Goal: Task Accomplishment & Management: Use online tool/utility

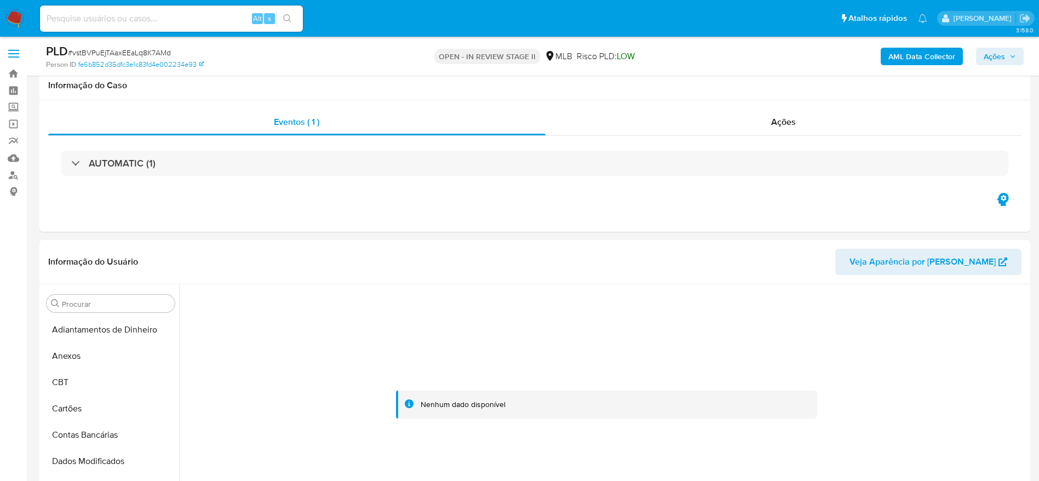
select select "10"
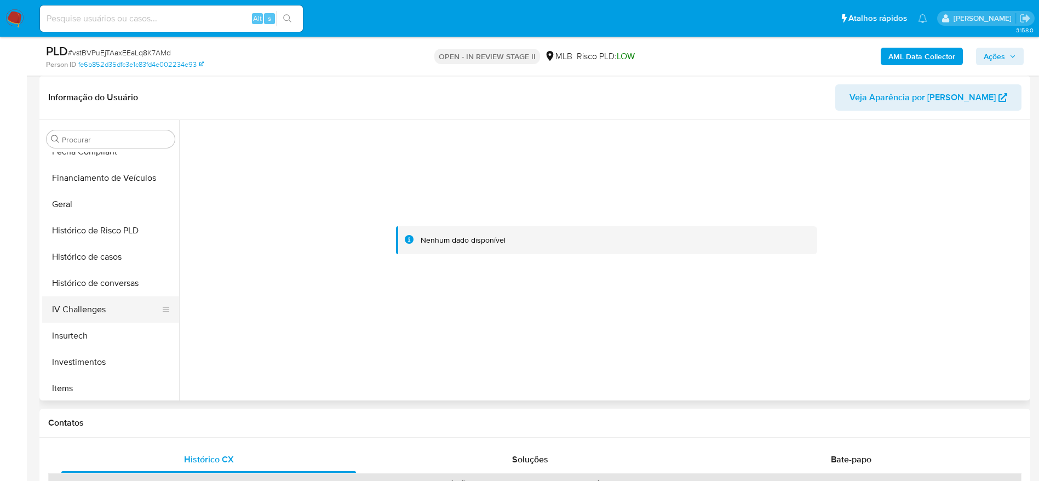
scroll to position [351, 0]
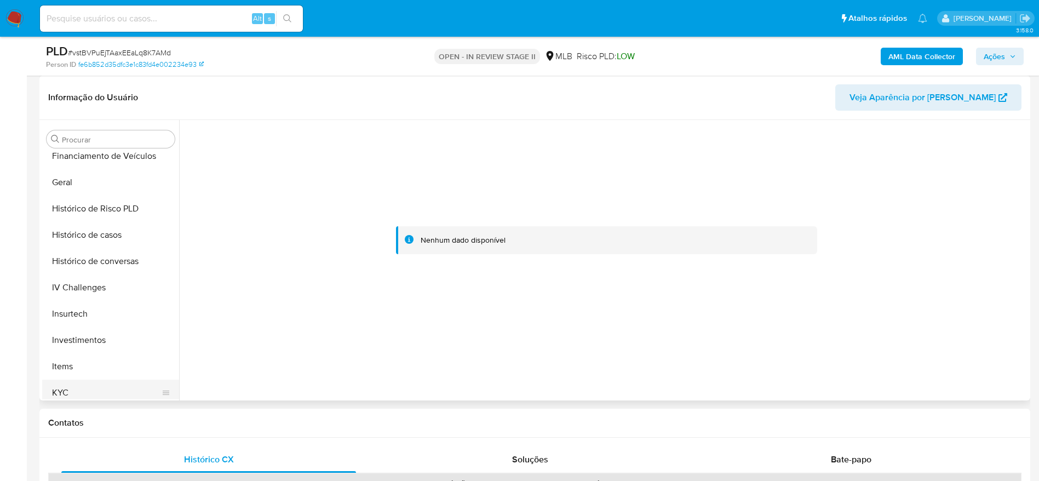
click at [79, 384] on button "KYC" at bounding box center [106, 393] width 128 height 26
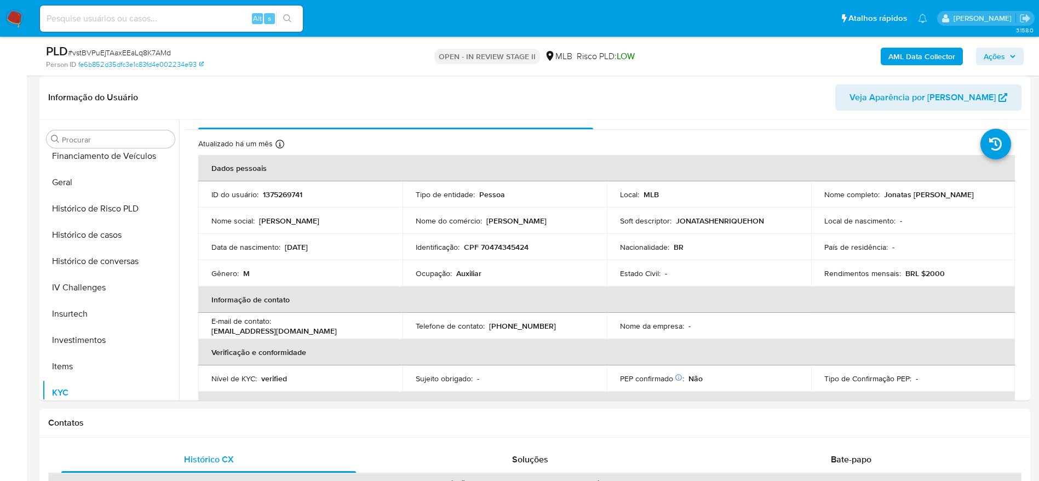
scroll to position [0, 0]
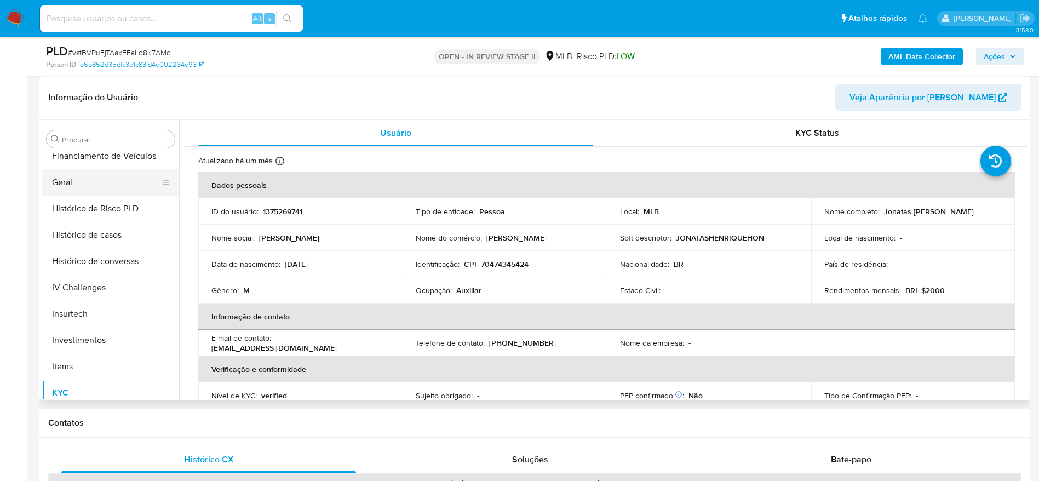
click at [83, 182] on button "Geral" at bounding box center [106, 182] width 128 height 26
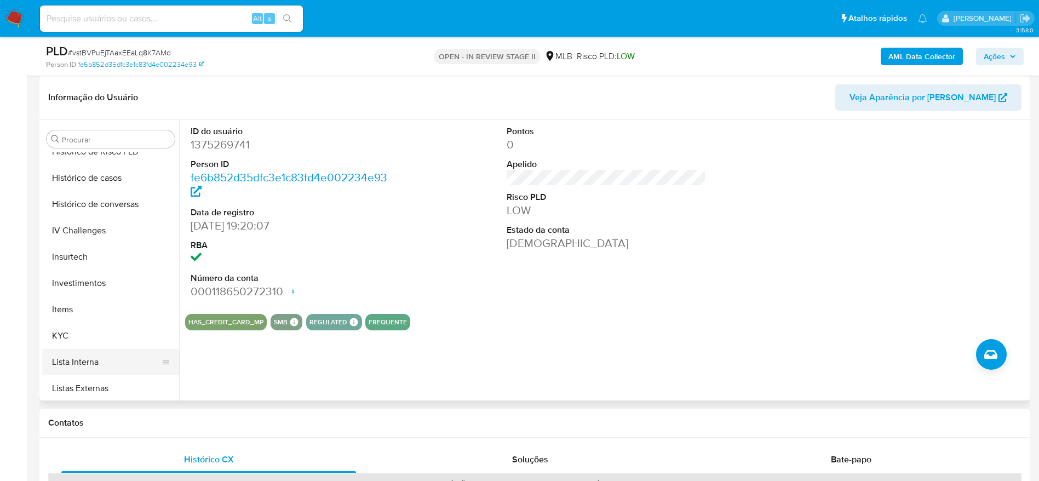
scroll to position [433, 0]
click at [105, 304] on button "KYC" at bounding box center [106, 310] width 128 height 26
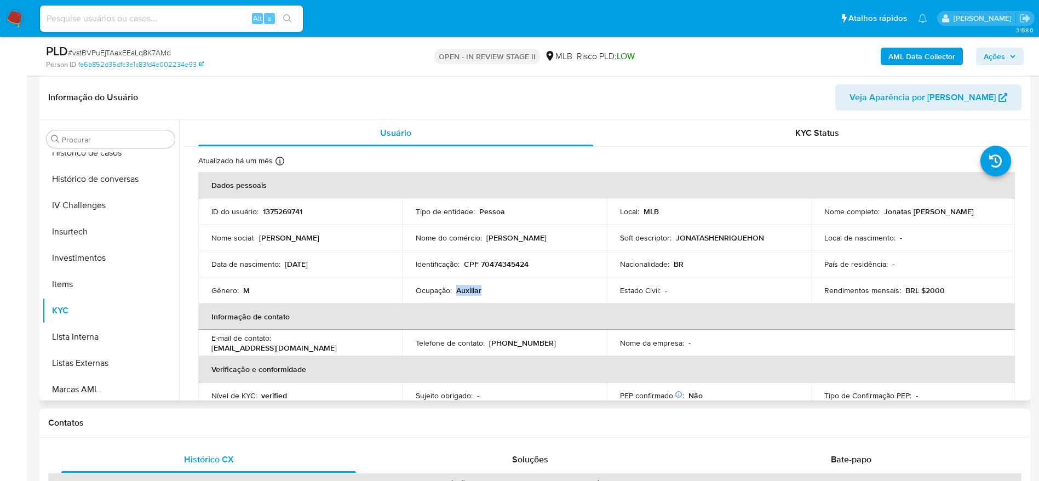
drag, startPoint x: 480, startPoint y: 296, endPoint x: 454, endPoint y: 294, distance: 26.4
click at [454, 294] on div "Ocupação : Auxiliar" at bounding box center [505, 290] width 178 height 10
copy p "Auxiliar"
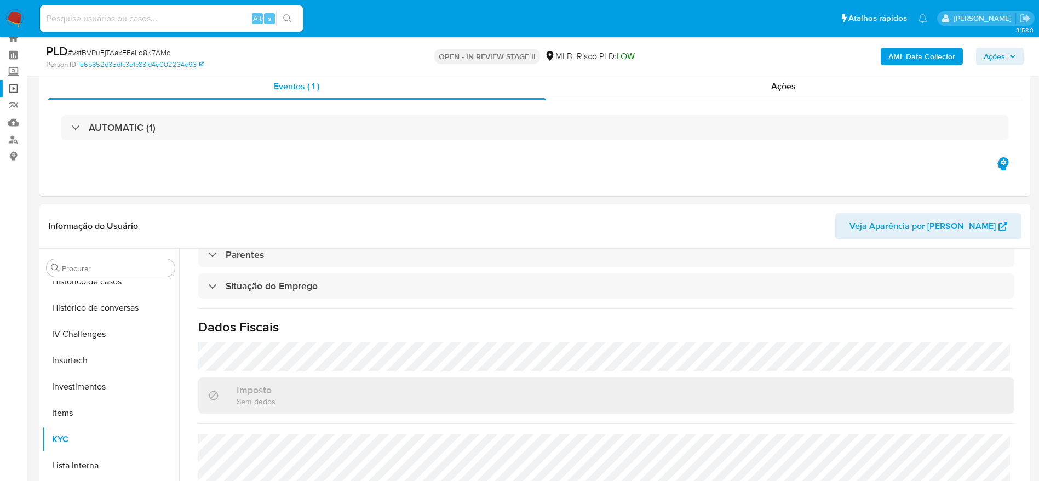
scroll to position [0, 0]
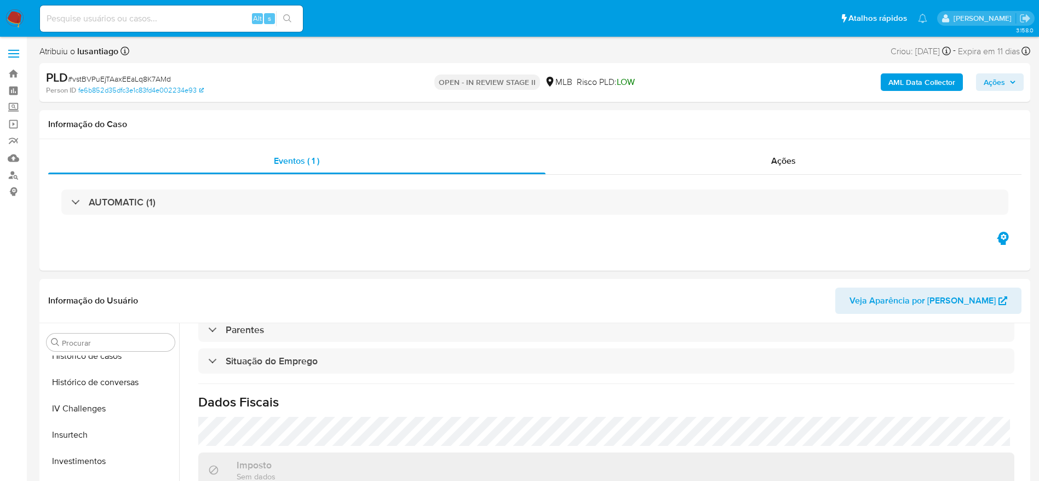
click at [1008, 81] on span "Ações" at bounding box center [1000, 81] width 32 height 15
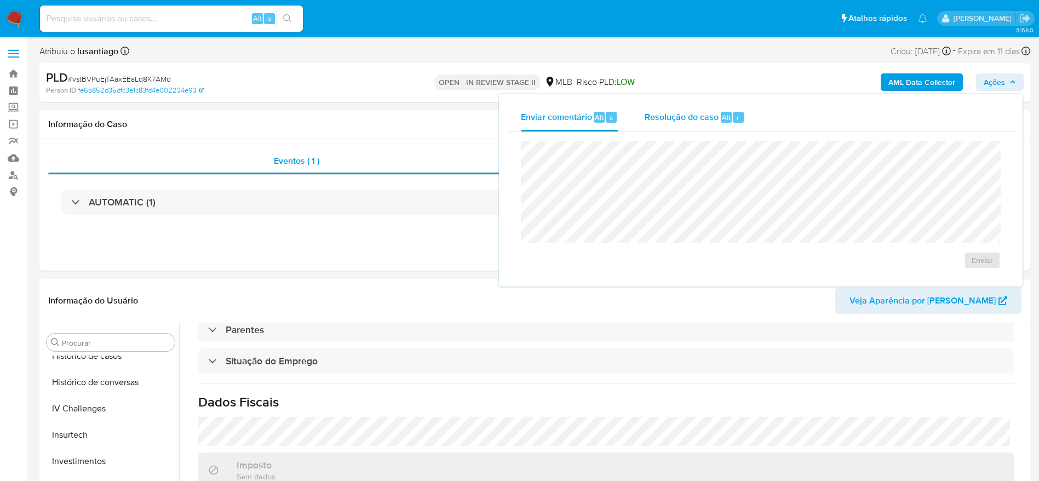
click at [692, 124] on div "Resolução do caso Alt r" at bounding box center [695, 117] width 100 height 28
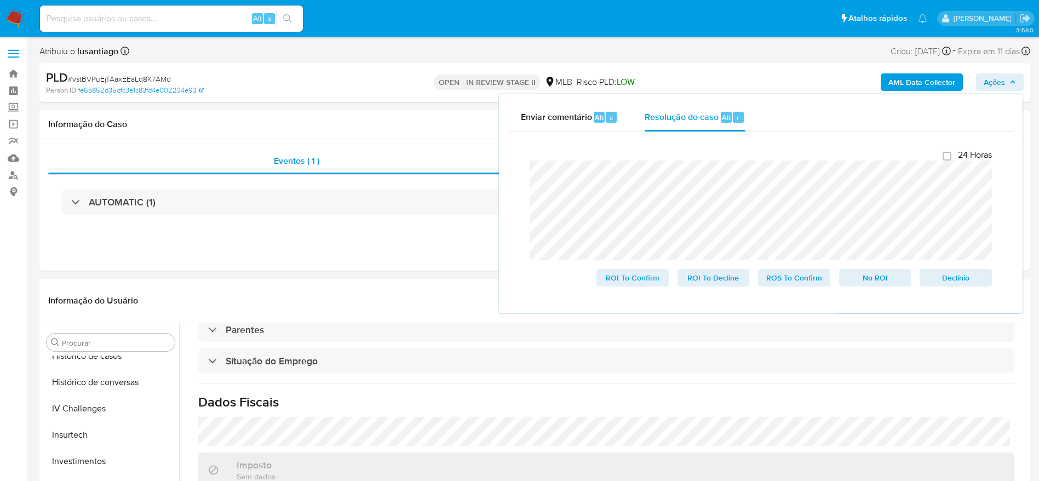
click at [924, 77] on b "AML Data Collector" at bounding box center [921, 82] width 67 height 18
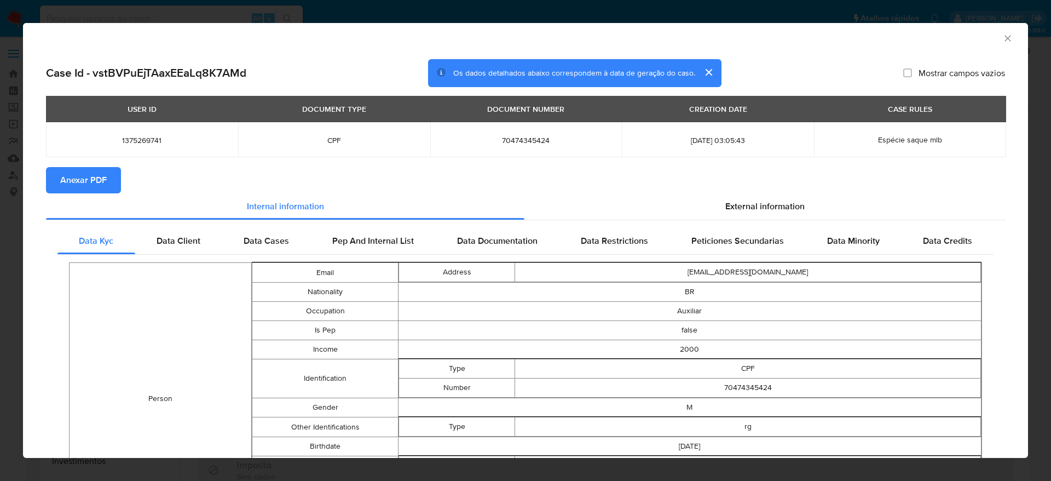
click at [91, 172] on span "Anexar PDF" at bounding box center [83, 180] width 47 height 24
click at [99, 176] on span "Anexar PDF" at bounding box center [83, 180] width 47 height 24
click at [1003, 35] on icon "Fechar a janela" at bounding box center [1008, 38] width 11 height 11
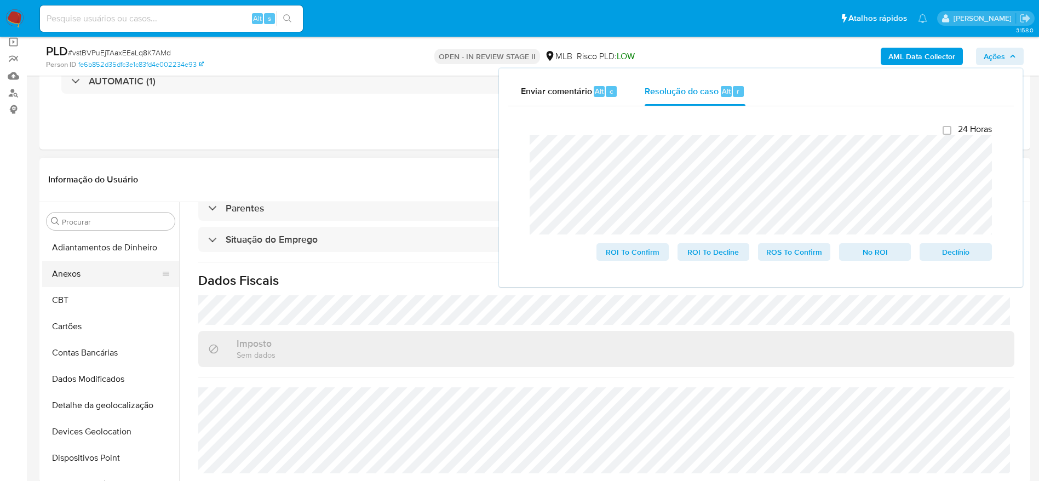
click at [88, 277] on button "Anexos" at bounding box center [106, 274] width 128 height 26
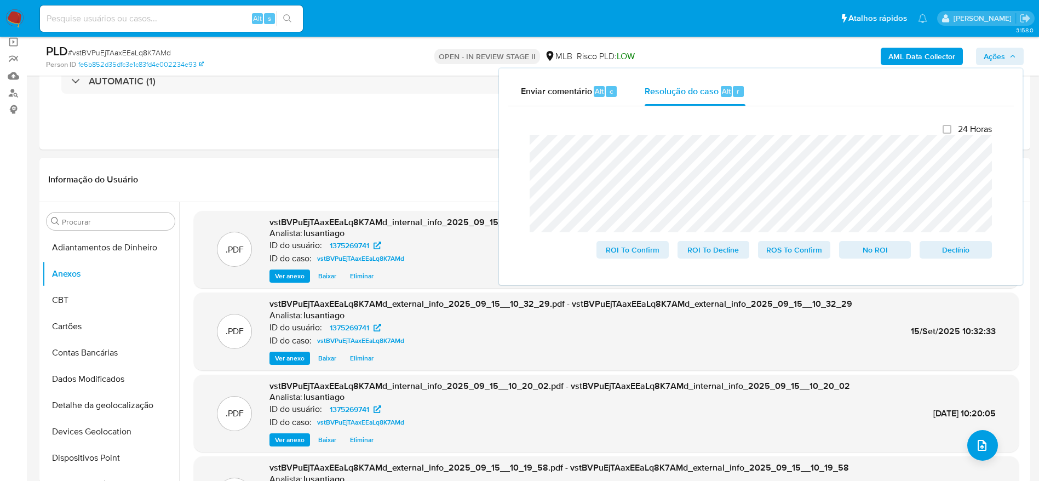
click at [1001, 53] on span "Ações" at bounding box center [994, 57] width 21 height 18
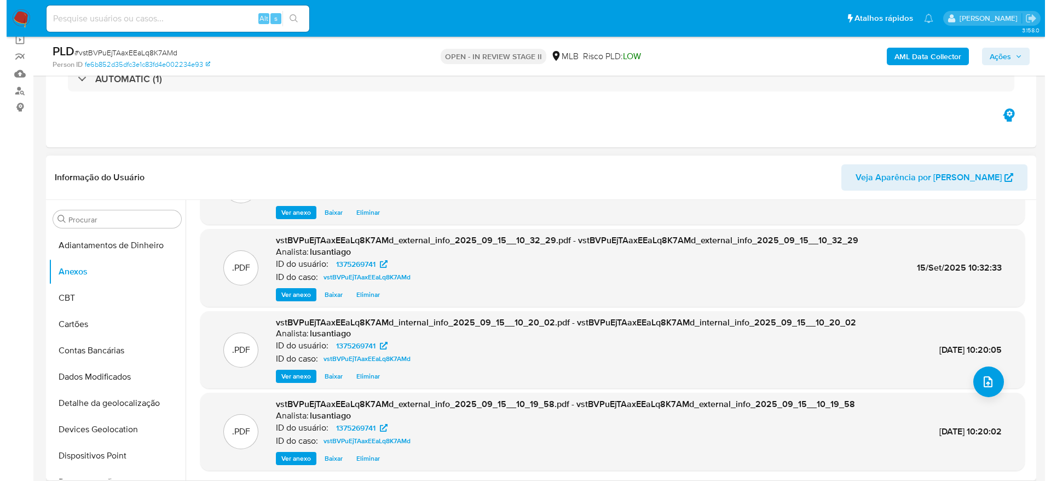
scroll to position [82, 0]
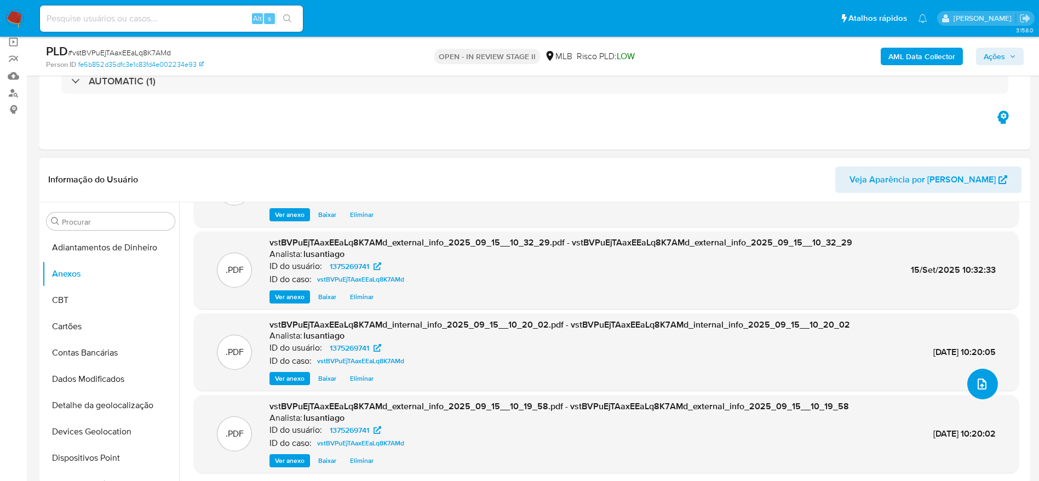
click at [980, 385] on icon "upload-file" at bounding box center [981, 383] width 13 height 13
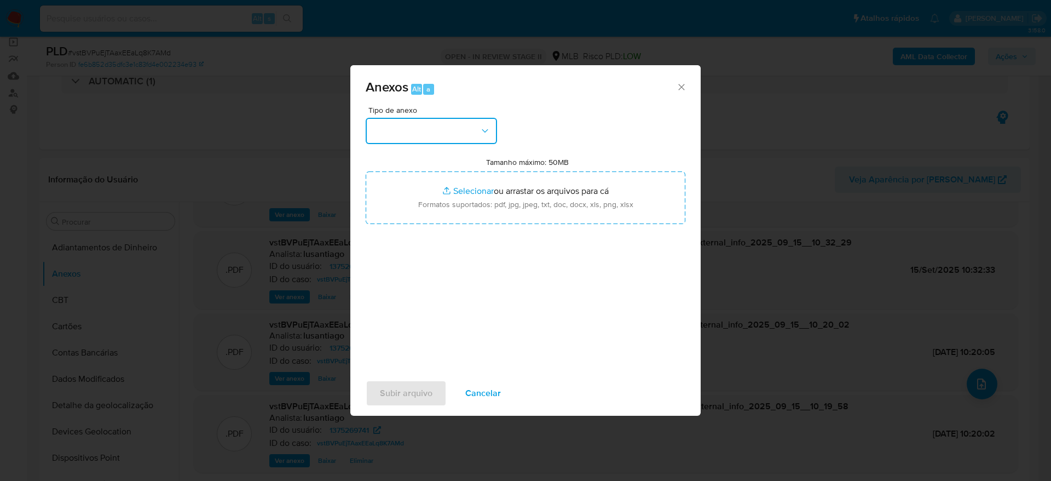
drag, startPoint x: 421, startPoint y: 124, endPoint x: 427, endPoint y: 140, distance: 17.3
click at [422, 125] on button "button" at bounding box center [431, 131] width 131 height 26
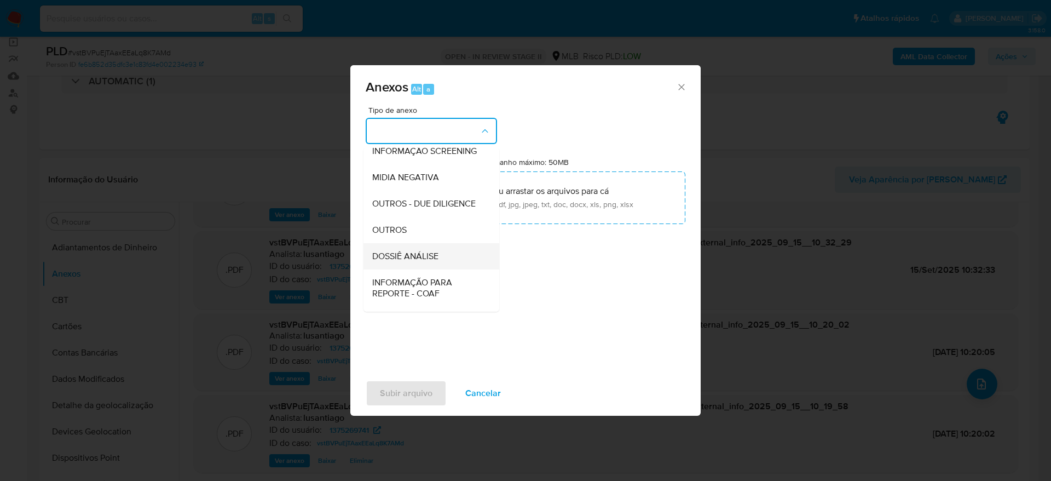
scroll to position [169, 0]
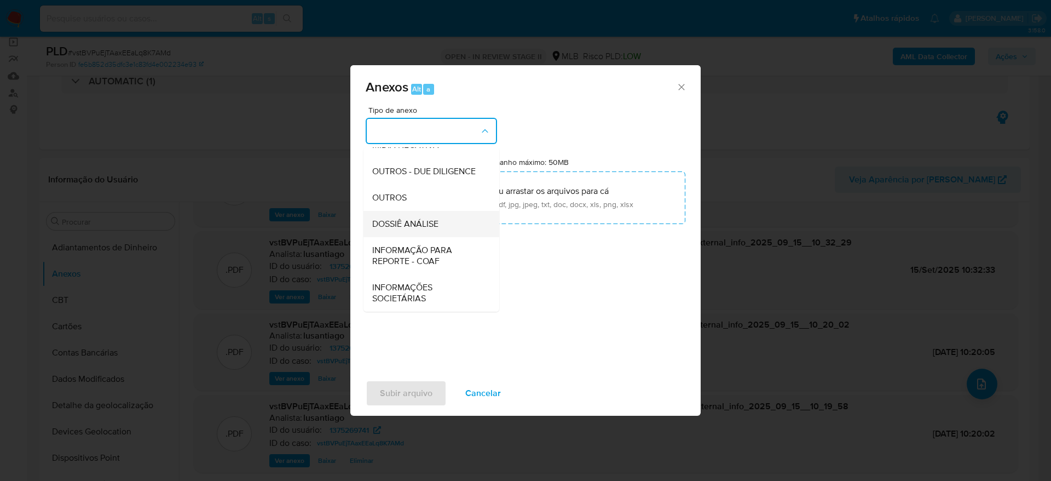
click at [422, 223] on span "DOSSIÊ ANÁLISE" at bounding box center [405, 224] width 66 height 11
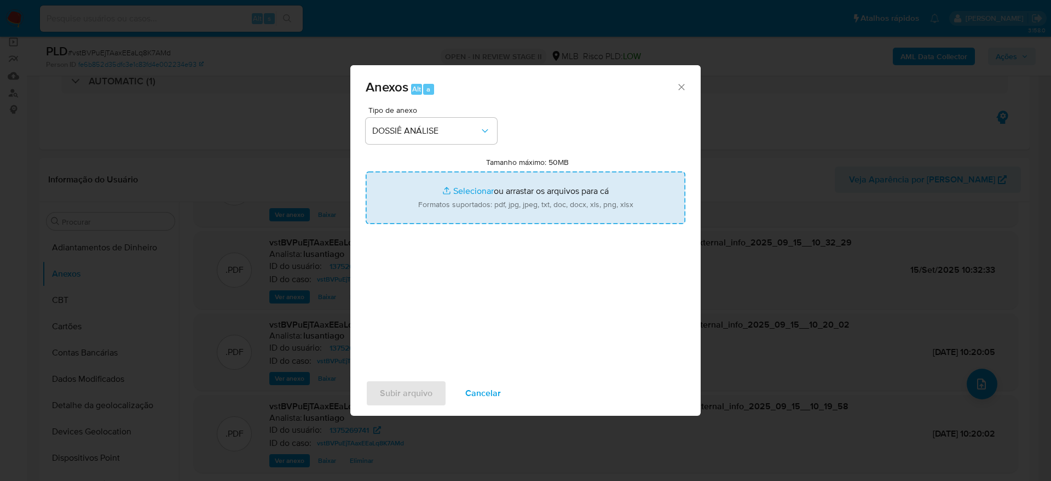
type input "C:\fakepath\Mulan 1375269741_2025_09_15_06_39_09.xlsx"
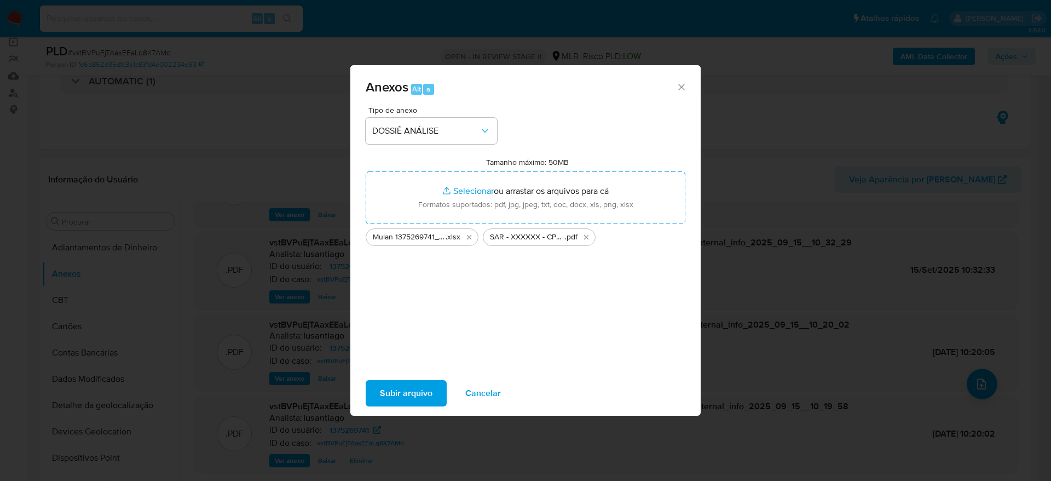
click at [404, 394] on span "Subir arquivo" at bounding box center [406, 393] width 53 height 24
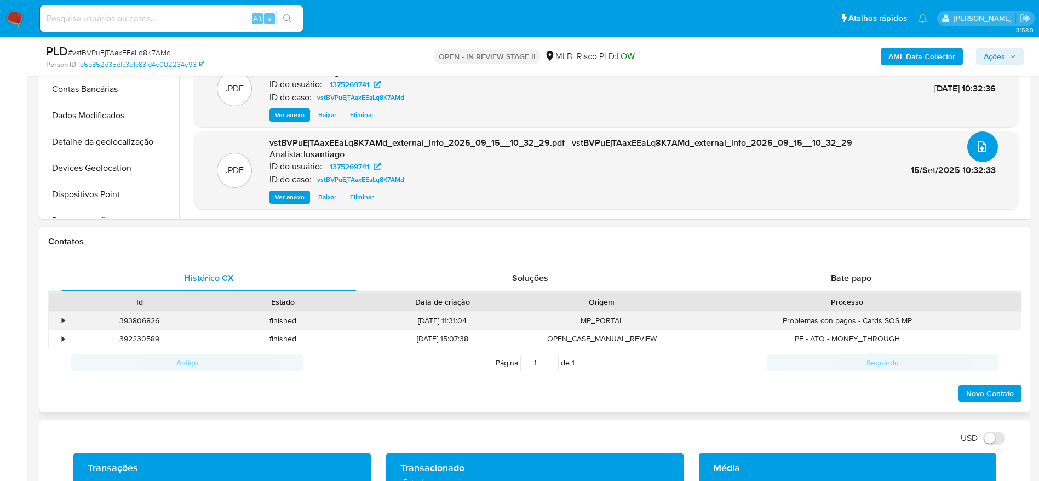
scroll to position [347, 0]
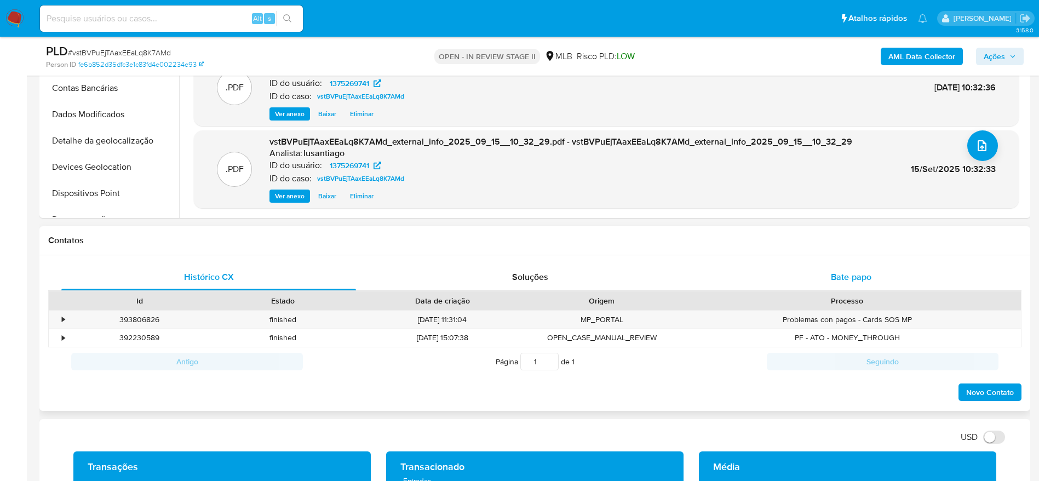
click at [838, 278] on span "Bate-papo" at bounding box center [851, 277] width 41 height 13
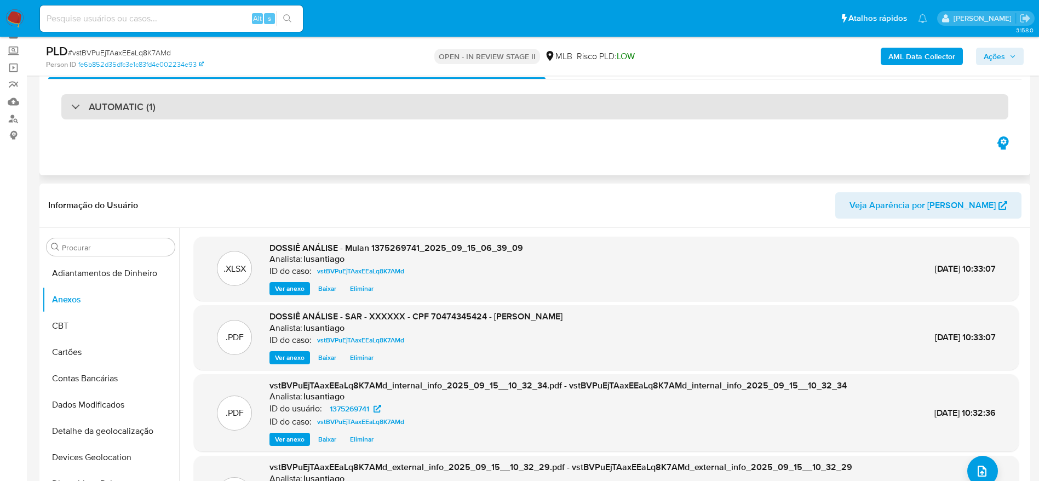
scroll to position [82, 0]
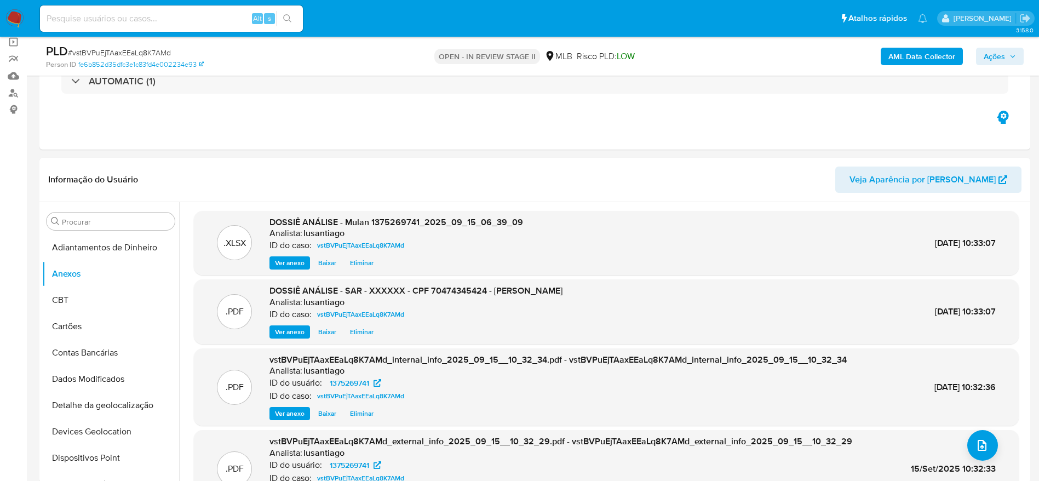
click at [992, 56] on span "Ações" at bounding box center [994, 57] width 21 height 18
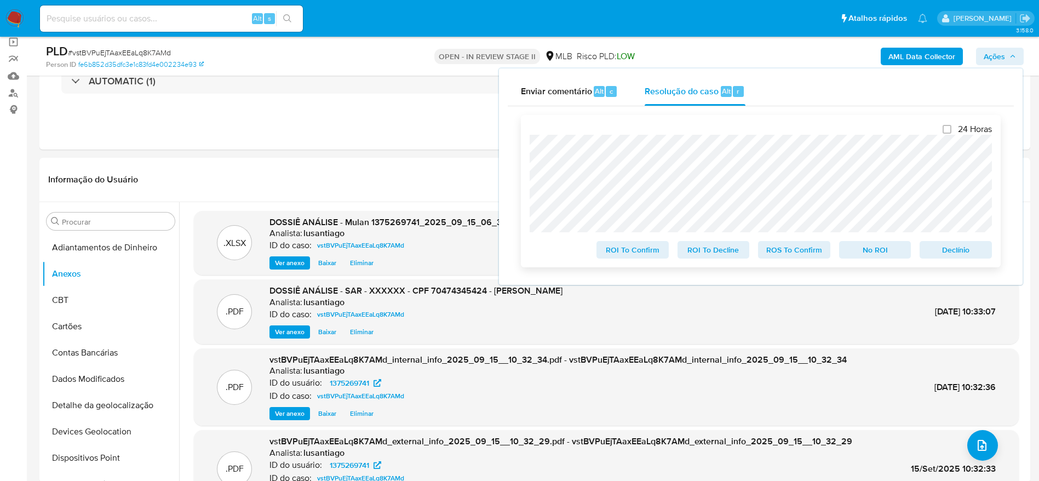
click at [785, 255] on span "ROS To Confirm" at bounding box center [794, 249] width 57 height 15
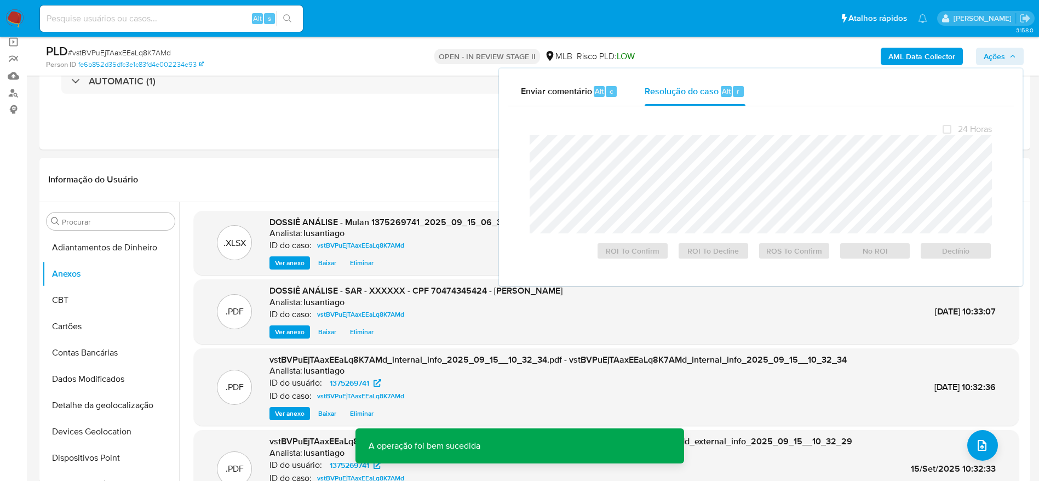
scroll to position [0, 0]
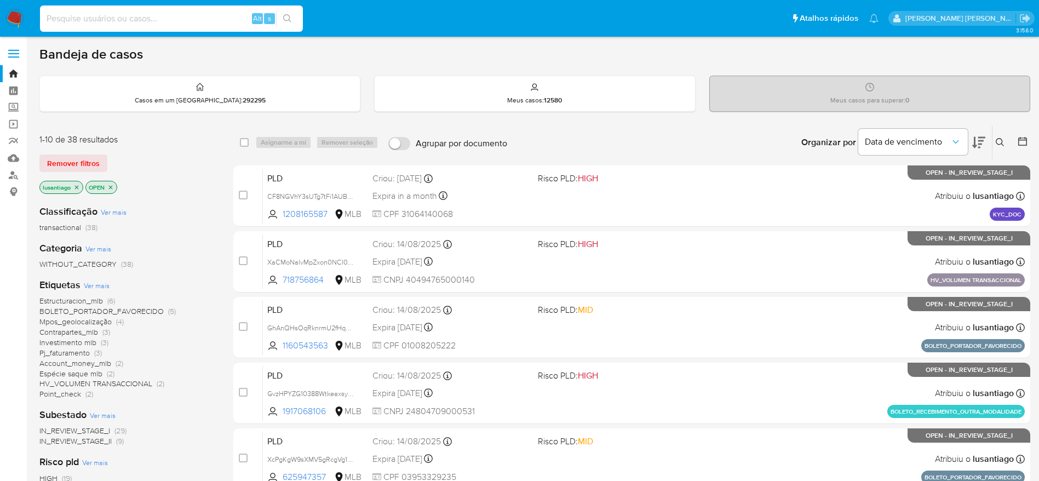
click at [77, 20] on input at bounding box center [171, 19] width 263 height 14
paste input "714760322"
type input "714760322"
click at [283, 16] on button "search-icon" at bounding box center [287, 18] width 22 height 15
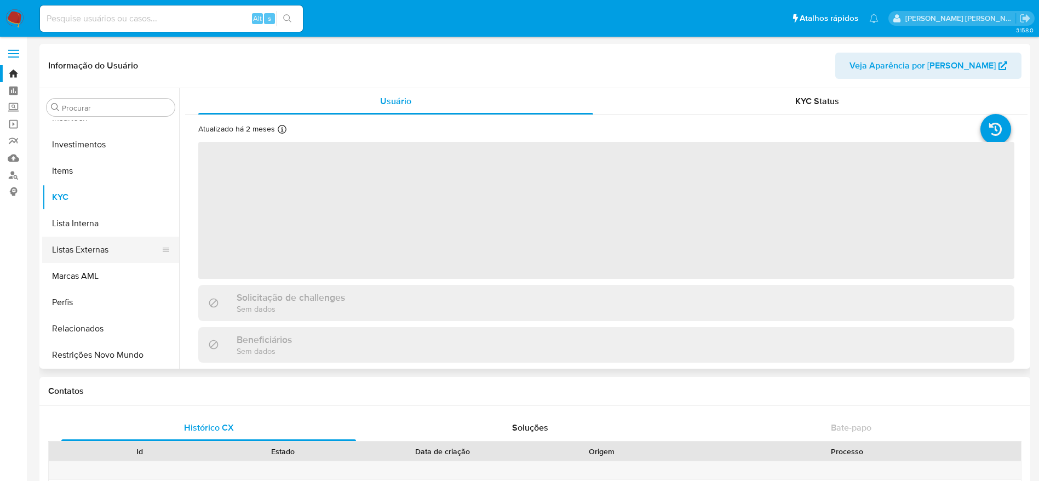
scroll to position [515, 0]
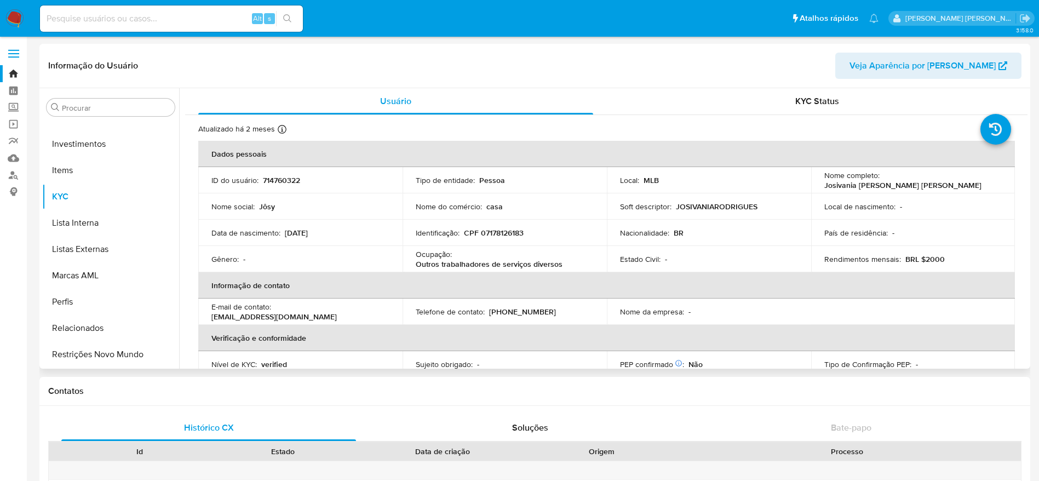
select select "10"
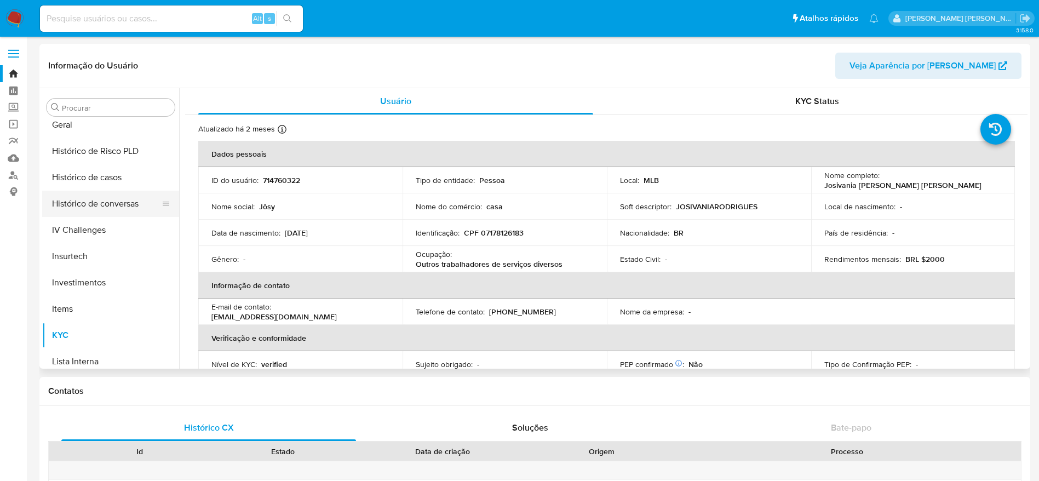
scroll to position [351, 0]
click at [106, 206] on button "Histórico de casos" at bounding box center [106, 203] width 128 height 26
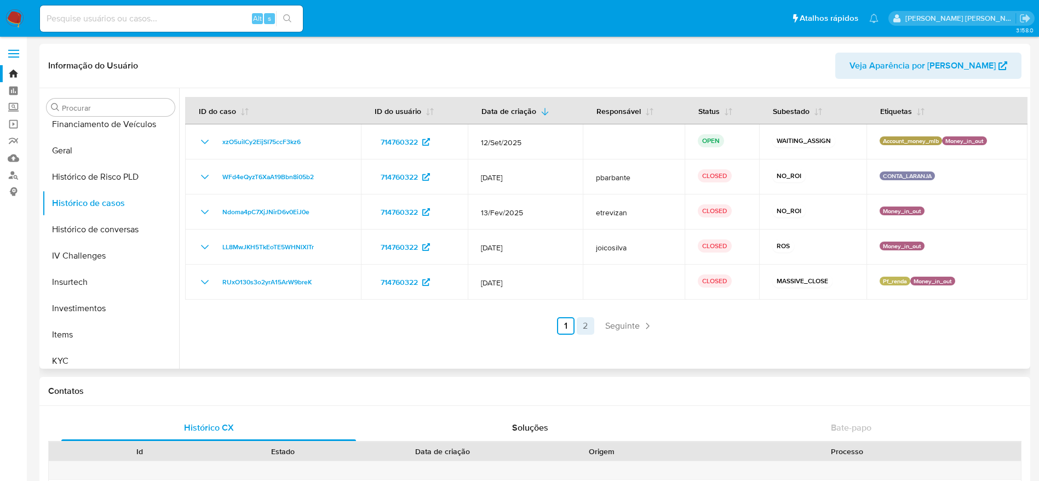
click at [583, 331] on link "2" at bounding box center [586, 326] width 18 height 18
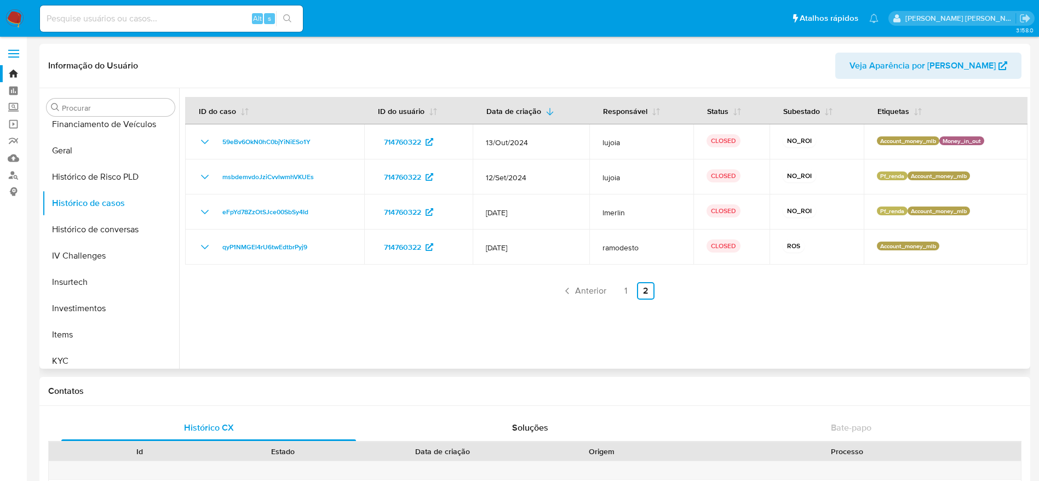
click at [176, 19] on input at bounding box center [171, 19] width 263 height 14
paste input "1556280853"
type input "1556280853"
click at [294, 13] on button "search-icon" at bounding box center [287, 18] width 22 height 15
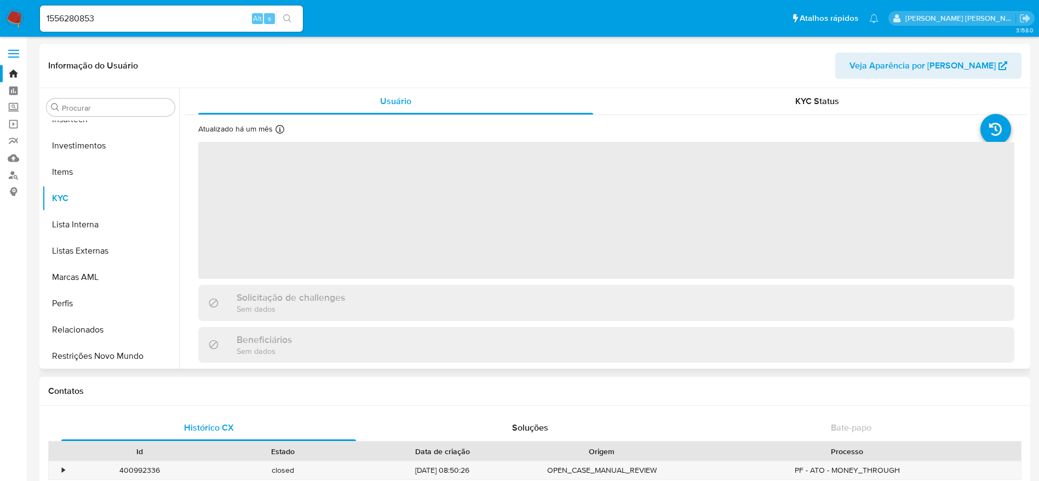
scroll to position [515, 0]
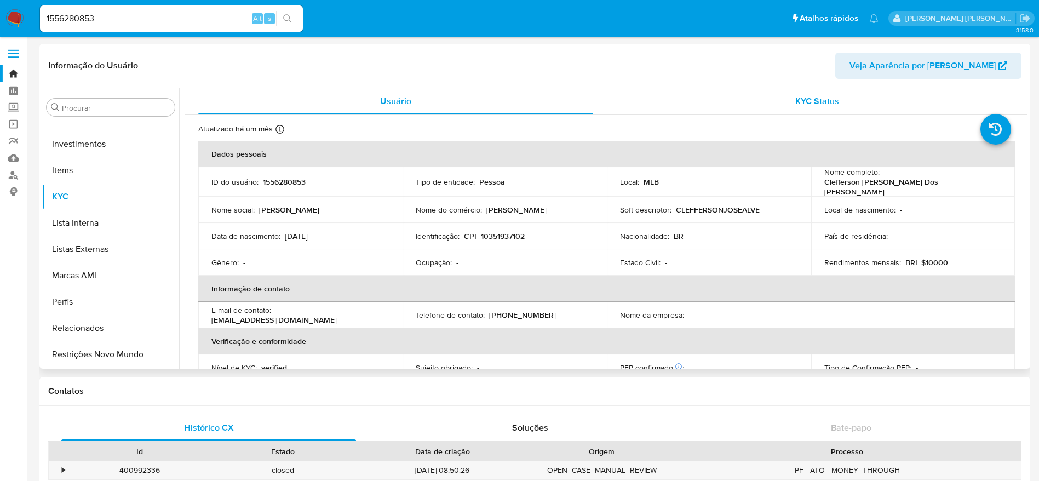
select select "10"
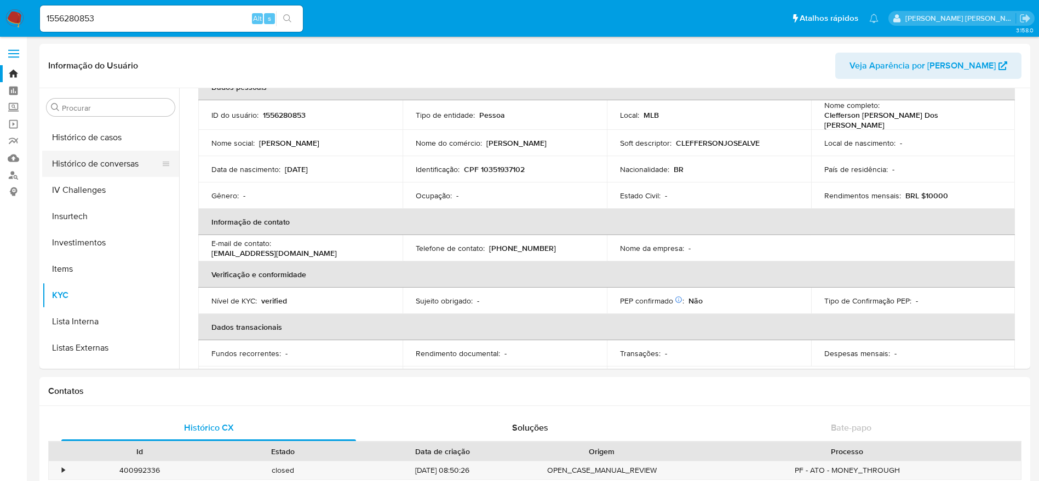
scroll to position [351, 0]
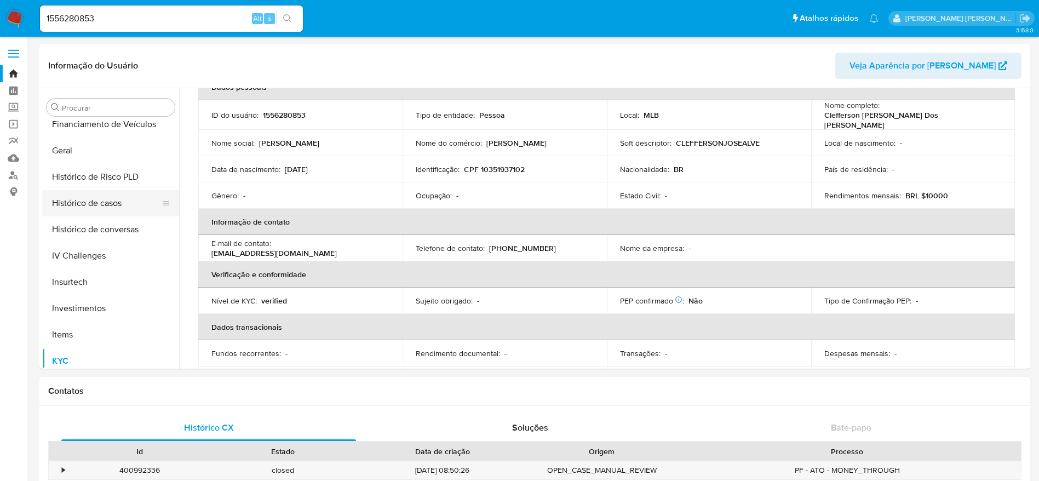
click at [104, 200] on button "Histórico de casos" at bounding box center [106, 203] width 128 height 26
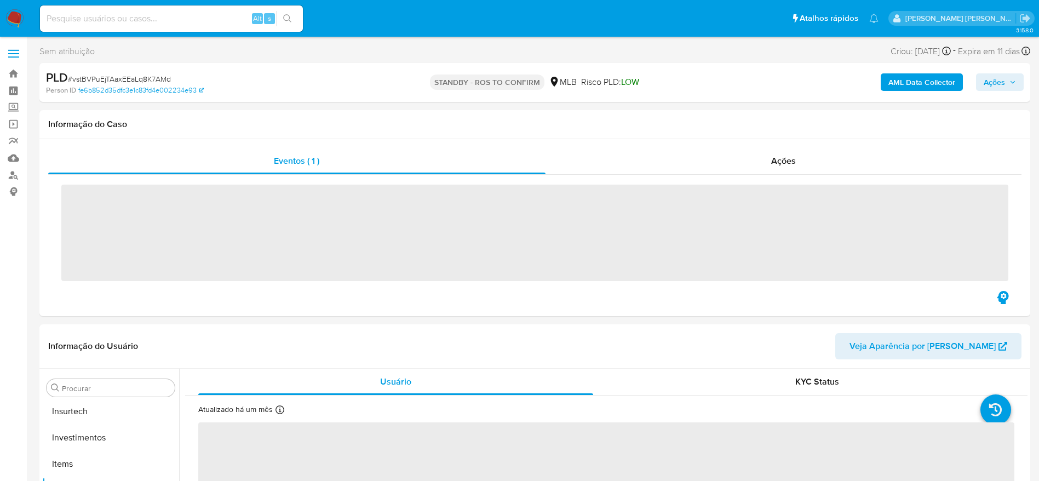
scroll to position [515, 0]
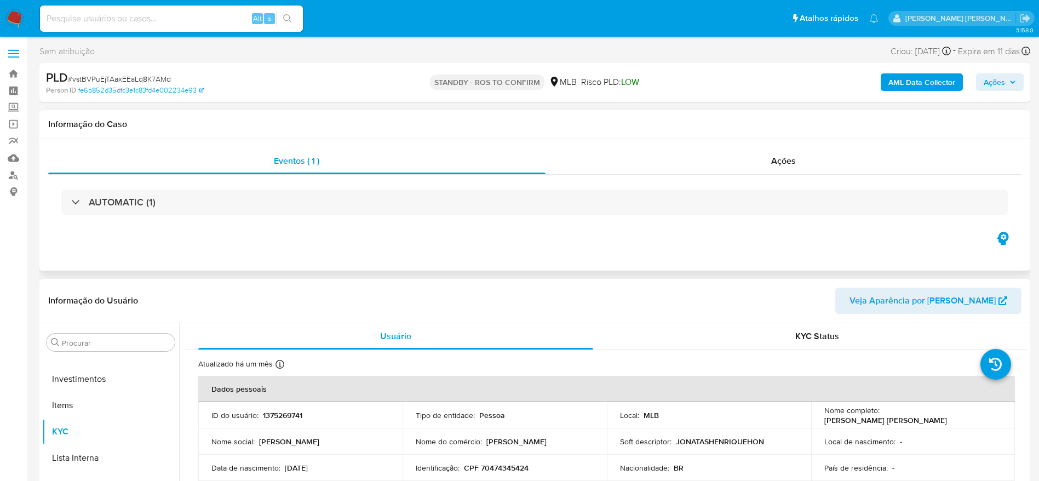
select select "10"
click at [15, 87] on link "Painel" at bounding box center [65, 90] width 130 height 17
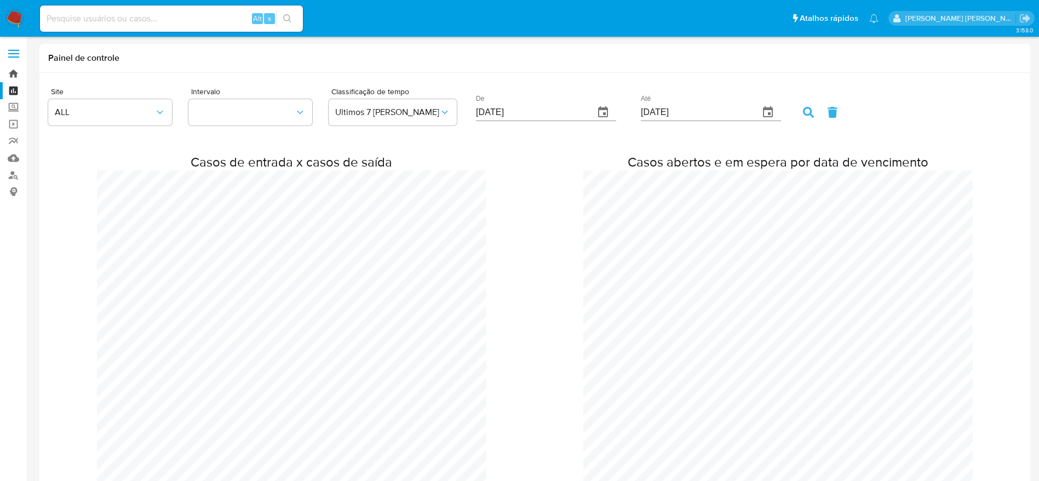
click at [17, 70] on link "Bandeja" at bounding box center [65, 73] width 130 height 17
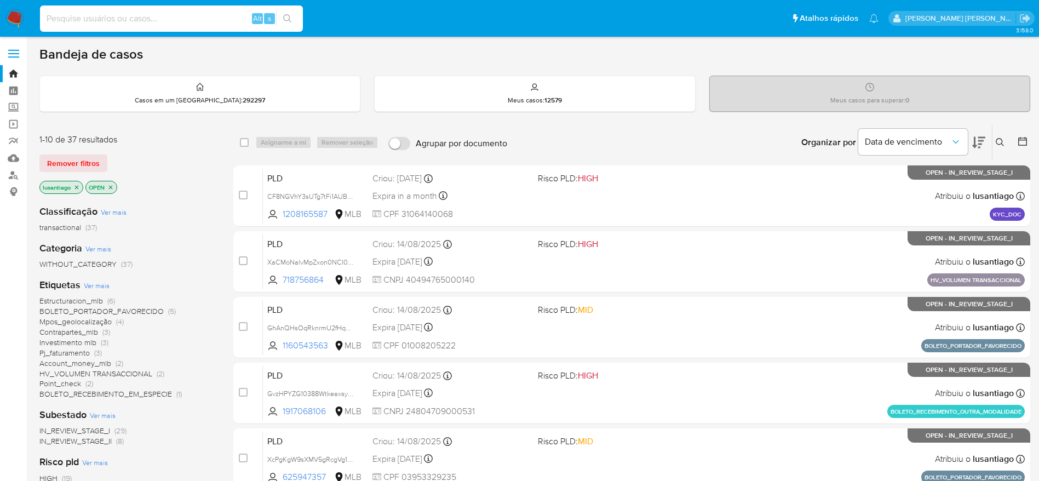
click at [208, 25] on input at bounding box center [171, 19] width 263 height 14
paste input "472718148"
type input "472718148"
click at [291, 15] on icon "search-icon" at bounding box center [287, 18] width 9 height 9
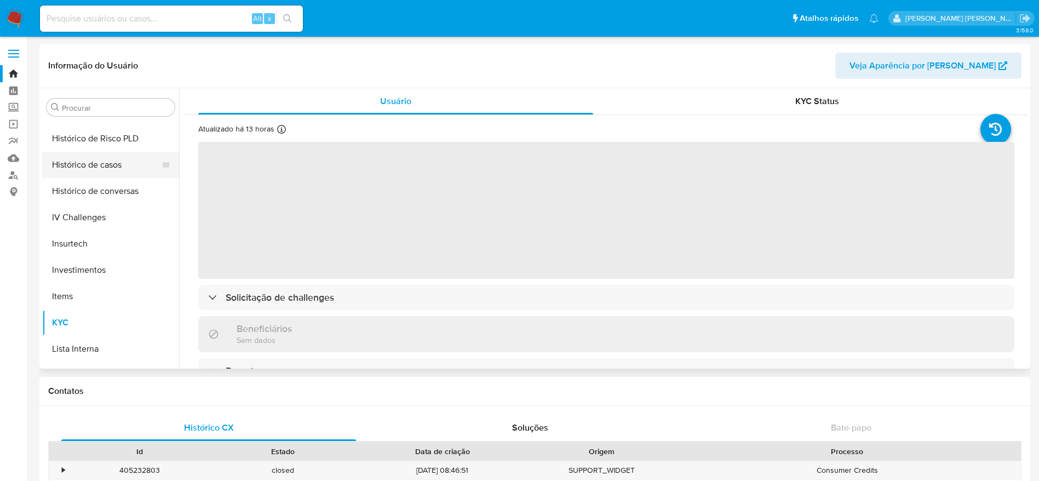
scroll to position [269, 0]
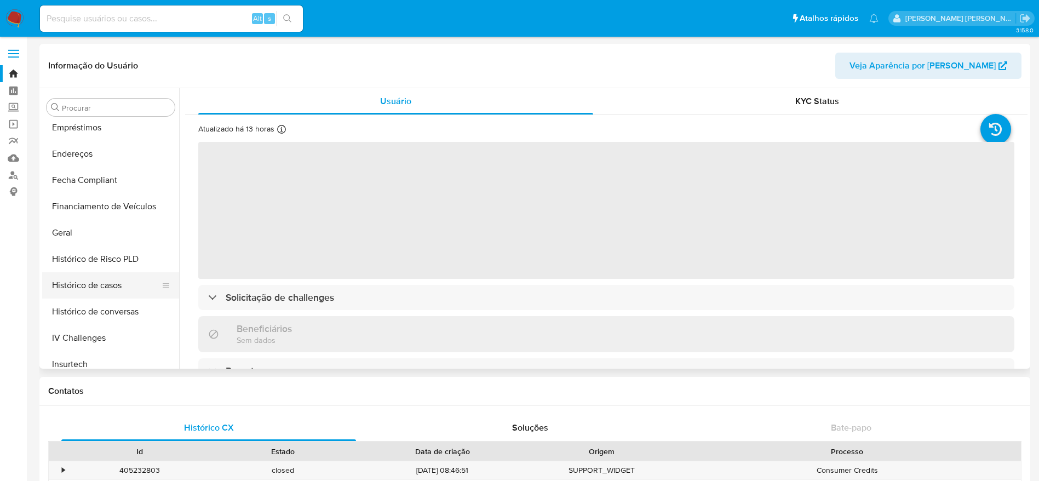
click at [97, 284] on button "Histórico de casos" at bounding box center [106, 285] width 128 height 26
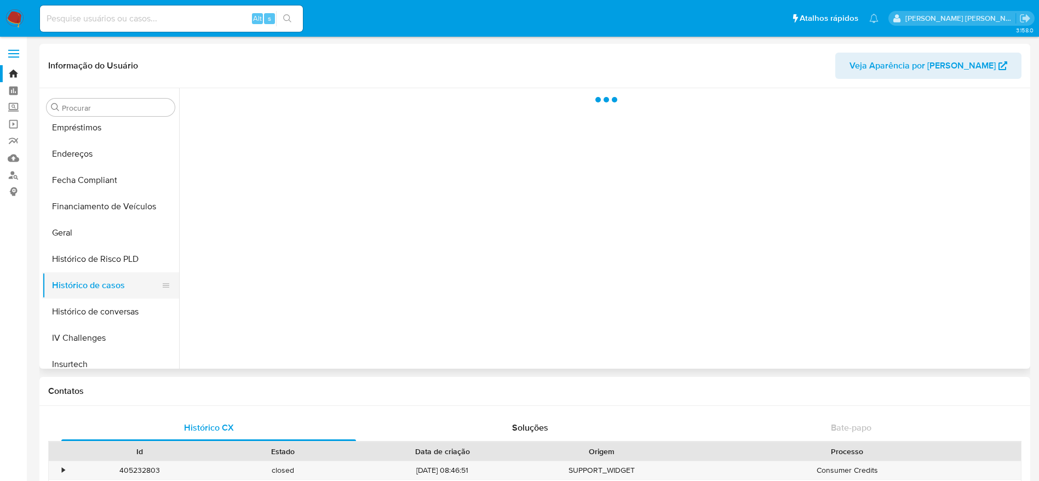
select select "10"
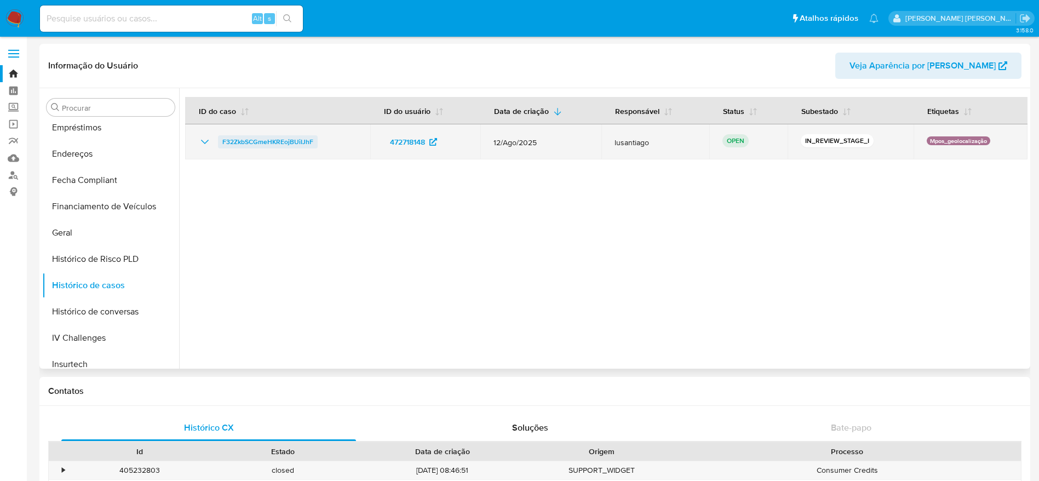
click at [271, 140] on span "F32ZkbSCGmeHKREojBUiIJhF" at bounding box center [267, 141] width 91 height 13
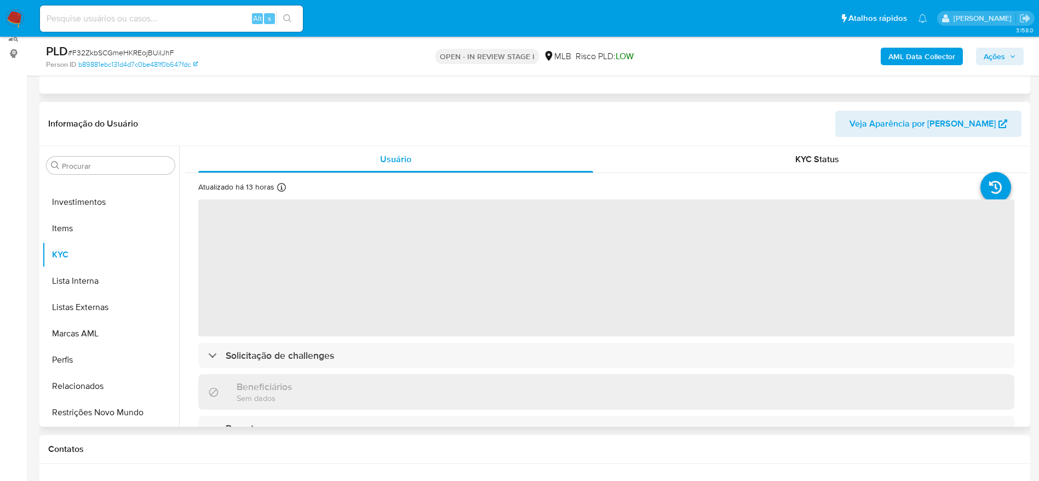
scroll to position [164, 0]
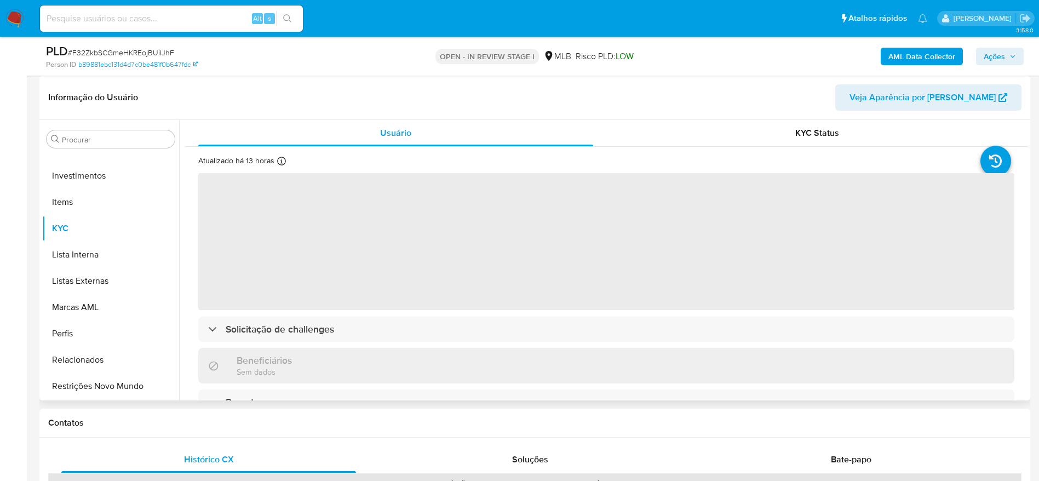
select select "10"
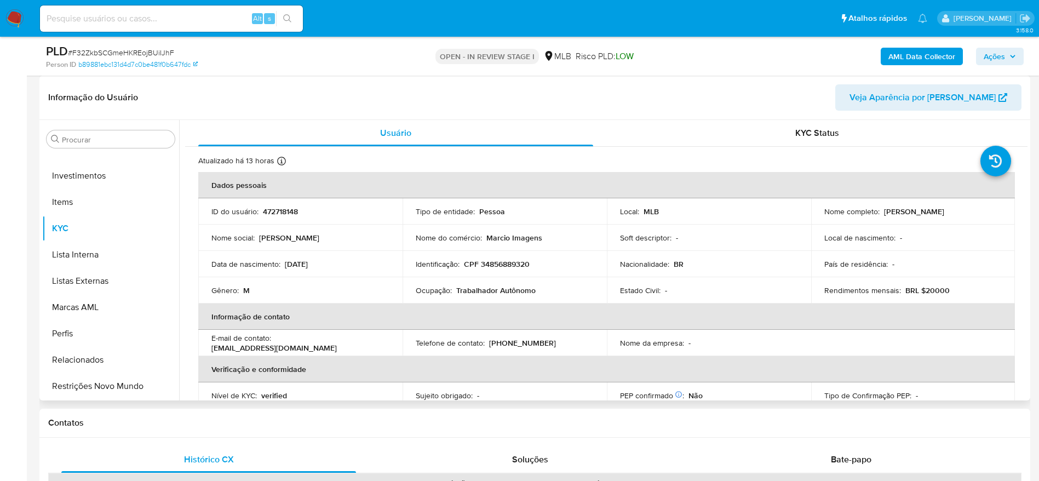
click at [495, 262] on p "CPF 34856889320" at bounding box center [497, 264] width 66 height 10
copy p "34856889320"
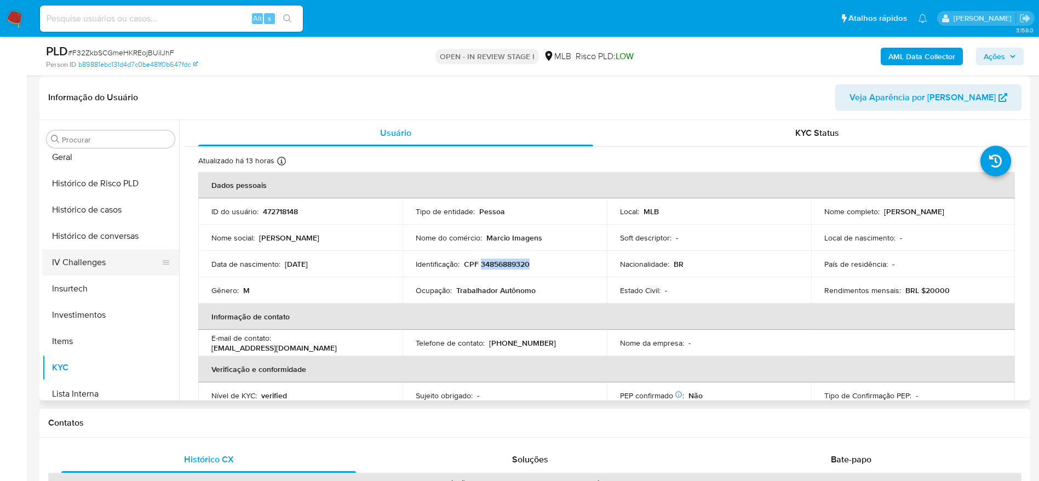
scroll to position [351, 0]
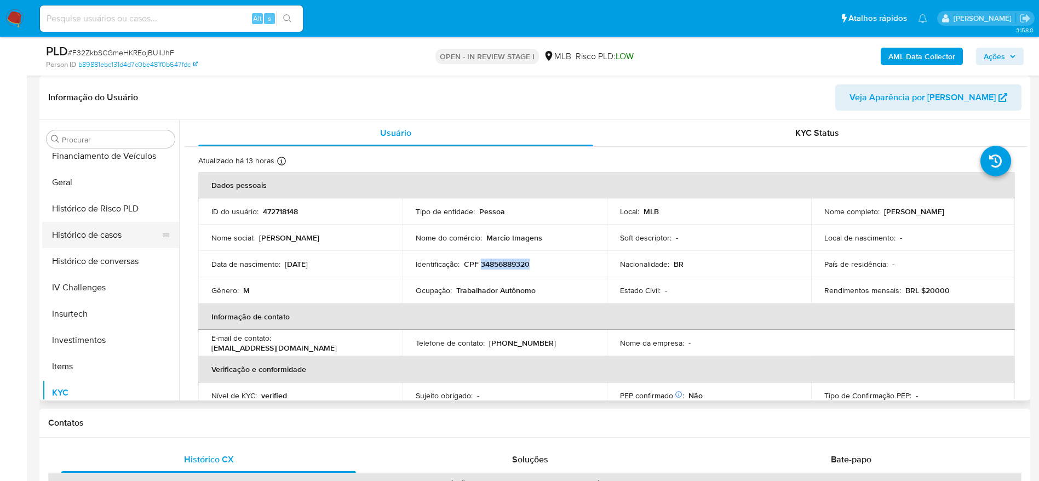
click at [97, 241] on button "Histórico de casos" at bounding box center [106, 235] width 128 height 26
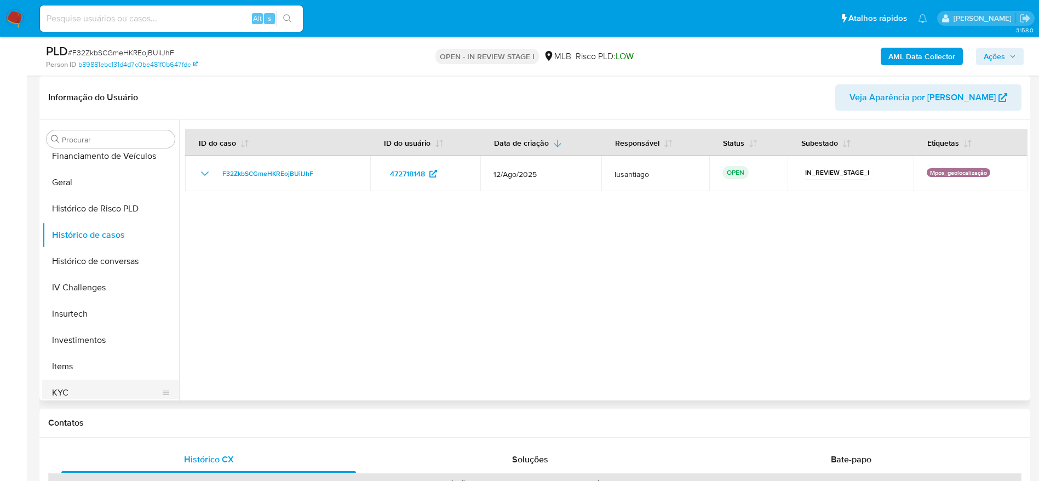
click at [80, 390] on button "KYC" at bounding box center [106, 393] width 128 height 26
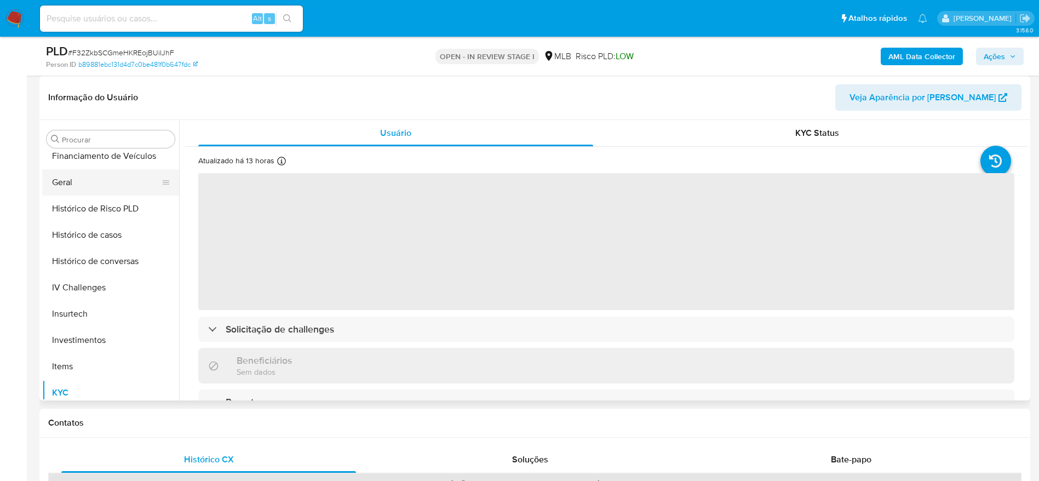
click at [76, 180] on button "Geral" at bounding box center [106, 182] width 128 height 26
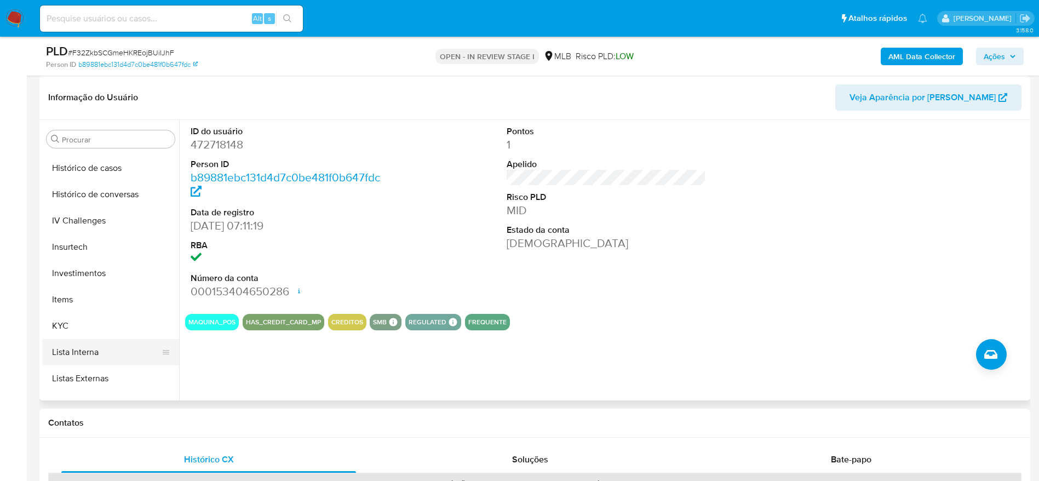
scroll to position [433, 0]
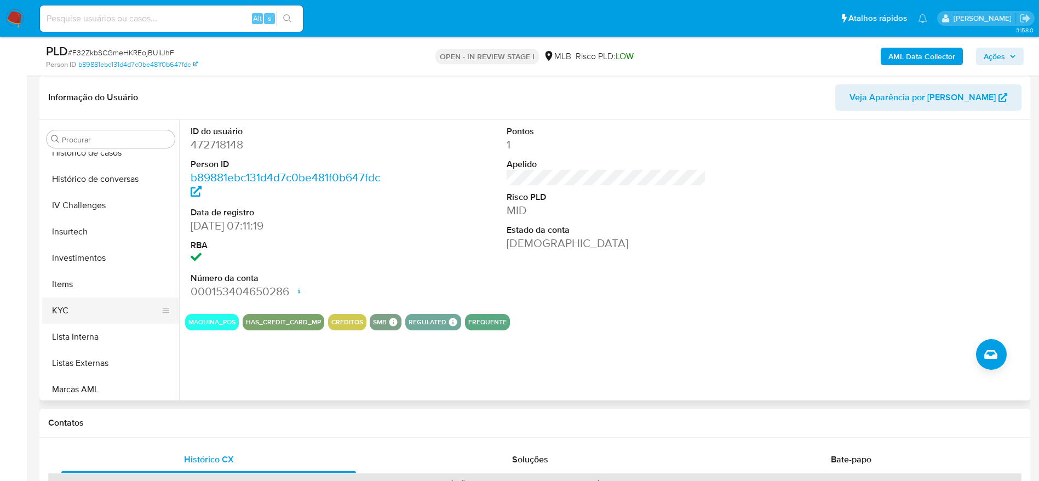
drag, startPoint x: 73, startPoint y: 299, endPoint x: 115, endPoint y: 317, distance: 45.2
click at [77, 302] on button "KYC" at bounding box center [106, 310] width 128 height 26
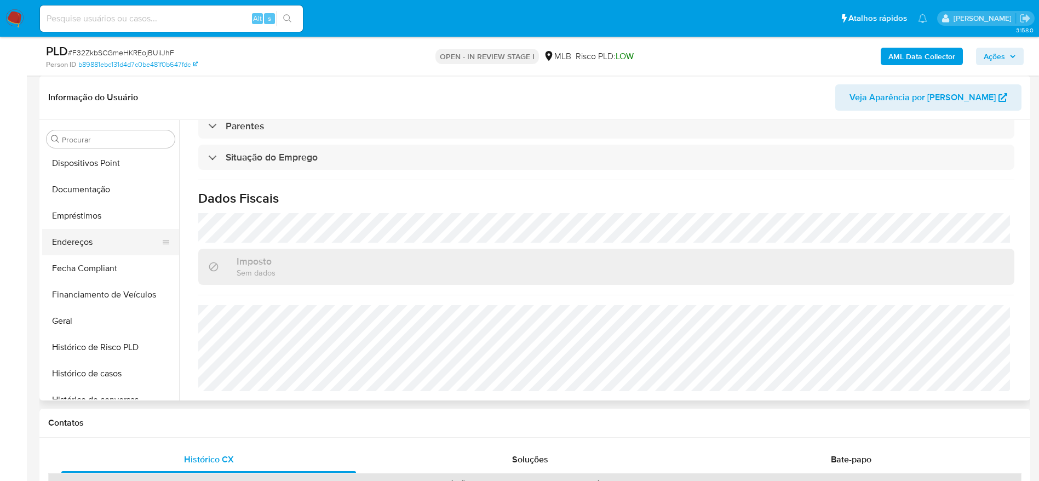
scroll to position [187, 0]
click at [85, 277] on button "Endereços" at bounding box center [106, 268] width 128 height 26
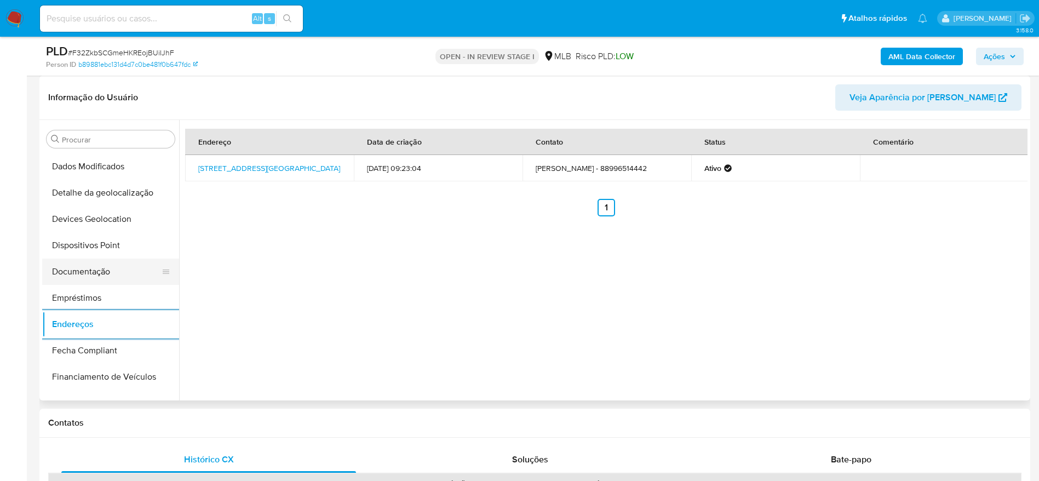
scroll to position [105, 0]
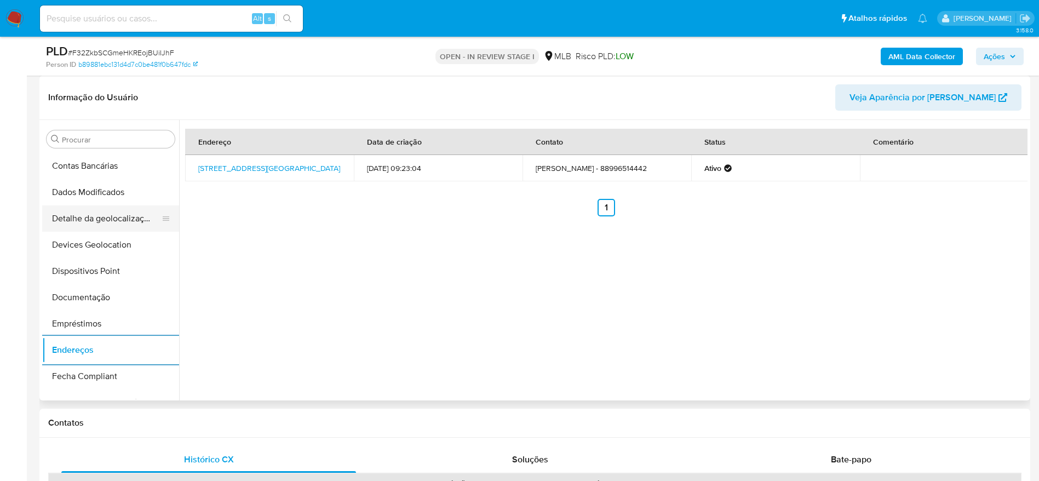
click at [105, 222] on button "Detalhe da geolocalização" at bounding box center [106, 218] width 128 height 26
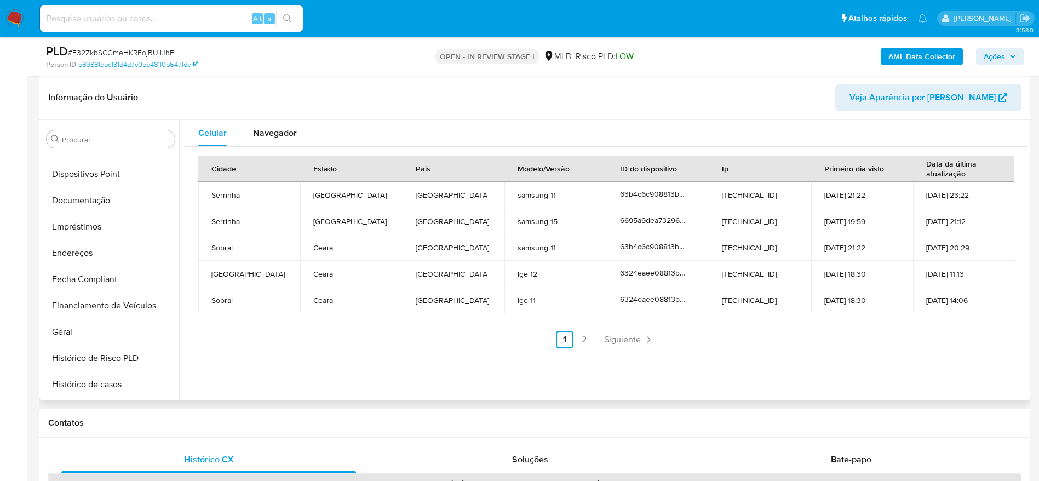
scroll to position [515, 0]
click at [91, 394] on button "Restrições Novo Mundo" at bounding box center [106, 386] width 128 height 26
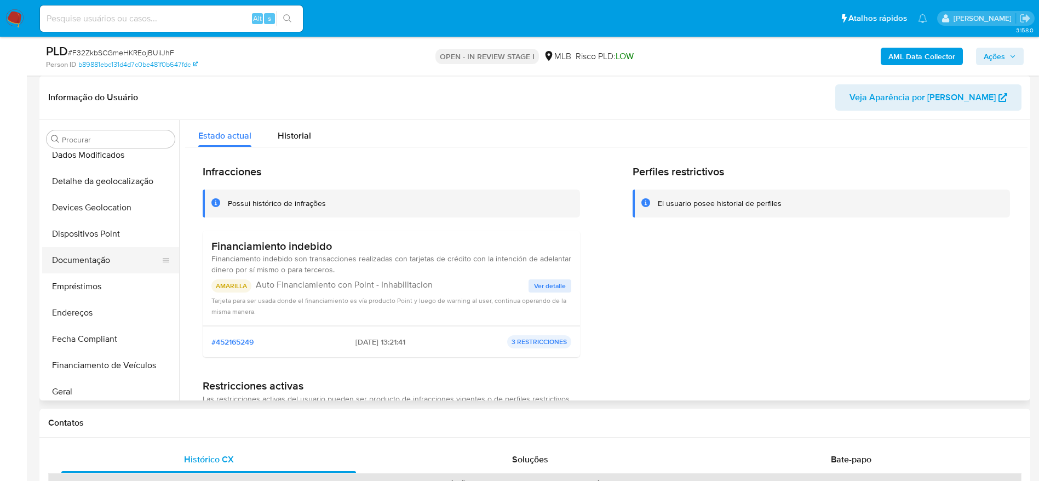
scroll to position [105, 0]
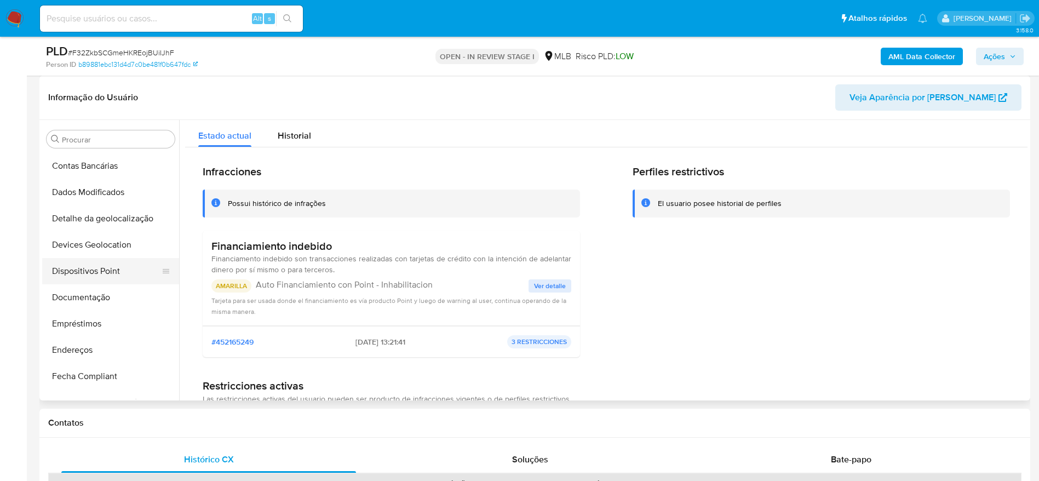
click at [90, 269] on button "Dispositivos Point" at bounding box center [106, 271] width 128 height 26
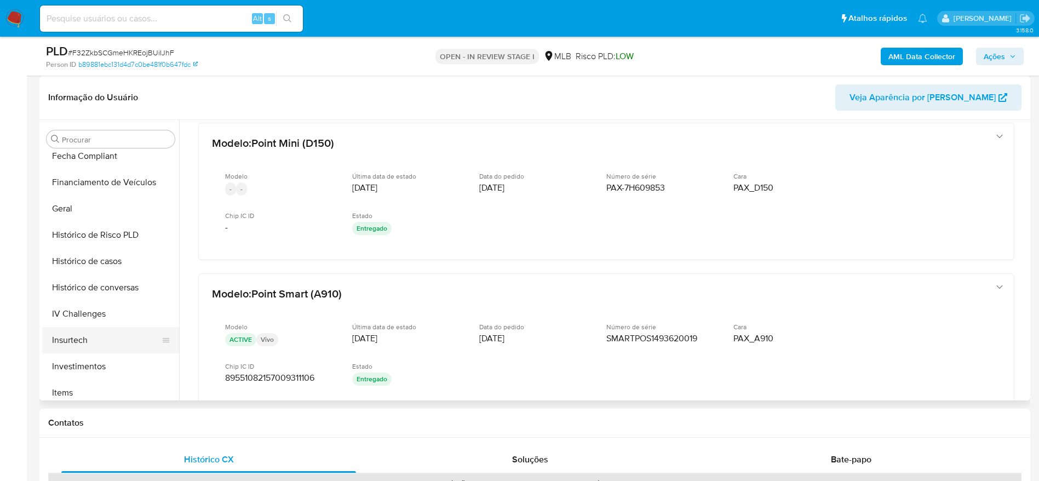
scroll to position [351, 0]
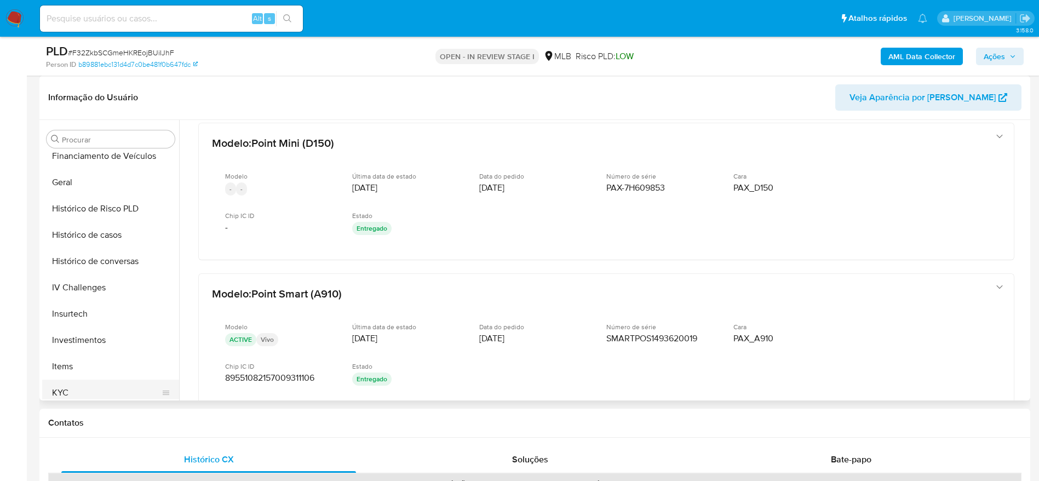
click at [68, 393] on button "KYC" at bounding box center [106, 393] width 128 height 26
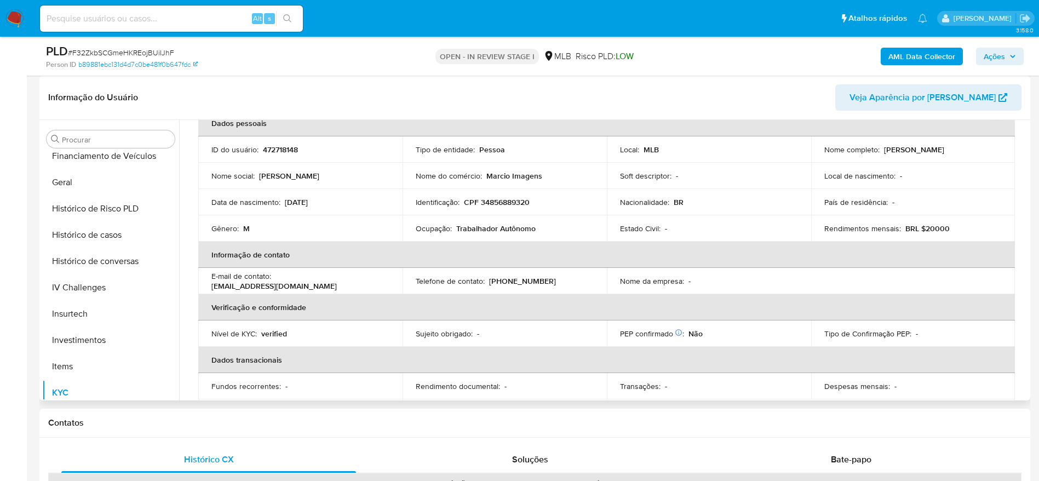
scroll to position [0, 0]
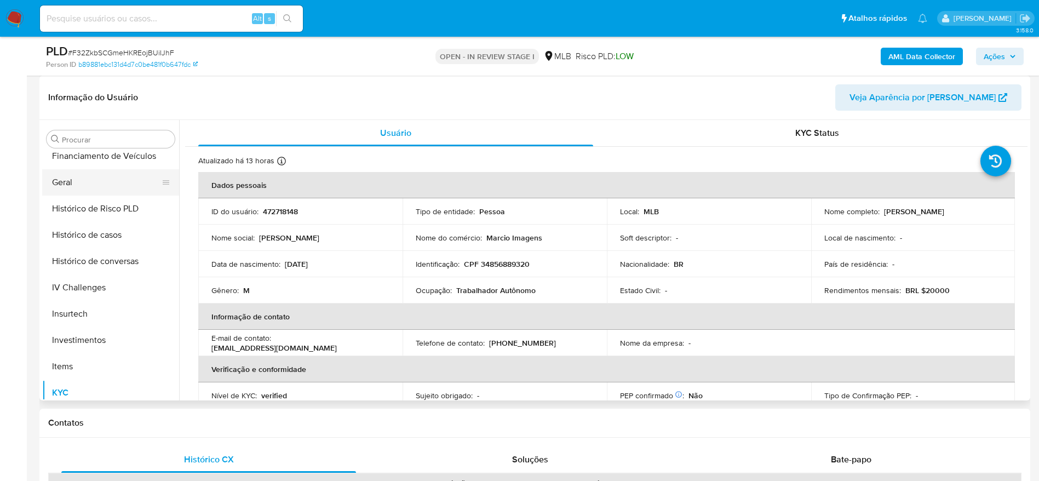
click at [78, 176] on button "Geral" at bounding box center [106, 182] width 128 height 26
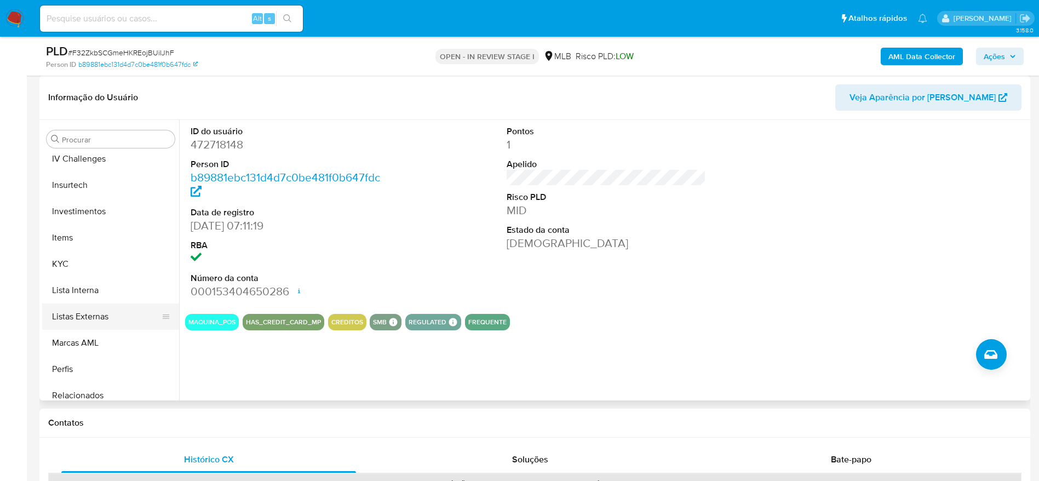
scroll to position [515, 0]
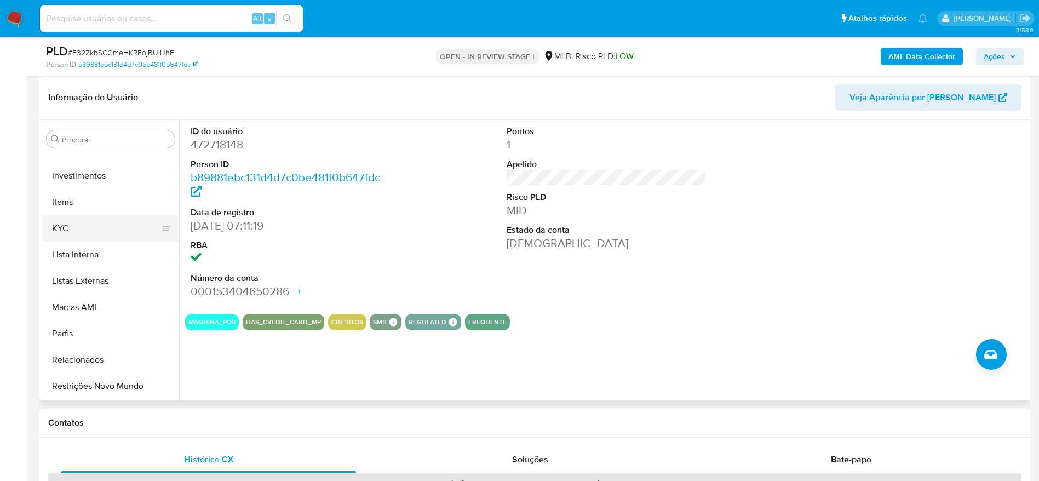
click at [78, 232] on button "KYC" at bounding box center [106, 228] width 128 height 26
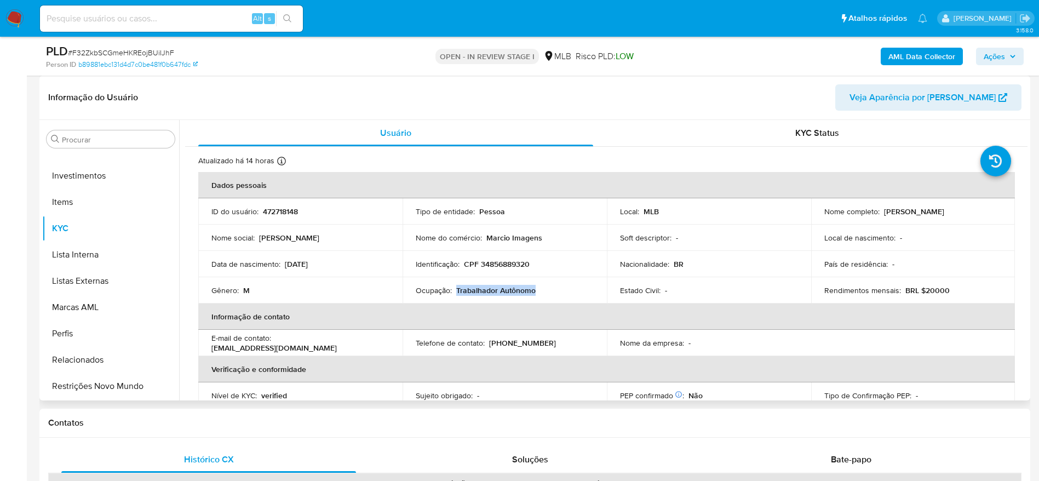
drag, startPoint x: 539, startPoint y: 294, endPoint x: 455, endPoint y: 289, distance: 83.9
click at [455, 289] on div "Ocupação : Trabalhador Autônomo" at bounding box center [505, 290] width 178 height 10
copy p "Trabalhador Autônomo"
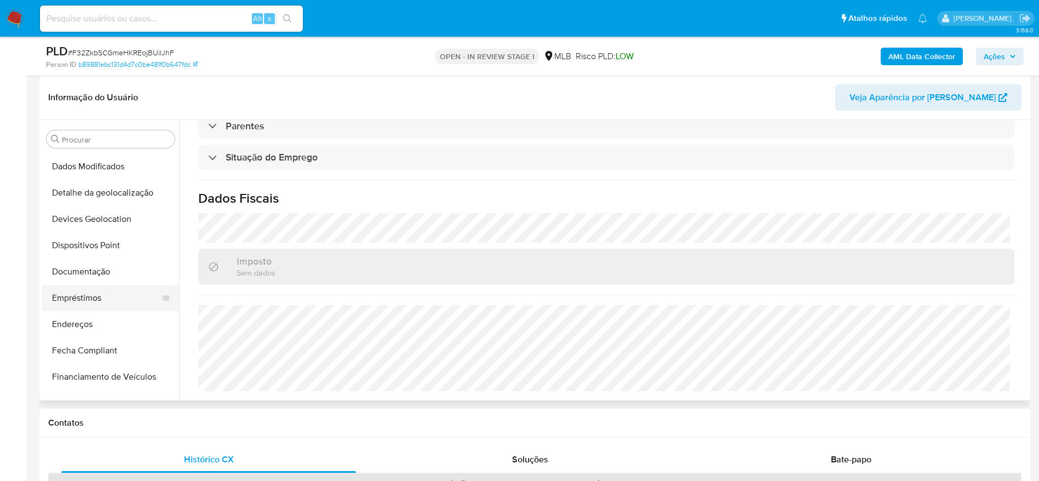
scroll to position [105, 0]
click at [106, 285] on button "Documentação" at bounding box center [106, 297] width 128 height 26
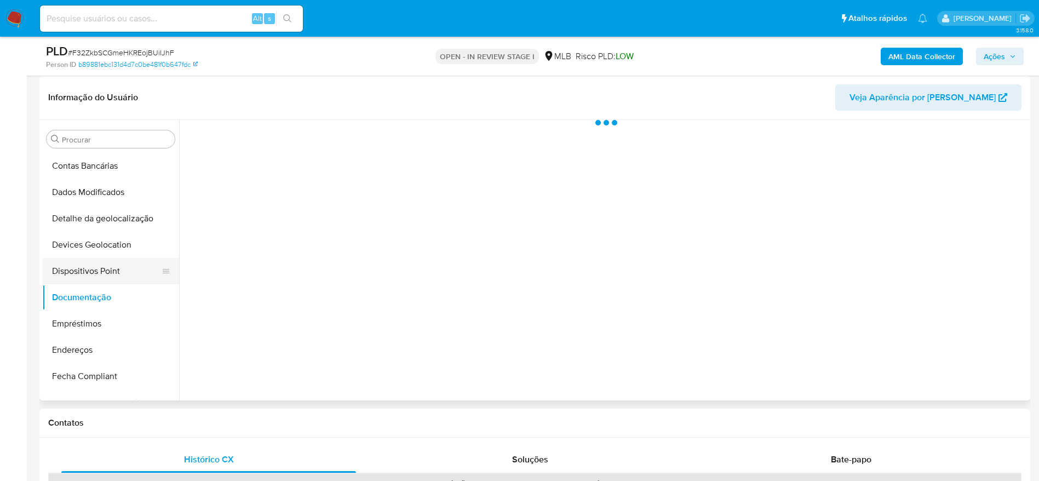
scroll to position [0, 0]
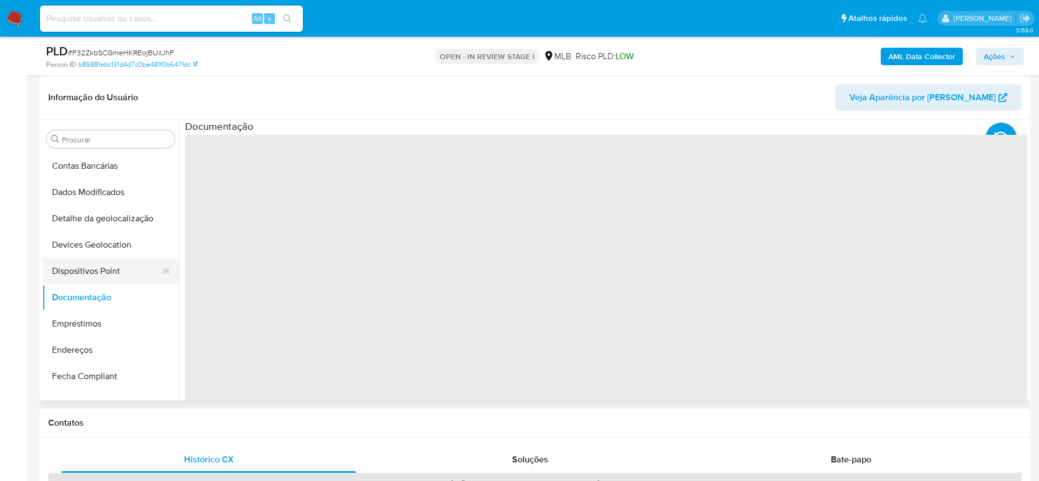
click at [102, 274] on button "Dispositivos Point" at bounding box center [106, 271] width 128 height 26
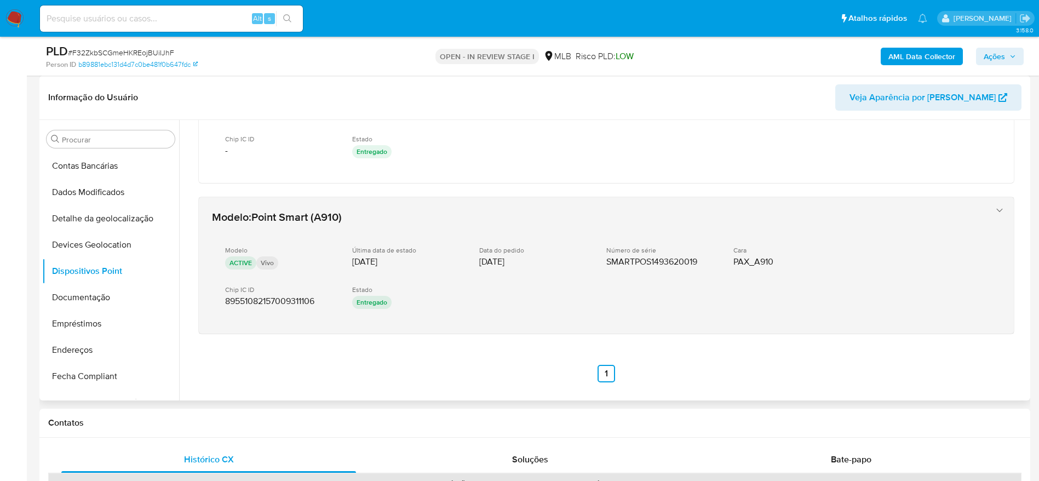
scroll to position [88, 0]
drag, startPoint x: 320, startPoint y: 302, endPoint x: 245, endPoint y: 304, distance: 74.5
click at [245, 304] on div "Chip IC ID 89551082157009311106" at bounding box center [280, 295] width 110 height 21
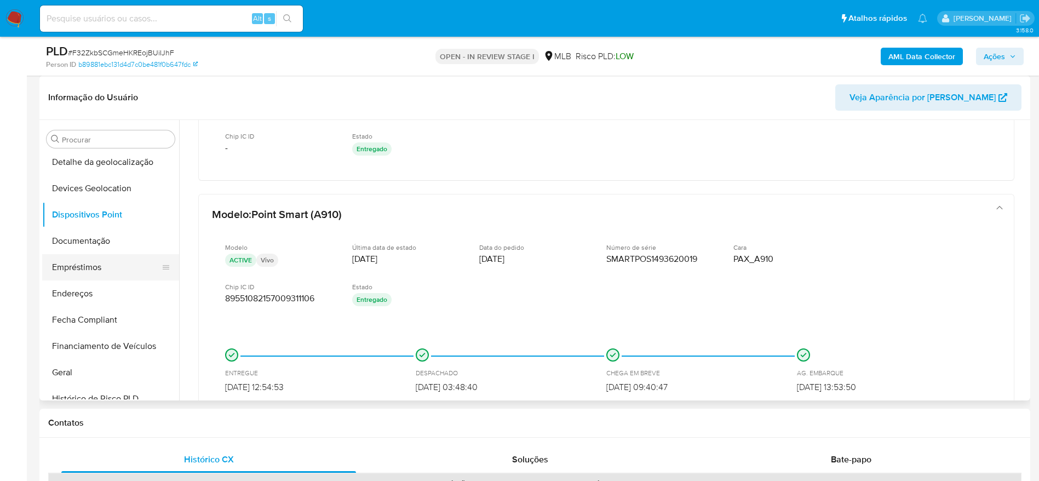
scroll to position [187, 0]
click at [86, 260] on button "Endereços" at bounding box center [106, 268] width 128 height 26
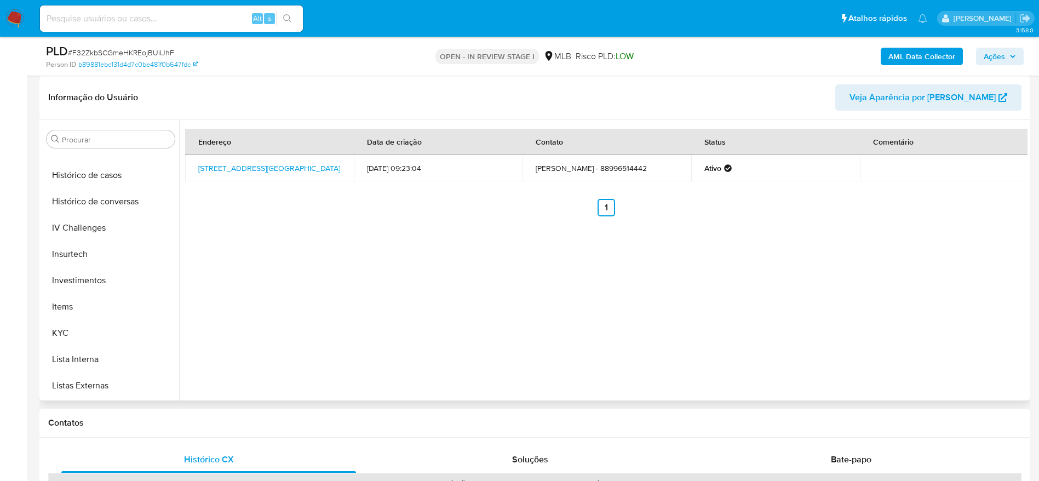
scroll to position [433, 0]
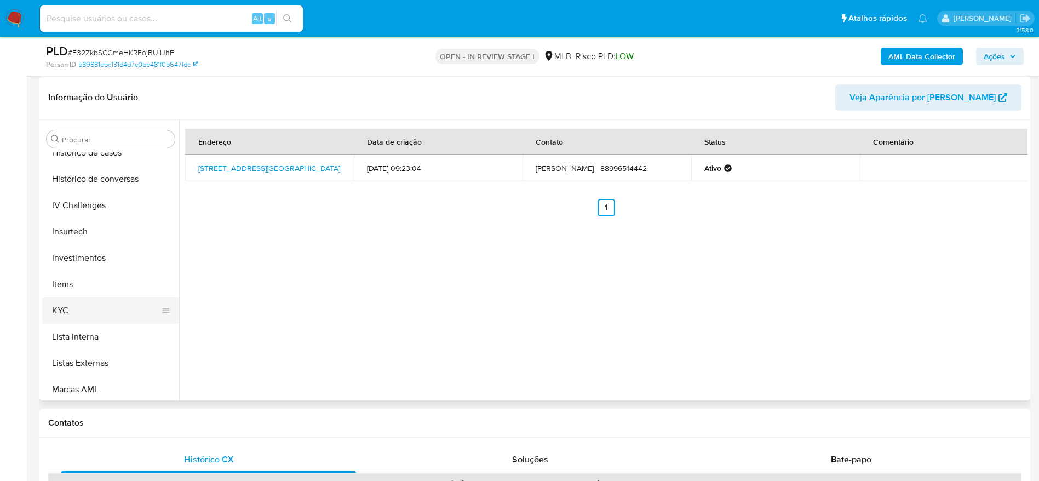
click at [97, 303] on button "KYC" at bounding box center [106, 310] width 128 height 26
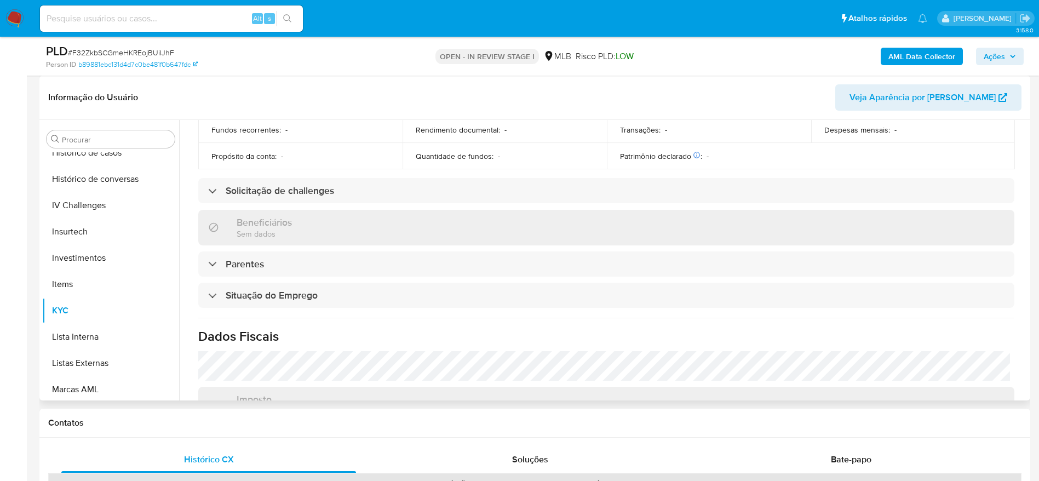
scroll to position [210, 0]
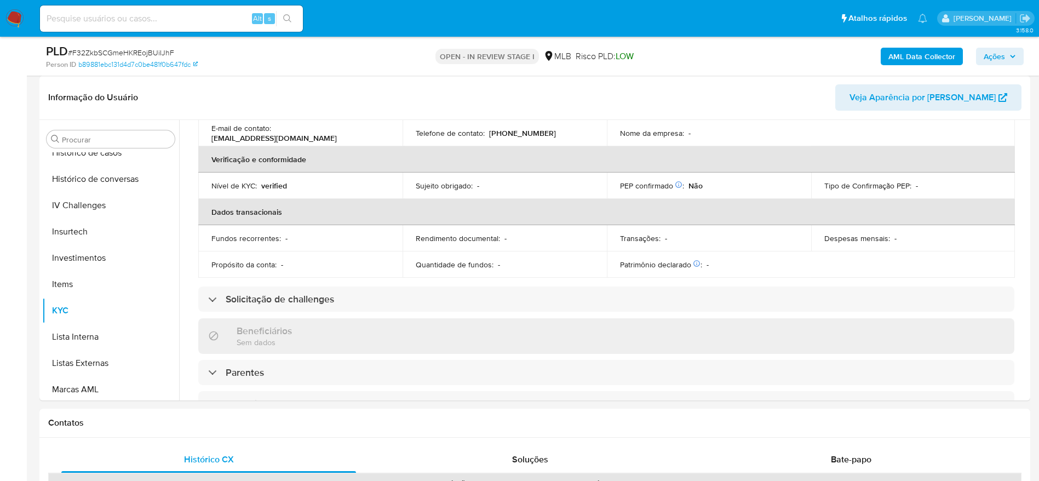
drag, startPoint x: 992, startPoint y: 57, endPoint x: 825, endPoint y: 65, distance: 167.2
click at [991, 57] on span "Ações" at bounding box center [994, 57] width 21 height 18
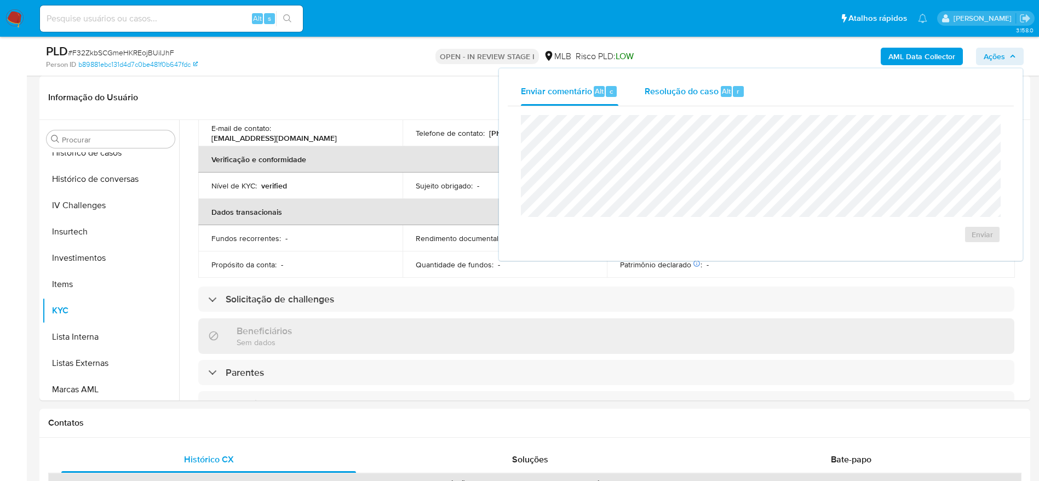
drag, startPoint x: 682, startPoint y: 90, endPoint x: 668, endPoint y: 102, distance: 19.0
click at [680, 93] on span "Resolução do caso" at bounding box center [682, 90] width 74 height 13
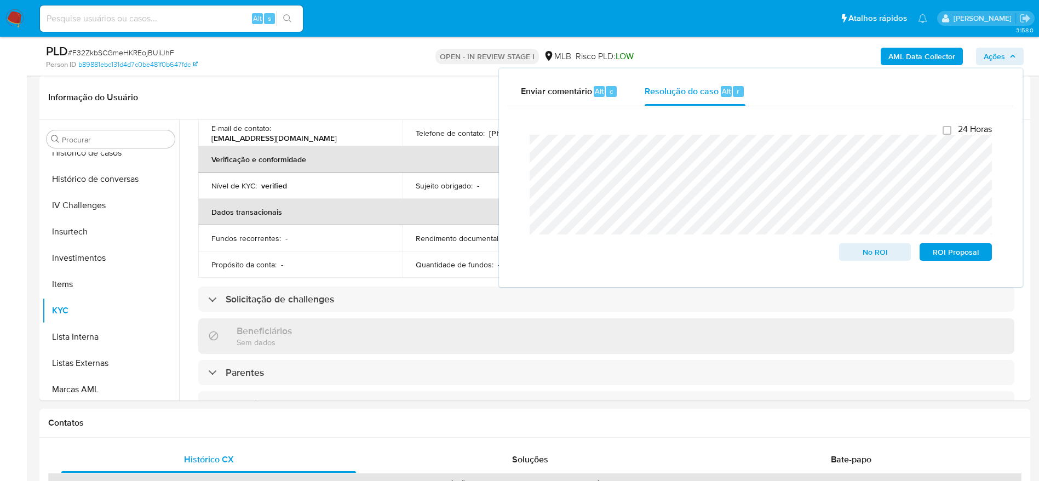
click at [998, 57] on span "Ações" at bounding box center [994, 57] width 21 height 18
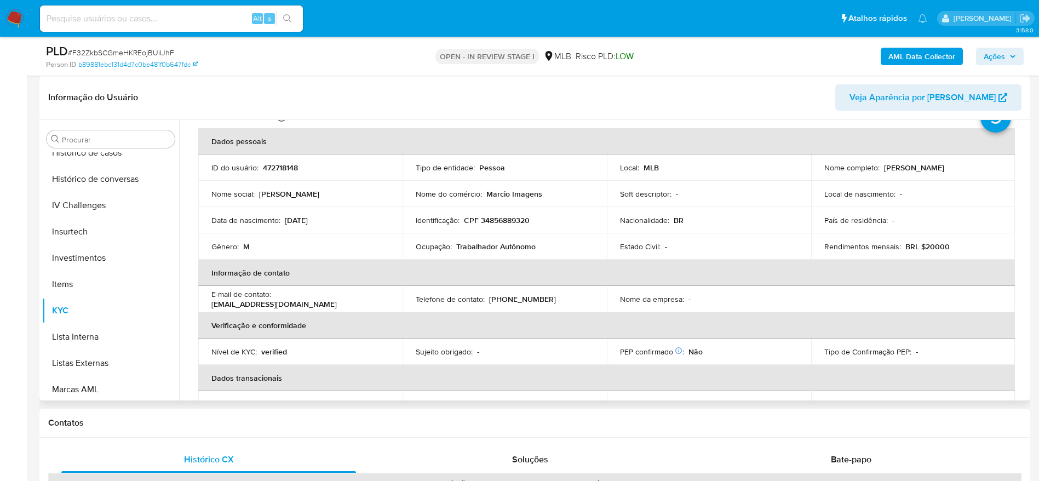
scroll to position [0, 0]
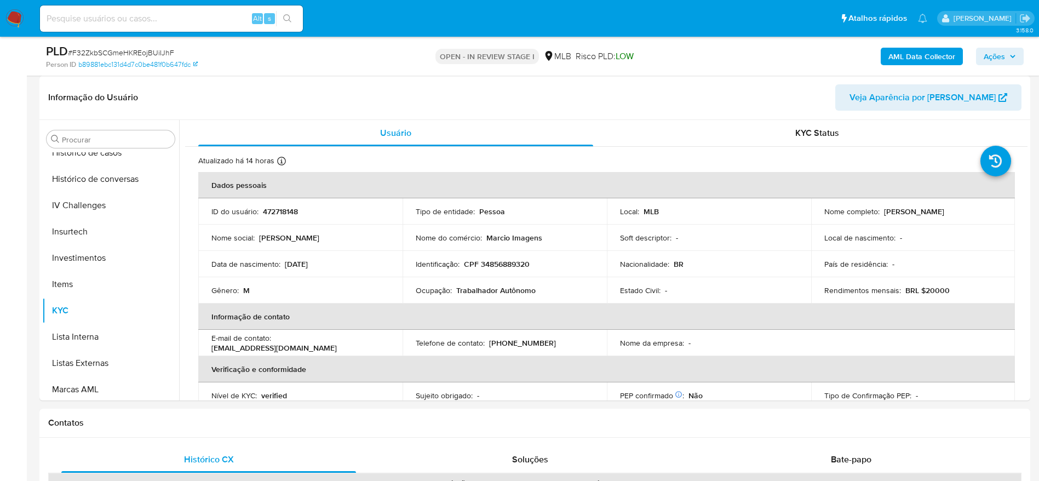
click at [992, 56] on span "Ações" at bounding box center [994, 57] width 21 height 18
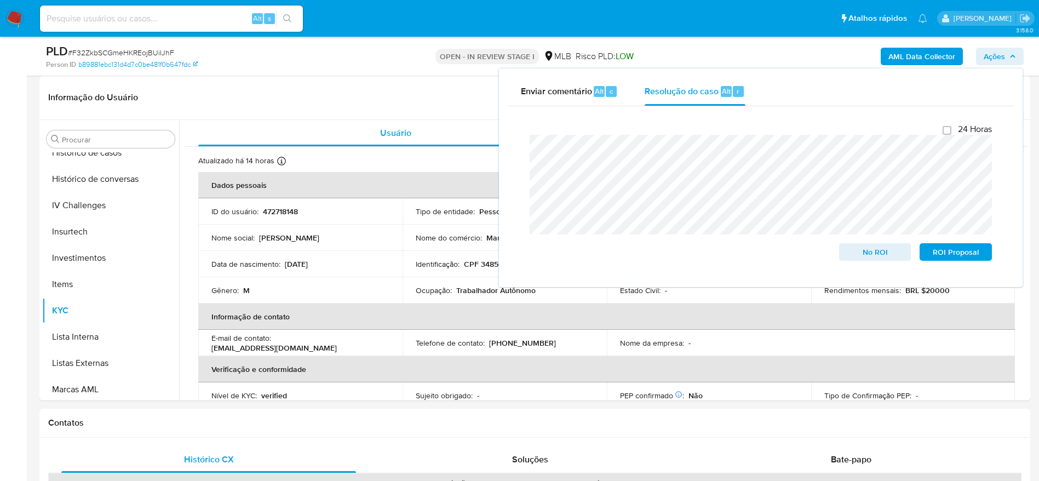
click at [906, 55] on b "AML Data Collector" at bounding box center [921, 57] width 67 height 18
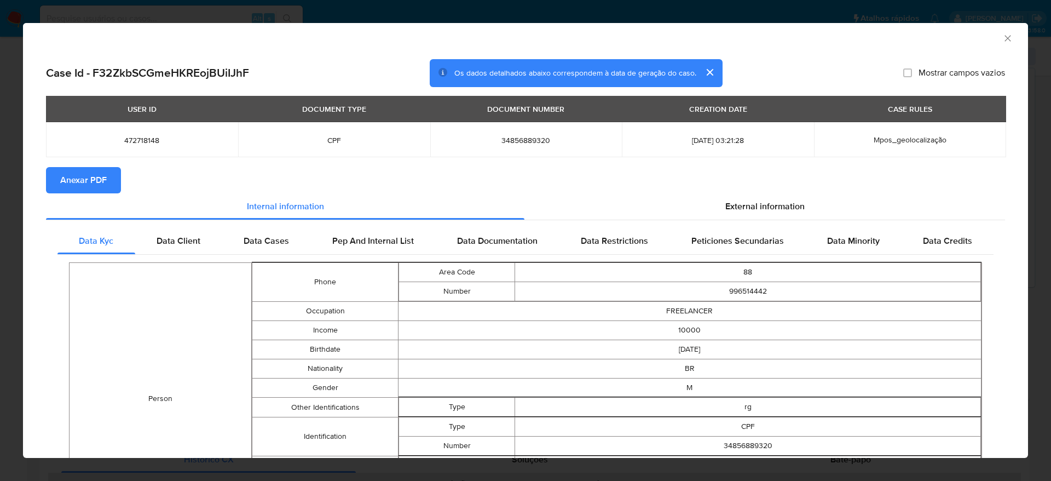
click at [83, 169] on span "Anexar PDF" at bounding box center [83, 180] width 47 height 24
click at [79, 175] on span "Anexar PDF" at bounding box center [83, 180] width 47 height 24
click at [1003, 38] on icon "Fechar a janela" at bounding box center [1008, 38] width 11 height 11
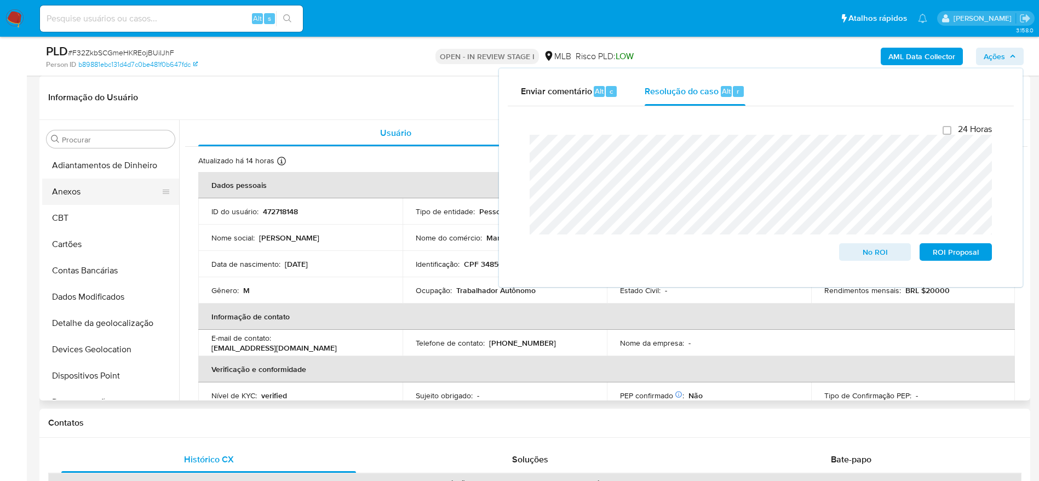
click at [82, 194] on button "Anexos" at bounding box center [106, 192] width 128 height 26
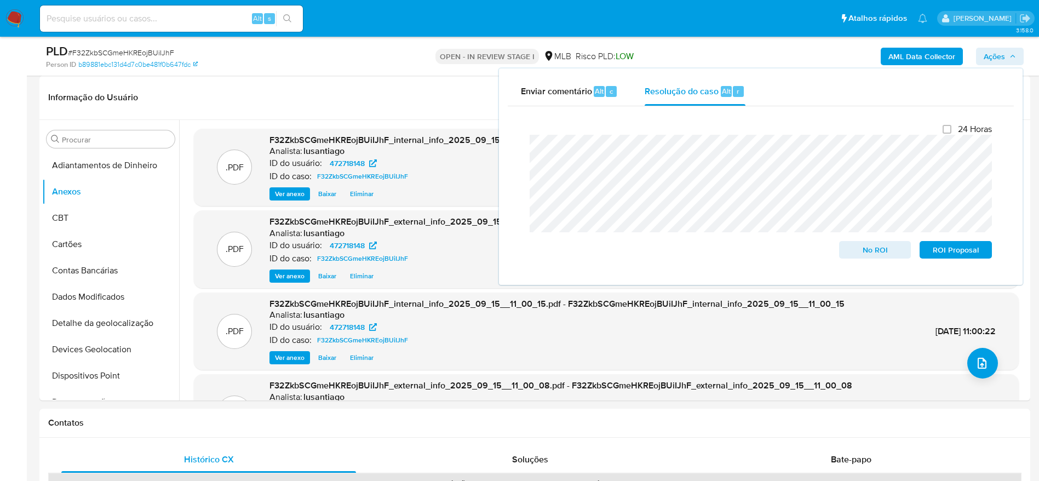
click at [1009, 51] on span "Ações" at bounding box center [1000, 56] width 32 height 15
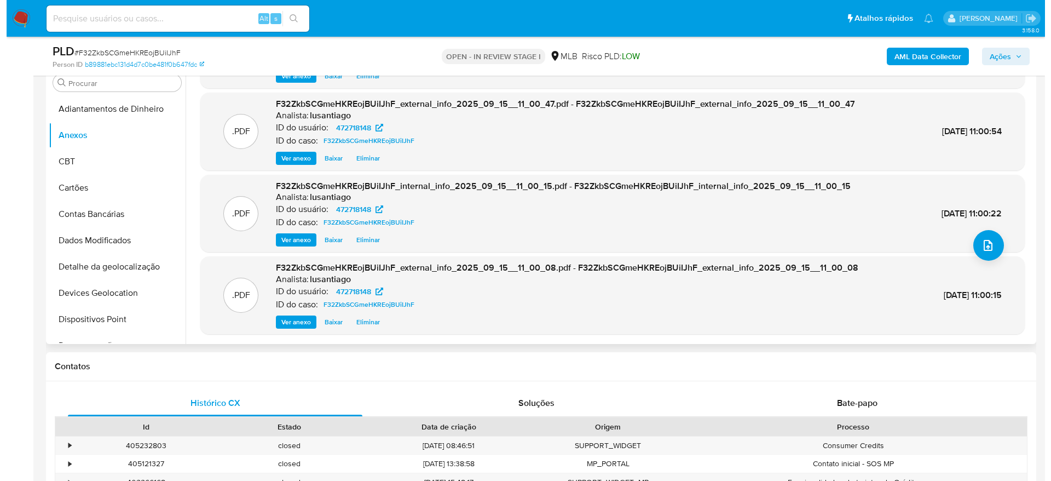
scroll to position [246, 0]
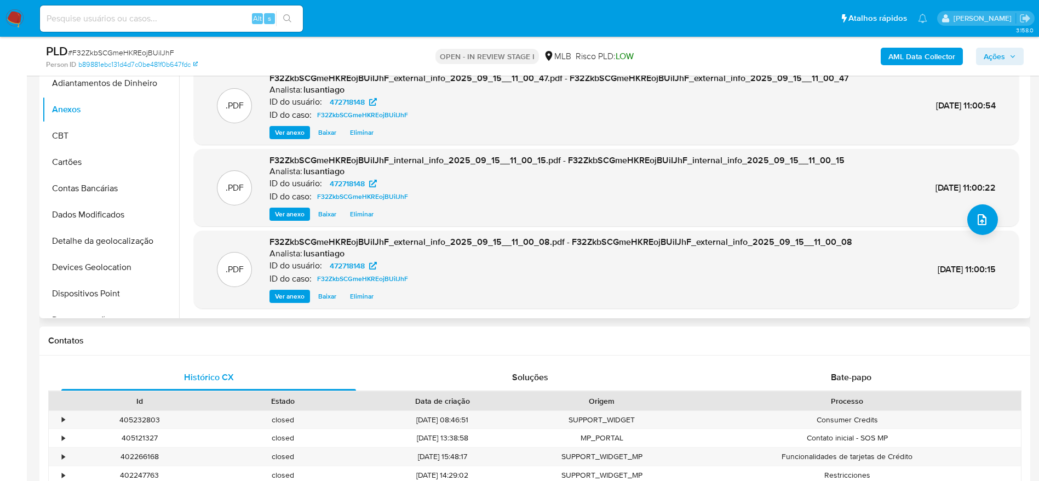
click at [365, 297] on span "Eliminar" at bounding box center [362, 296] width 24 height 11
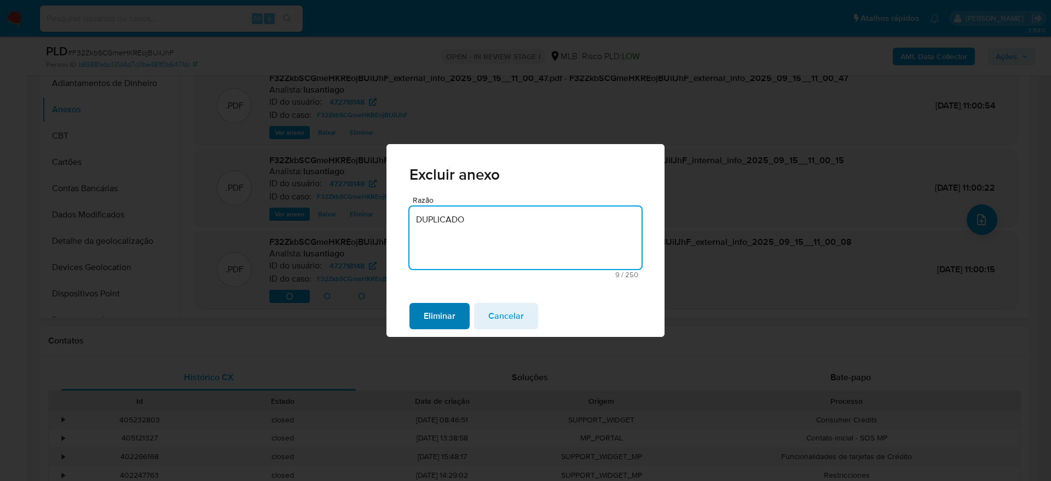
type textarea "DUPLICADO"
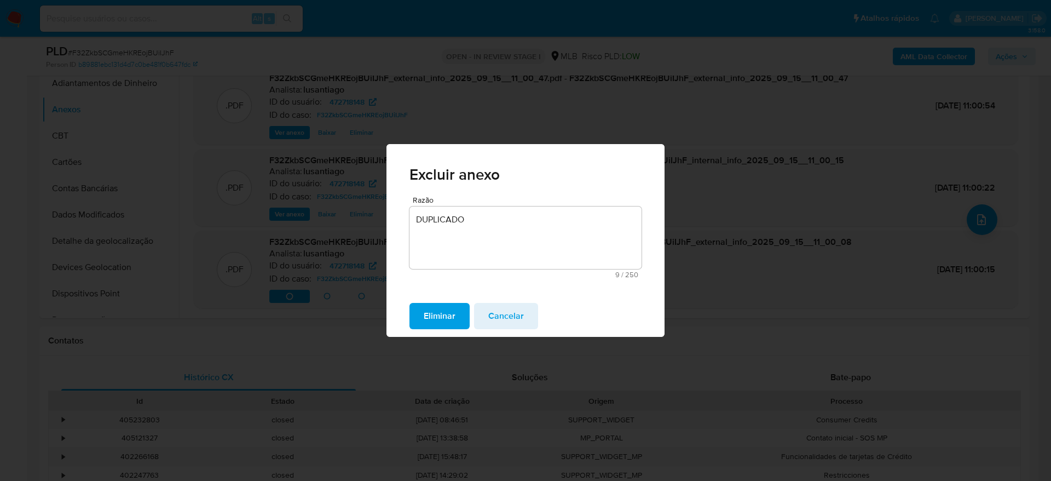
click at [441, 314] on span "Eliminar" at bounding box center [440, 316] width 32 height 24
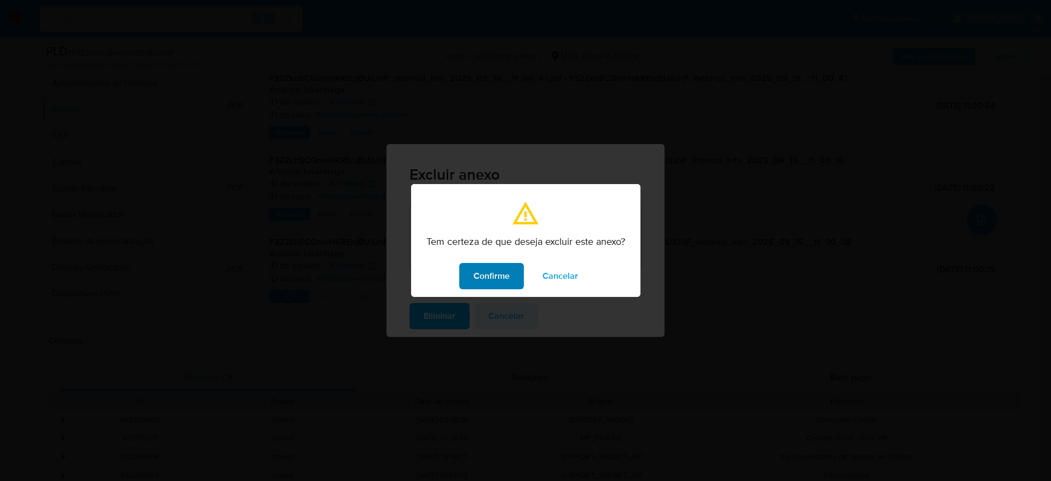
click at [518, 275] on button "Confirme" at bounding box center [491, 276] width 65 height 26
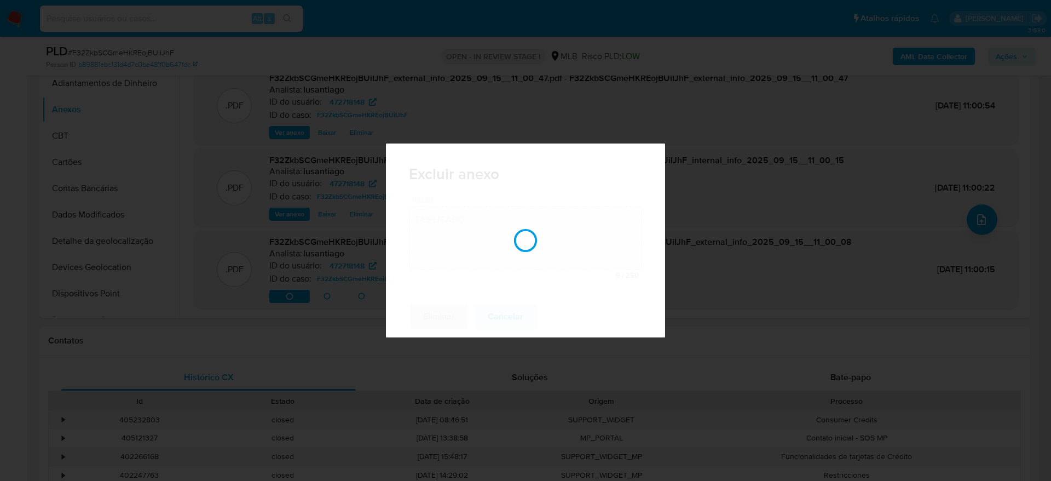
scroll to position [60, 0]
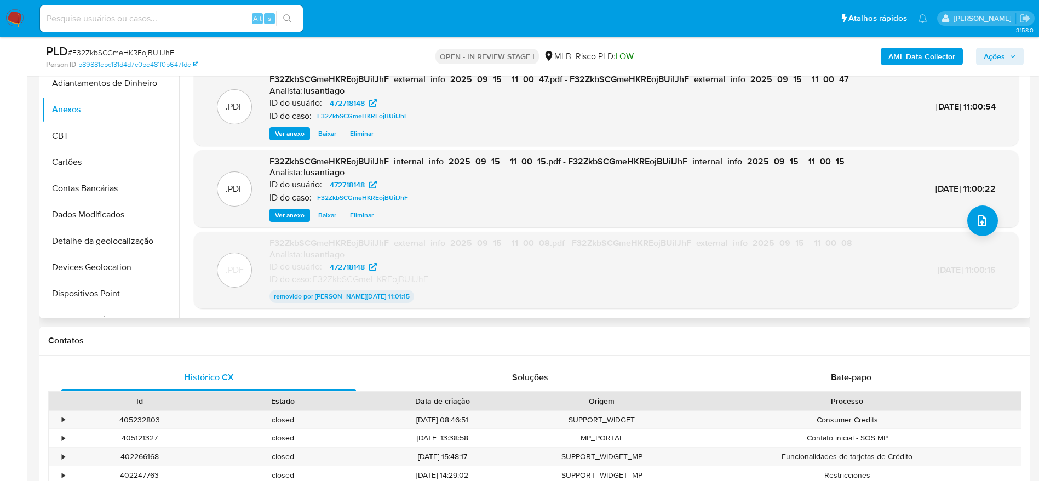
click at [360, 218] on span "Eliminar" at bounding box center [362, 215] width 24 height 11
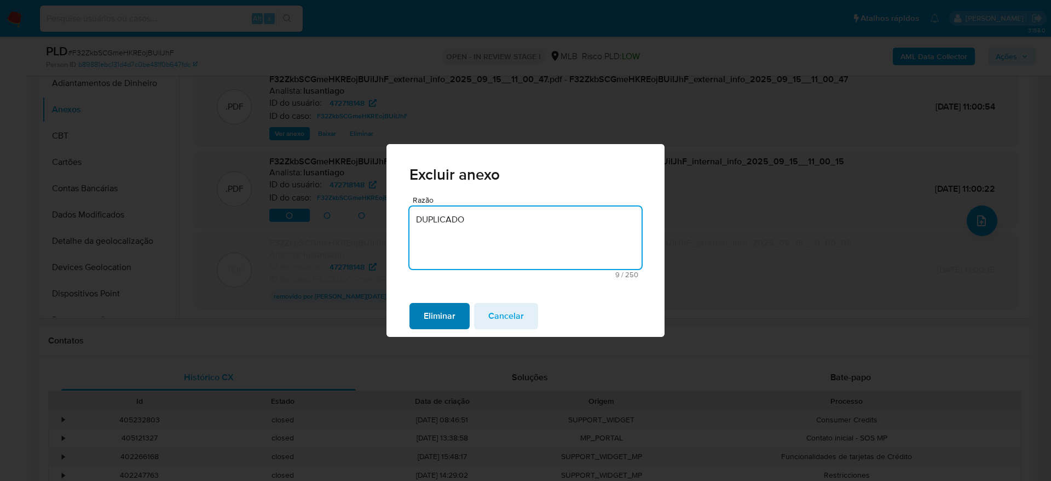
type textarea "DUPLICADO"
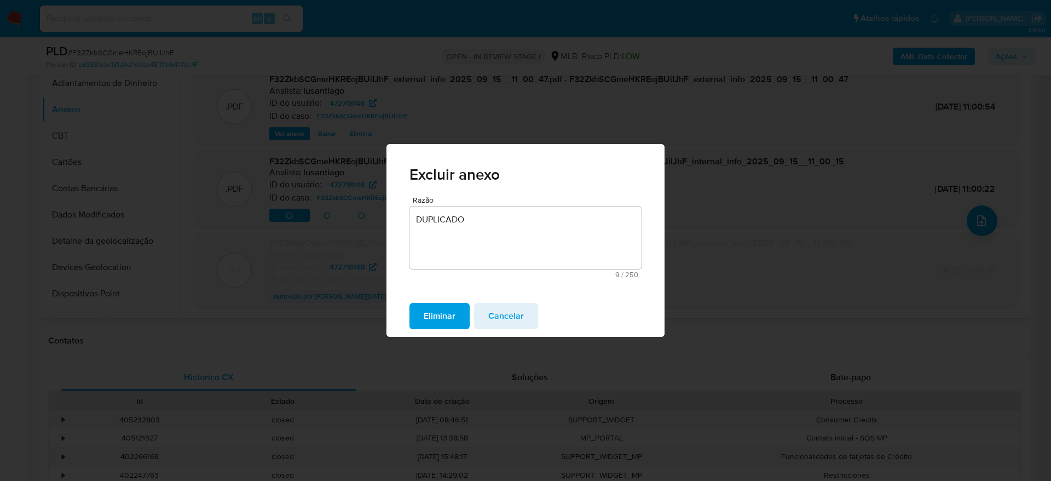
click at [428, 311] on span "Eliminar" at bounding box center [440, 316] width 32 height 24
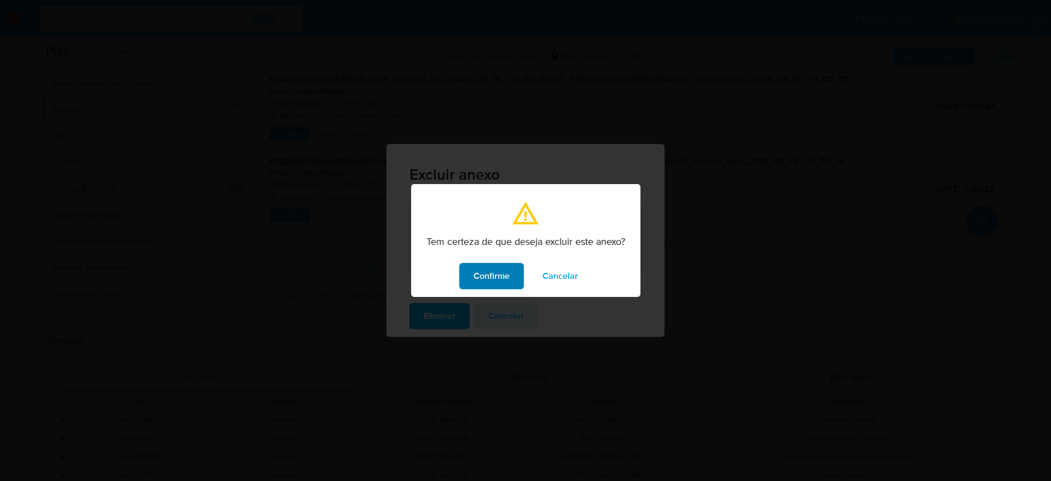
click at [491, 278] on span "Confirme" at bounding box center [492, 276] width 36 height 24
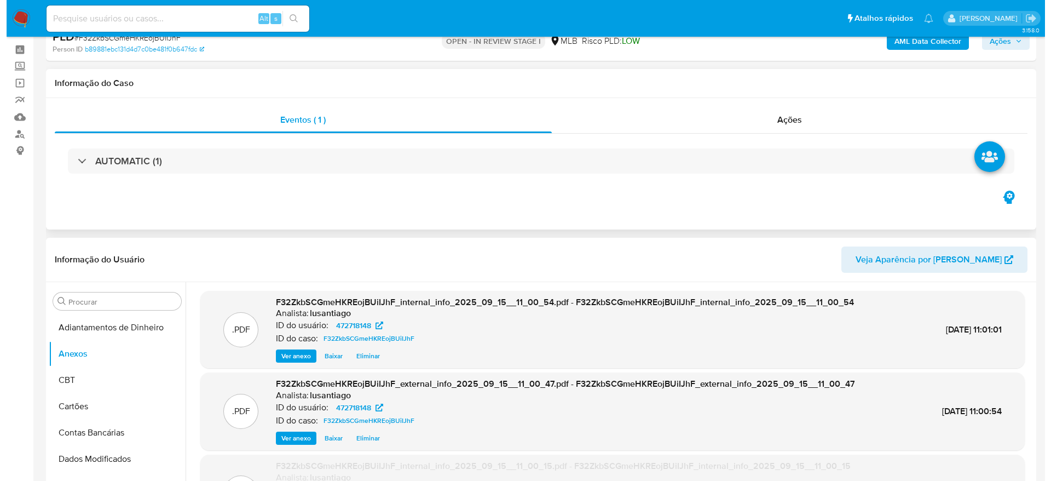
scroll to position [164, 0]
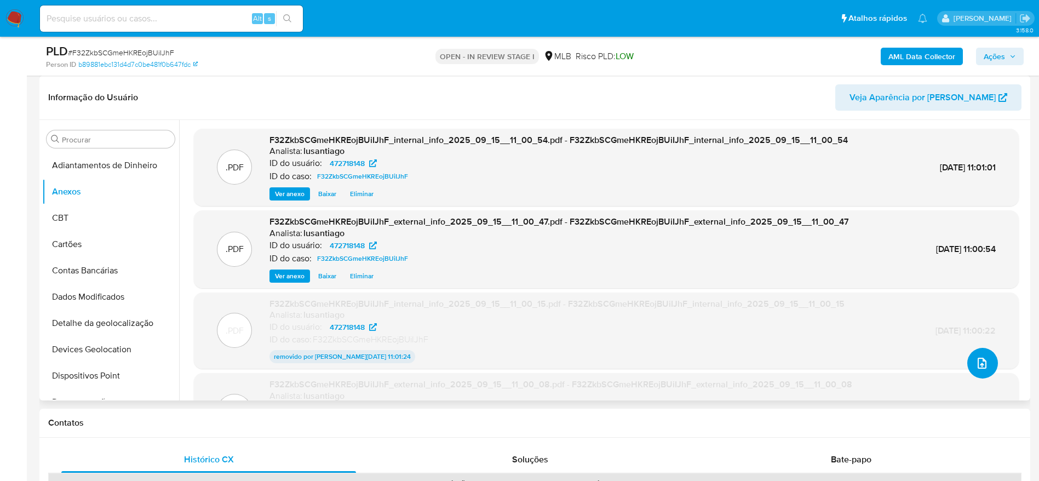
click at [975, 363] on icon "upload-file" at bounding box center [981, 363] width 13 height 13
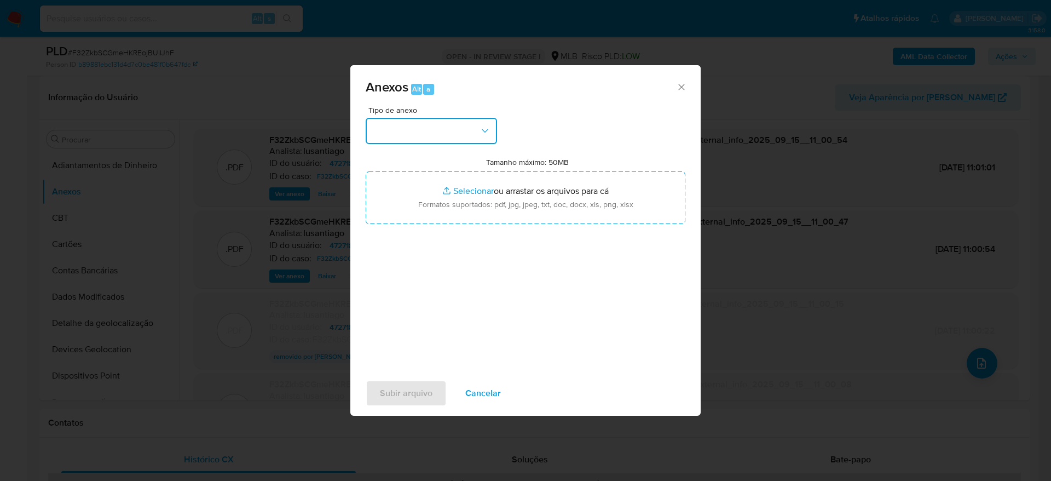
click at [406, 131] on button "button" at bounding box center [431, 131] width 131 height 26
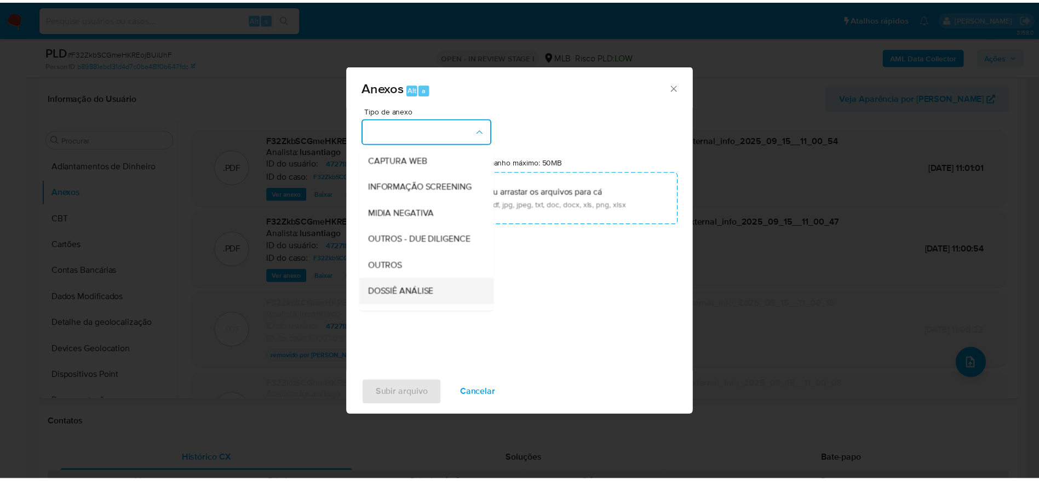
scroll to position [169, 0]
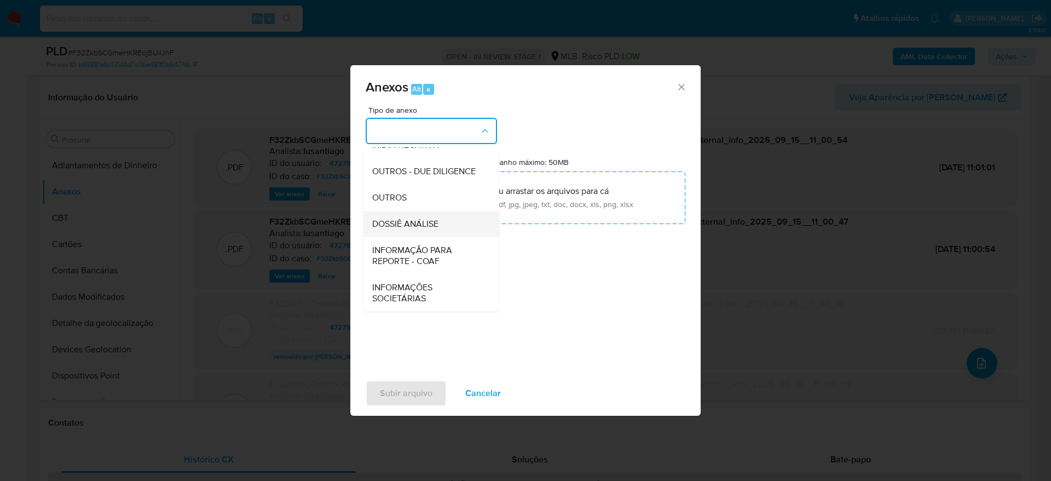
click at [421, 219] on span "DOSSIÊ ANÁLISE" at bounding box center [405, 224] width 66 height 11
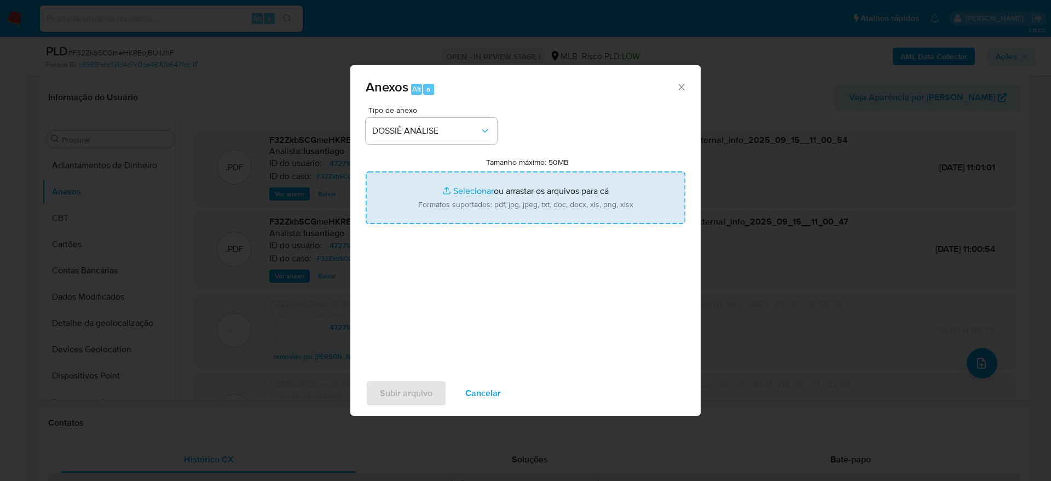
type input "C:\fakepath\Mulan 472718148_2025_09_15_06_40_05.xlsx"
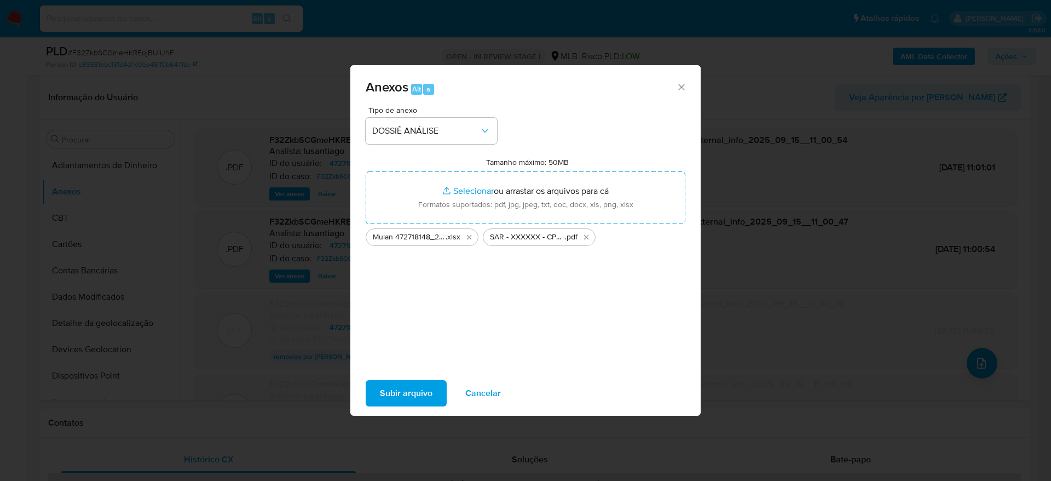
click at [399, 383] on span "Subir arquivo" at bounding box center [406, 393] width 53 height 24
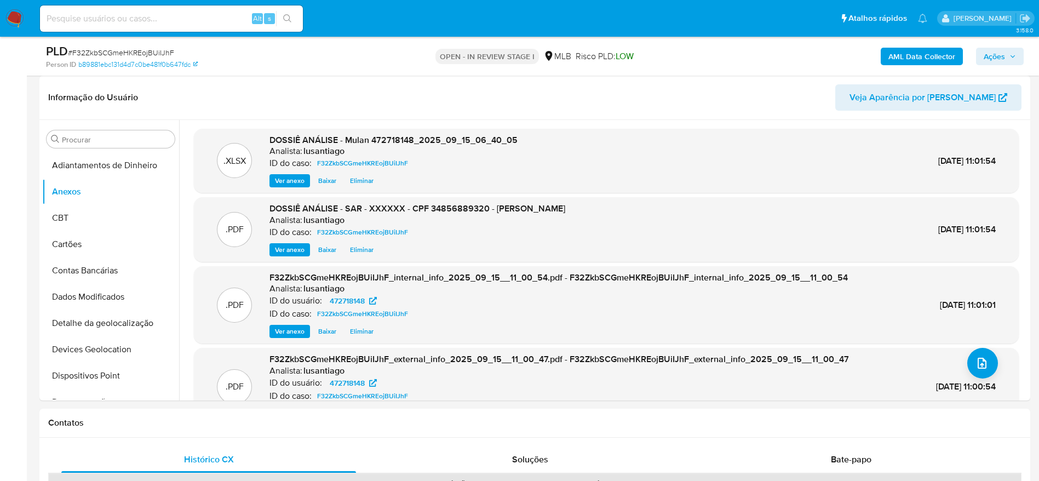
click at [992, 57] on span "Ações" at bounding box center [994, 57] width 21 height 18
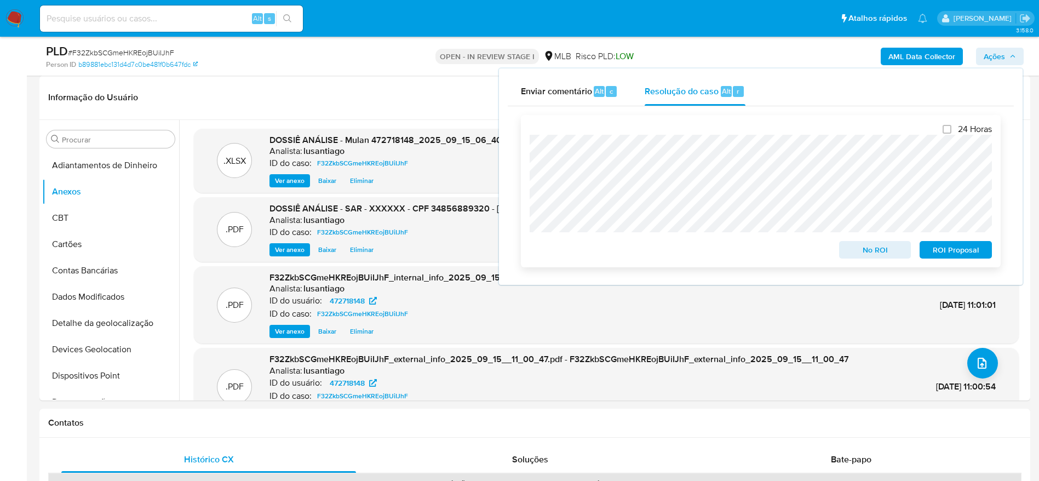
click at [952, 252] on span "ROI Proposal" at bounding box center [955, 249] width 57 height 15
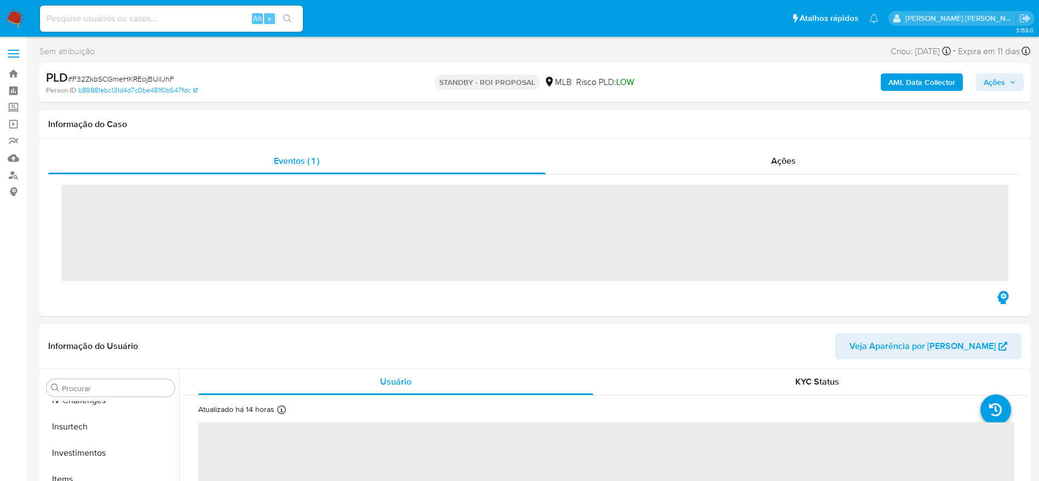
scroll to position [515, 0]
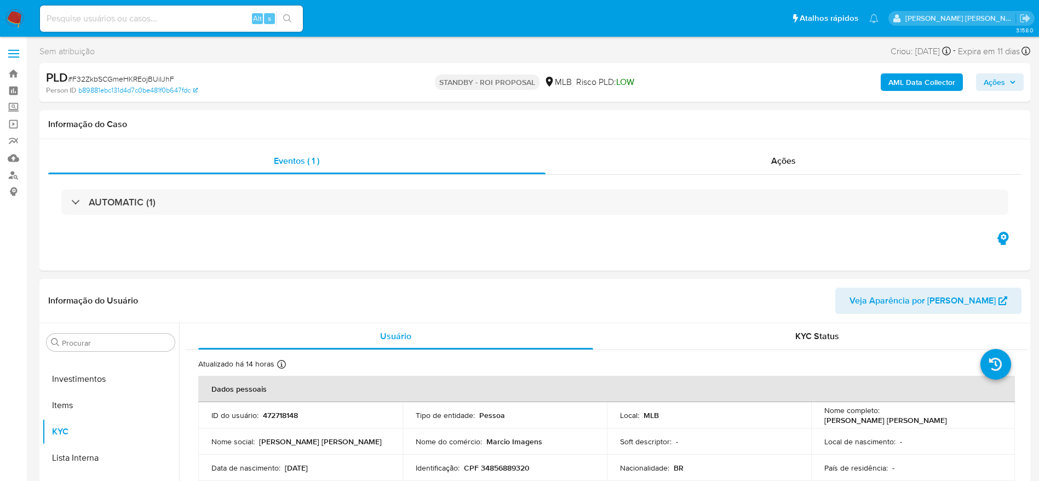
select select "10"
click at [10, 73] on link "Bandeja" at bounding box center [65, 73] width 130 height 17
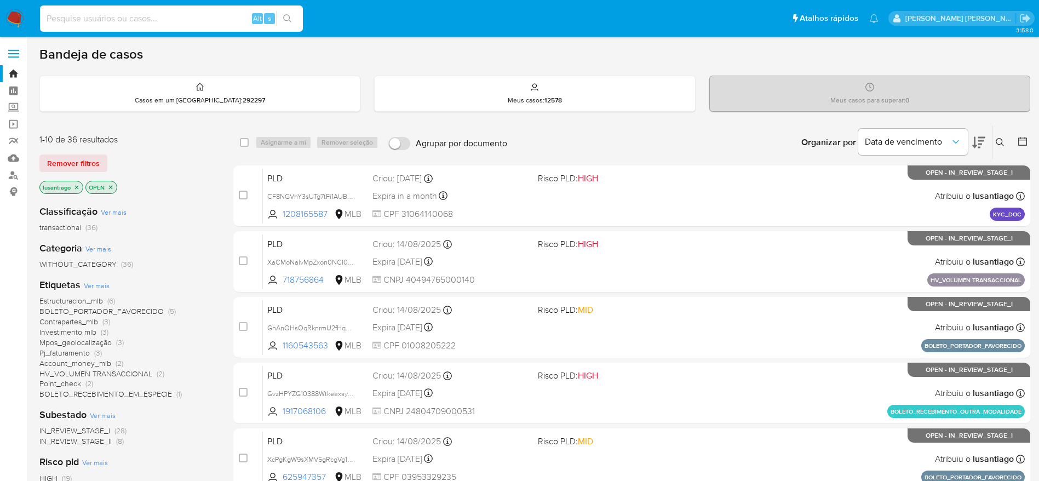
click at [162, 16] on input at bounding box center [171, 19] width 263 height 14
paste input "214965999"
type input "214965999"
click at [285, 19] on icon "search-icon" at bounding box center [287, 18] width 9 height 9
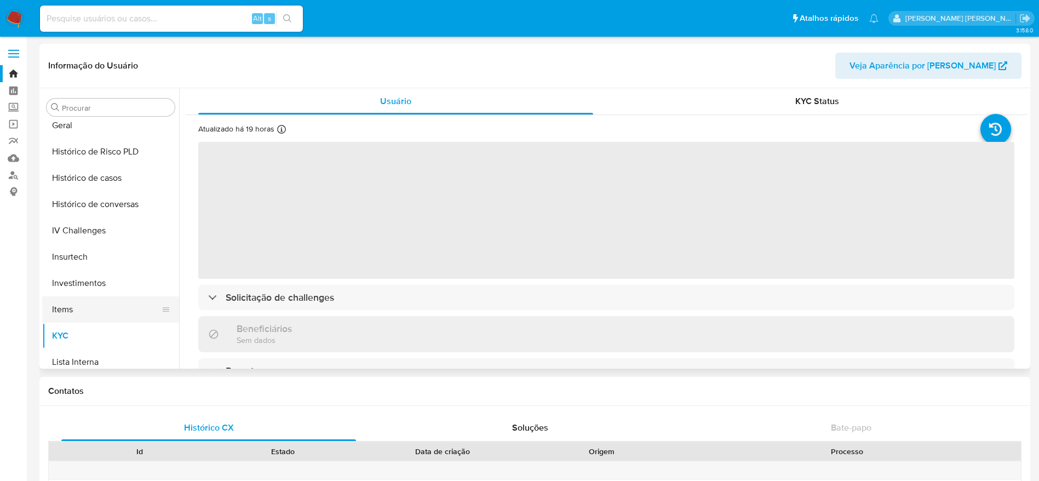
scroll to position [350, 0]
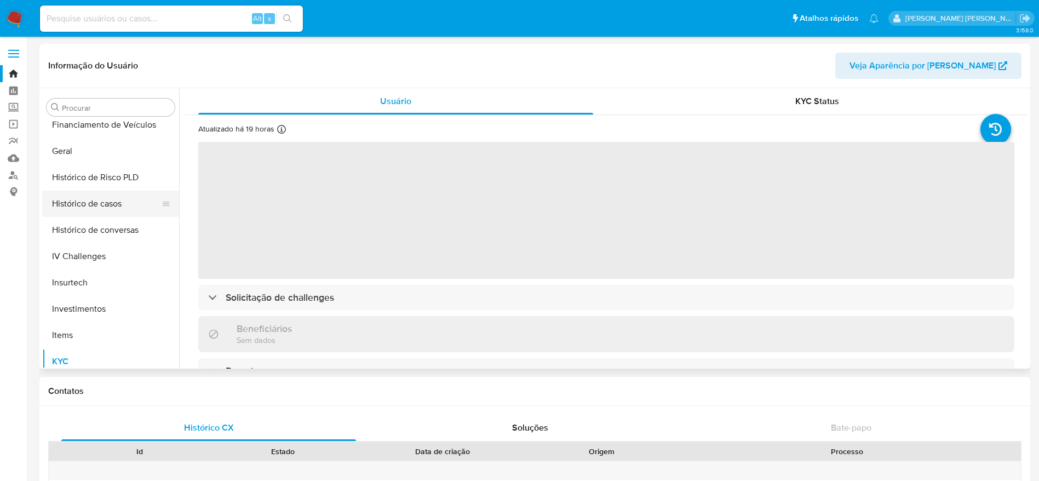
click at [100, 204] on button "Histórico de casos" at bounding box center [106, 204] width 128 height 26
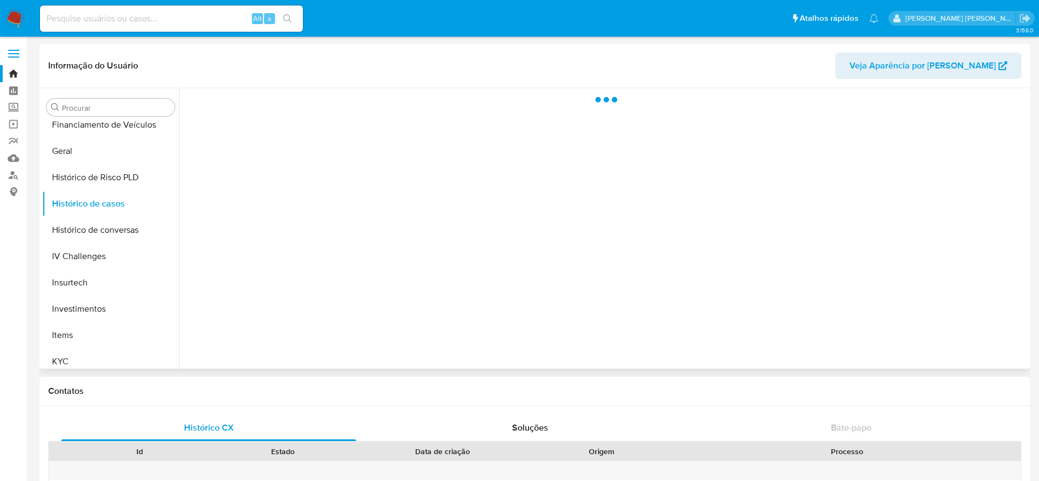
select select "10"
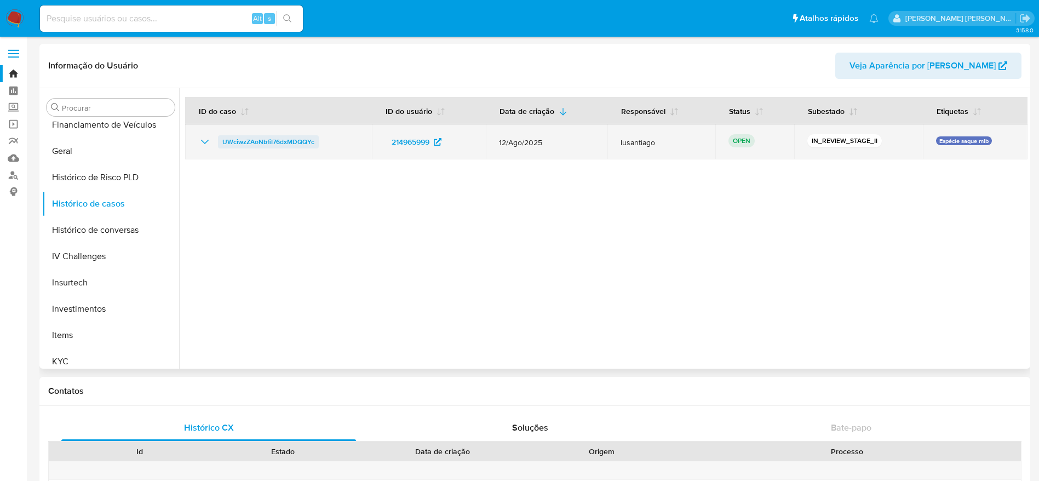
click at [261, 140] on span "UWciwzZAoNbfiI76dxMDQQYc" at bounding box center [268, 141] width 92 height 13
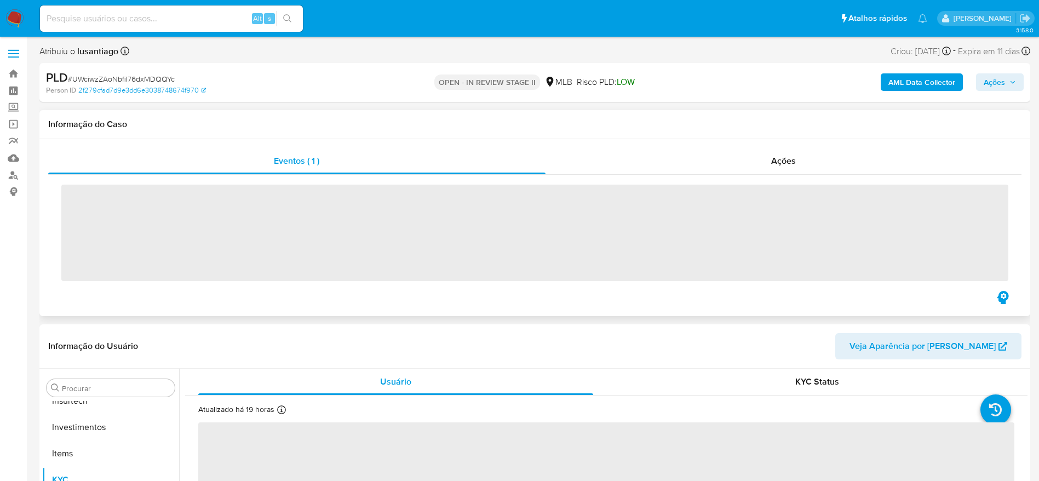
scroll to position [515, 0]
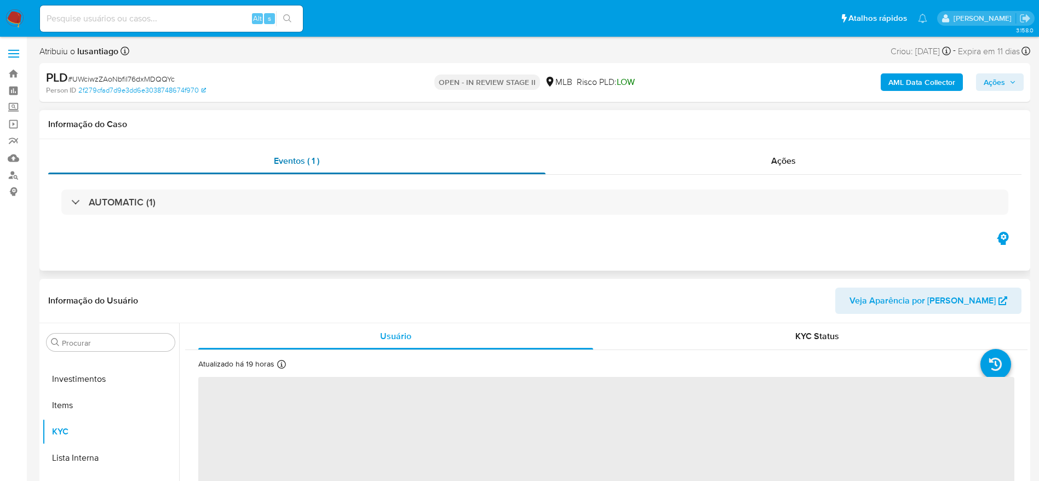
select select "10"
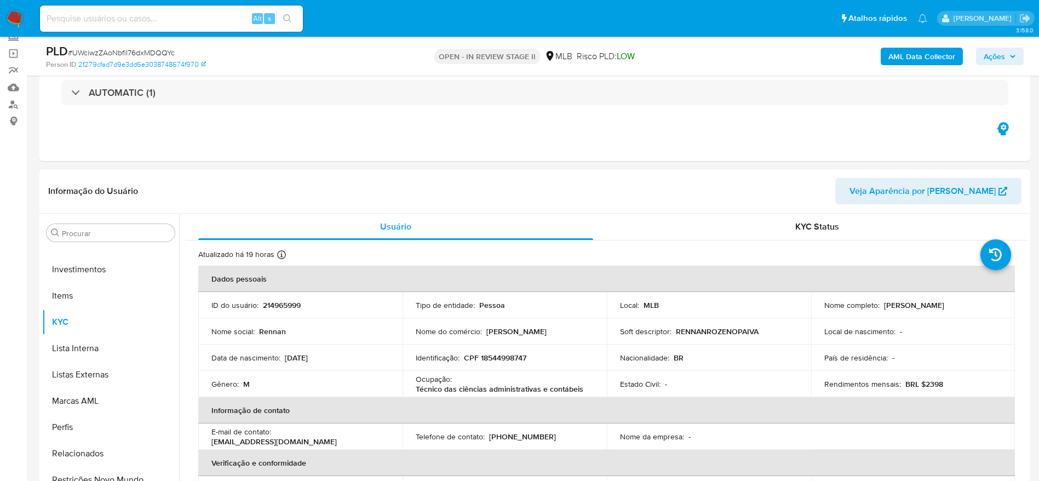
scroll to position [164, 0]
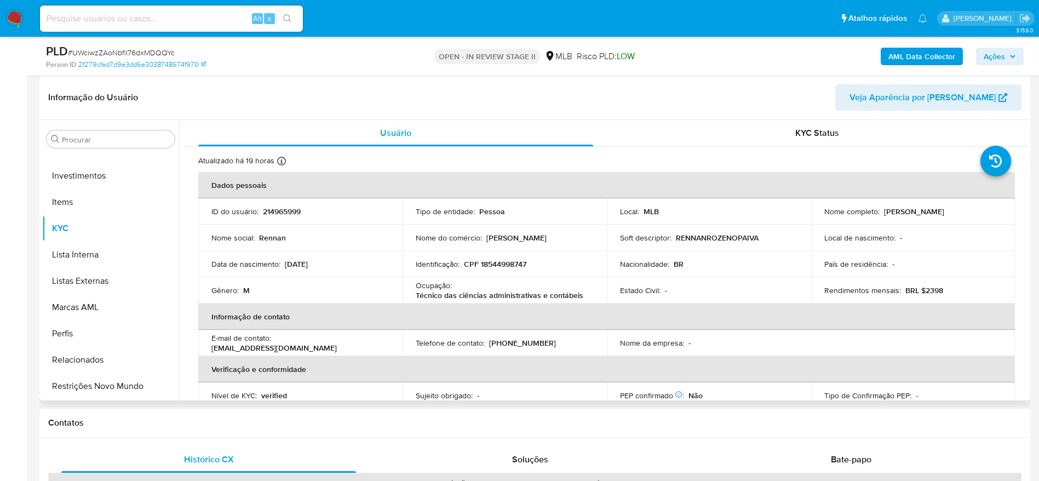
click at [503, 262] on p "CPF 18544998747" at bounding box center [495, 264] width 62 height 10
copy p "18544998747"
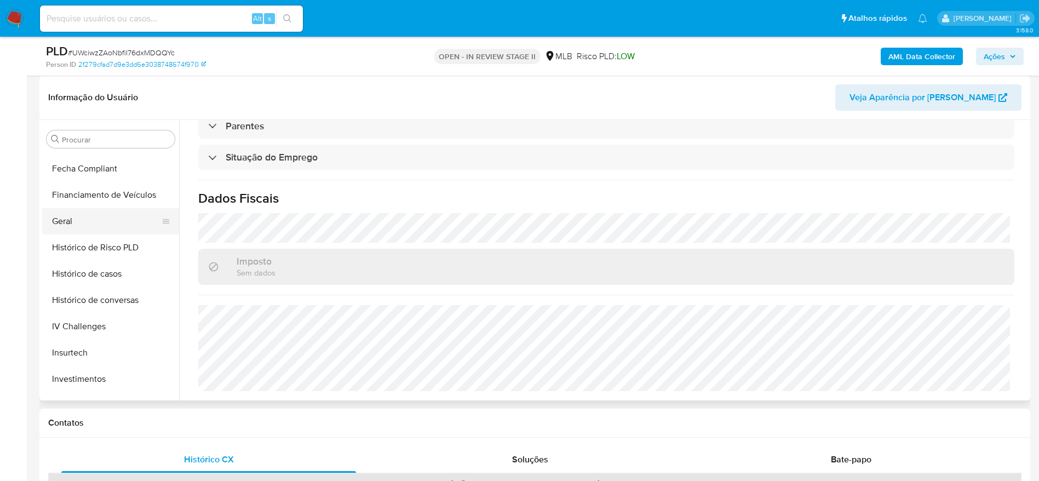
scroll to position [269, 0]
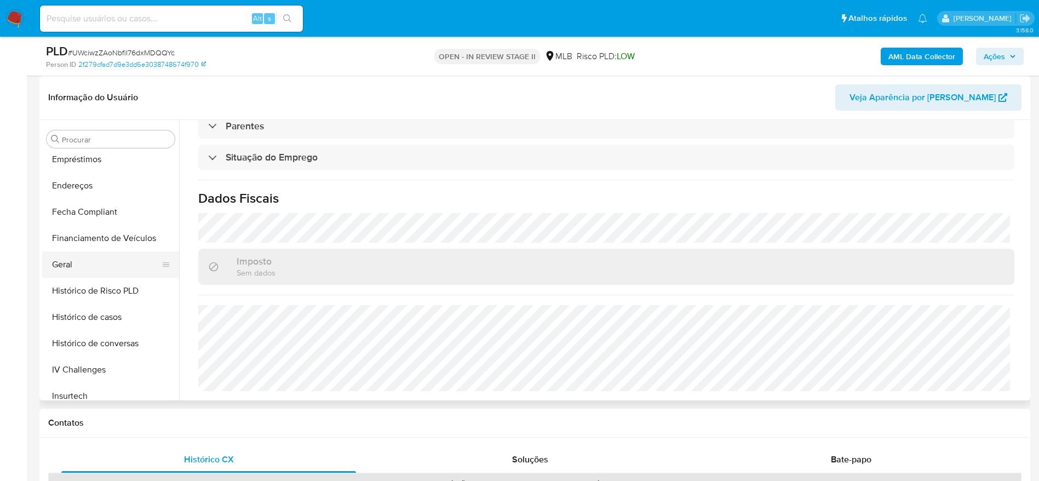
click at [95, 261] on button "Geral" at bounding box center [106, 264] width 128 height 26
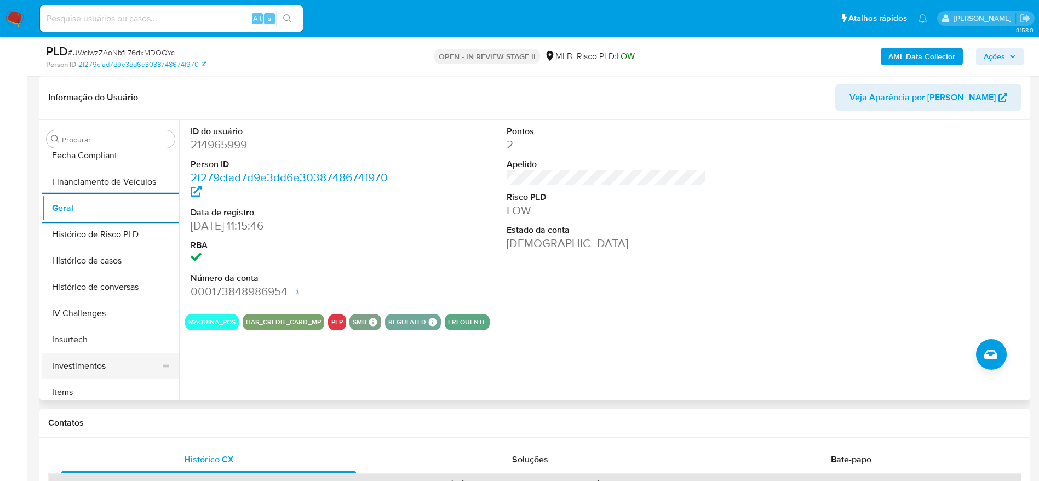
scroll to position [351, 0]
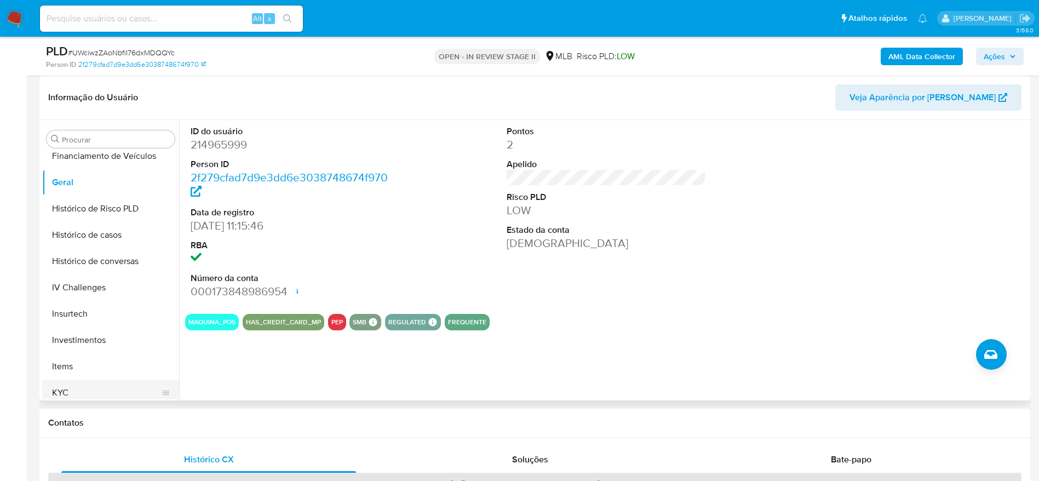
drag, startPoint x: 72, startPoint y: 393, endPoint x: 134, endPoint y: 384, distance: 62.0
click at [74, 393] on button "KYC" at bounding box center [106, 393] width 128 height 26
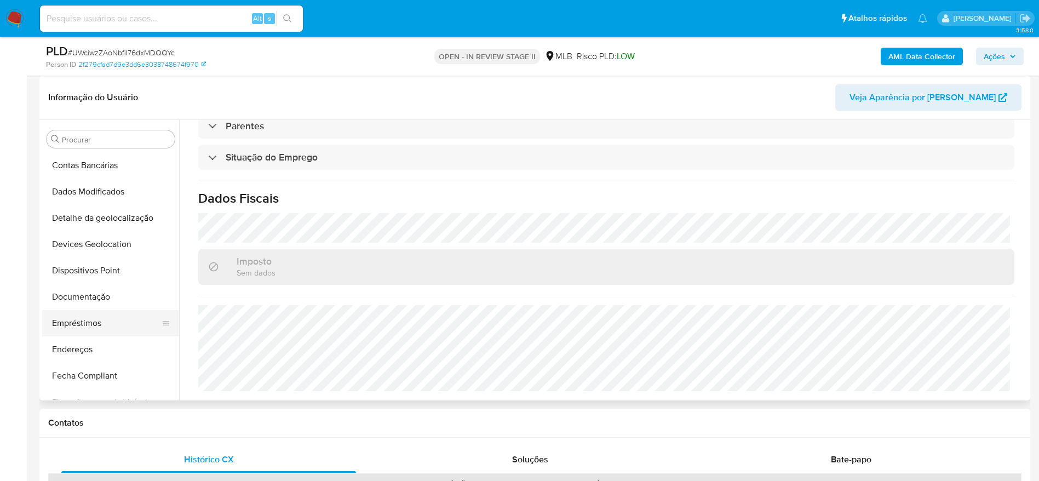
scroll to position [105, 0]
click at [93, 350] on button "Endereços" at bounding box center [106, 350] width 128 height 26
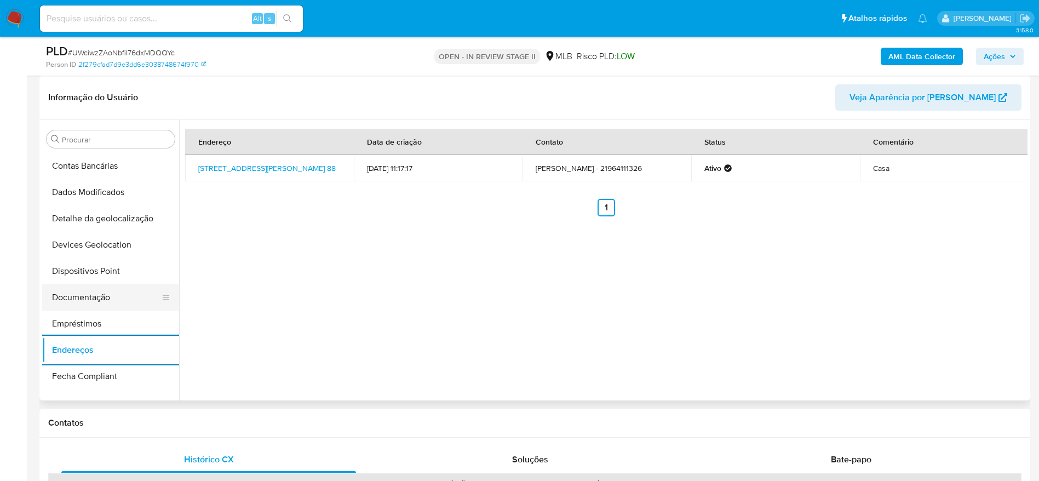
scroll to position [22, 0]
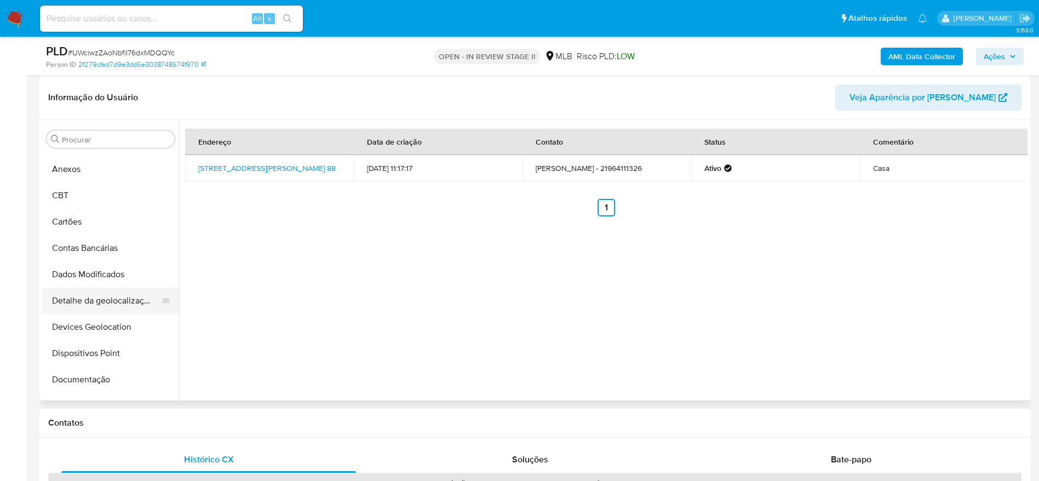
click at [121, 298] on button "Detalhe da geolocalização" at bounding box center [106, 301] width 128 height 26
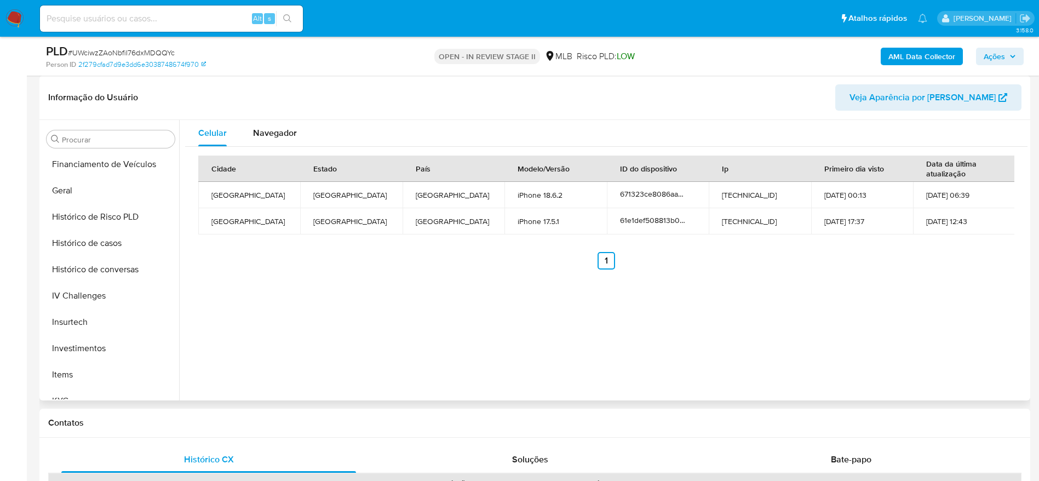
scroll to position [515, 0]
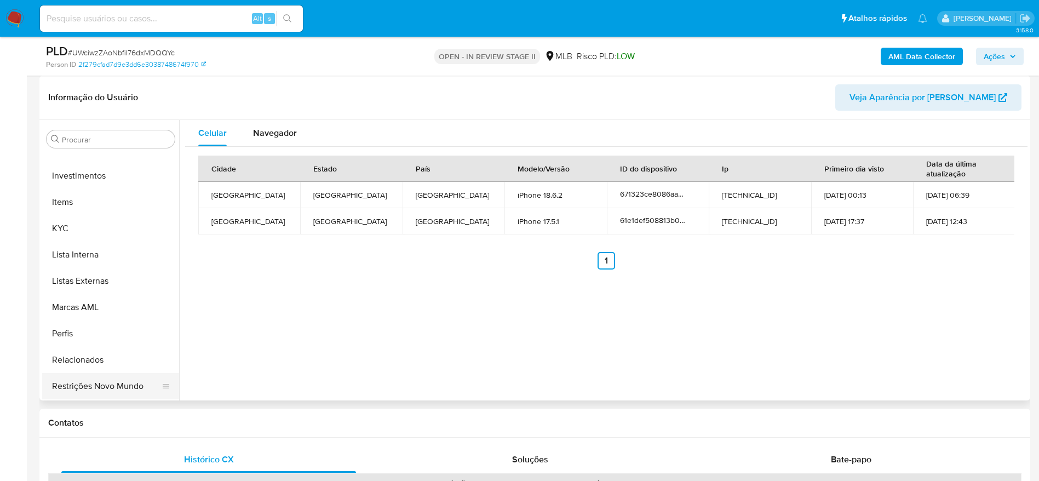
click at [105, 380] on button "Restrições Novo Mundo" at bounding box center [106, 386] width 128 height 26
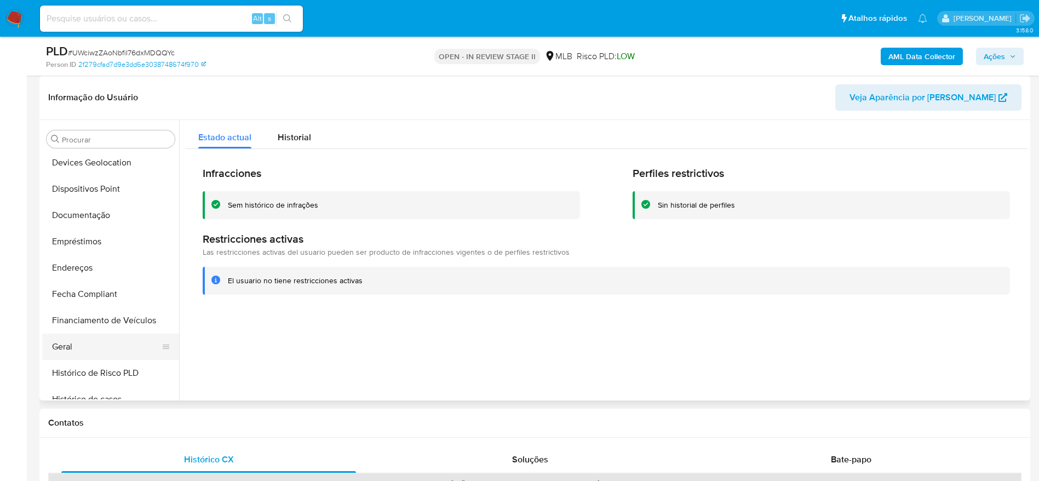
scroll to position [105, 0]
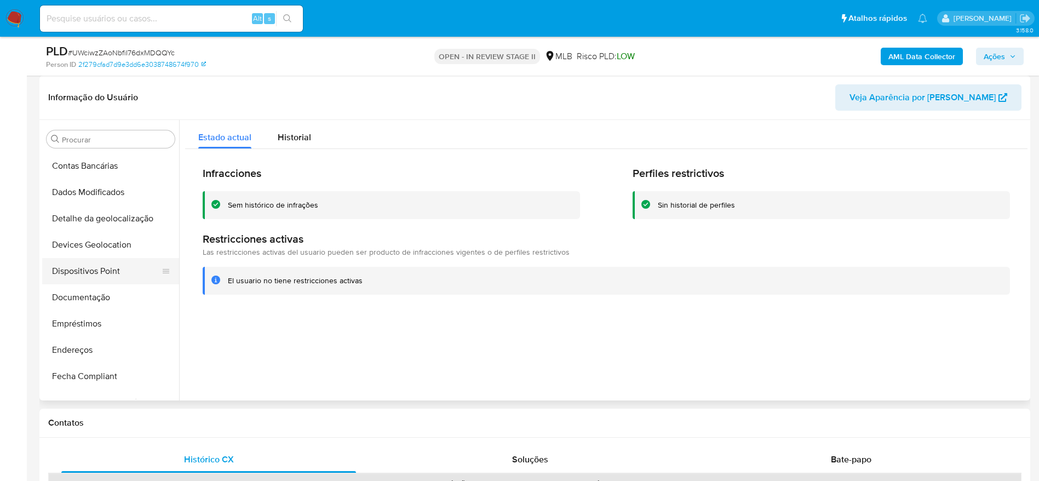
click at [91, 273] on button "Dispositivos Point" at bounding box center [106, 271] width 128 height 26
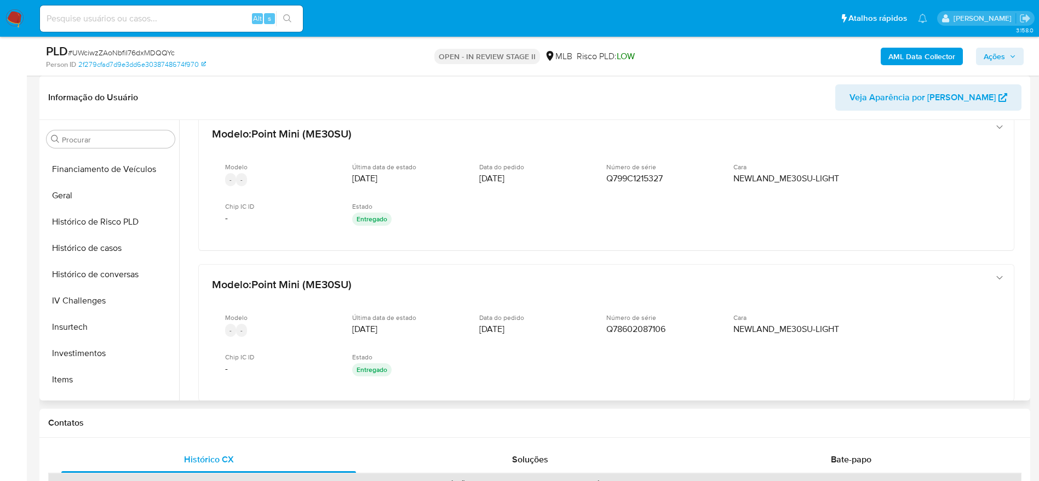
scroll to position [433, 0]
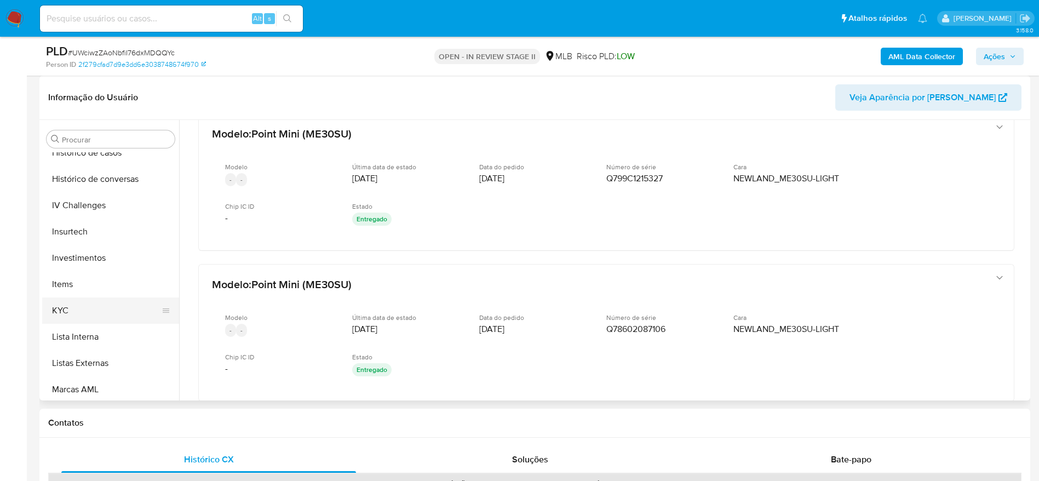
click at [72, 302] on button "KYC" at bounding box center [106, 310] width 128 height 26
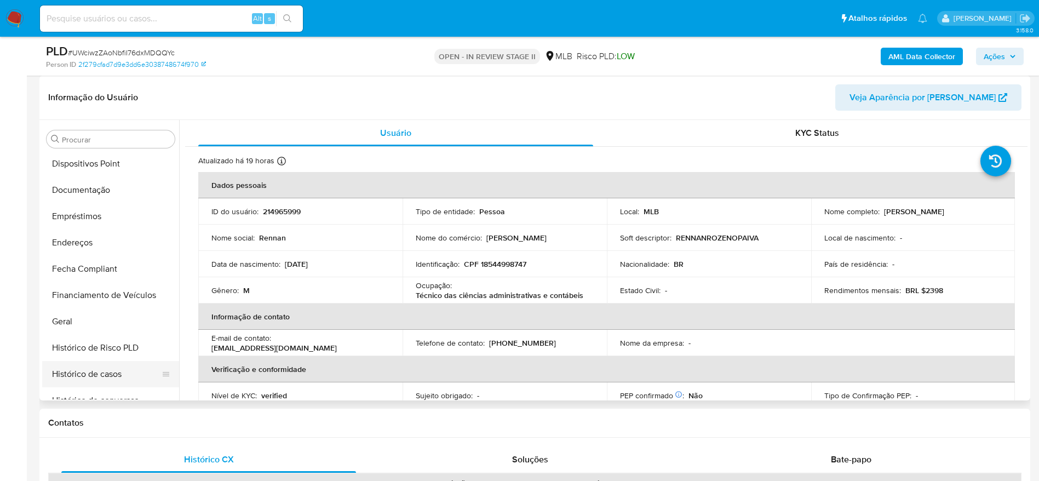
scroll to position [187, 0]
click at [81, 211] on button "Documentação" at bounding box center [106, 215] width 128 height 26
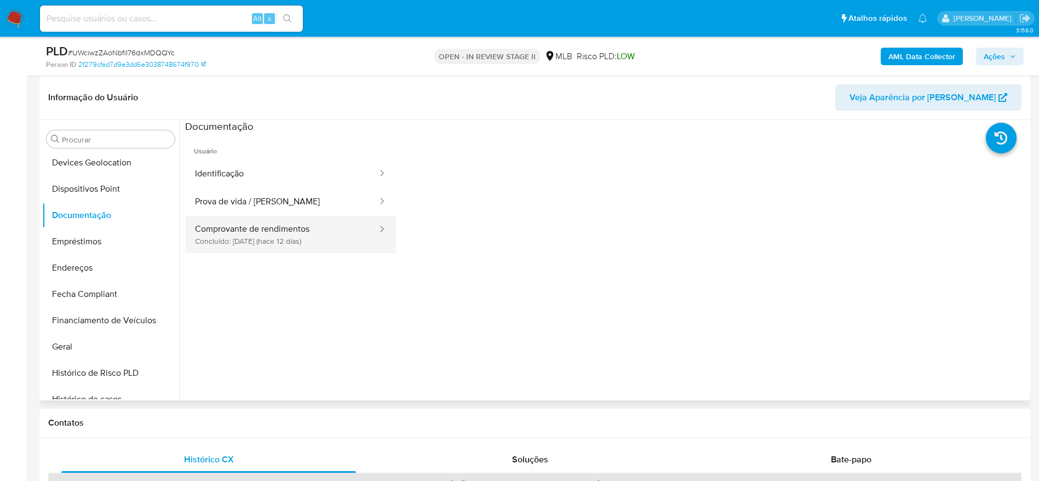
click at [307, 233] on button "Comprovante de rendimentos Concluído: 03/09/2025 (hace 12 días)" at bounding box center [281, 234] width 193 height 37
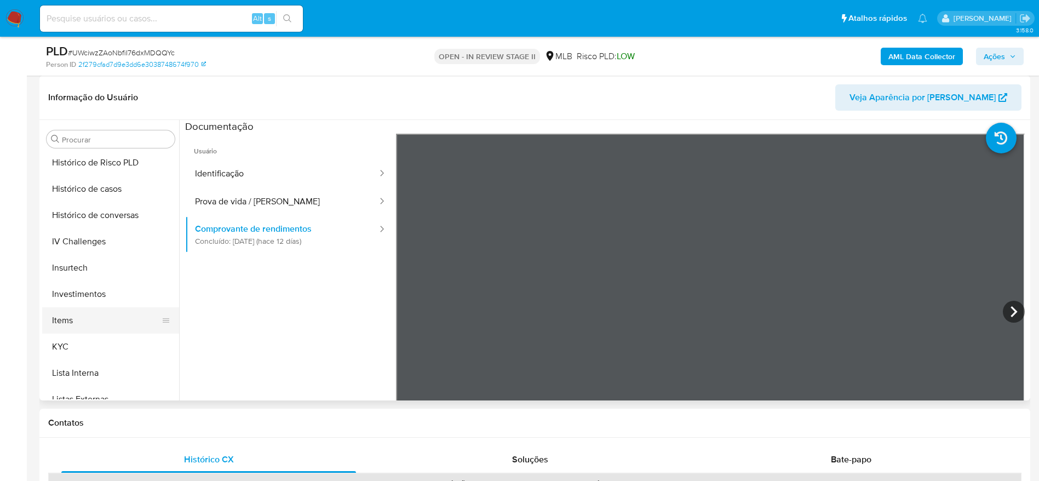
scroll to position [433, 0]
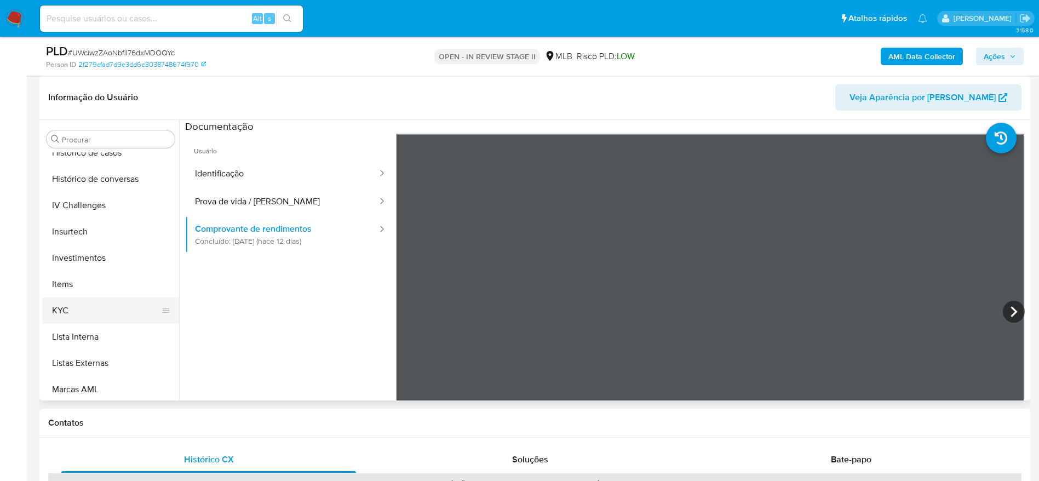
click at [89, 317] on button "KYC" at bounding box center [106, 310] width 128 height 26
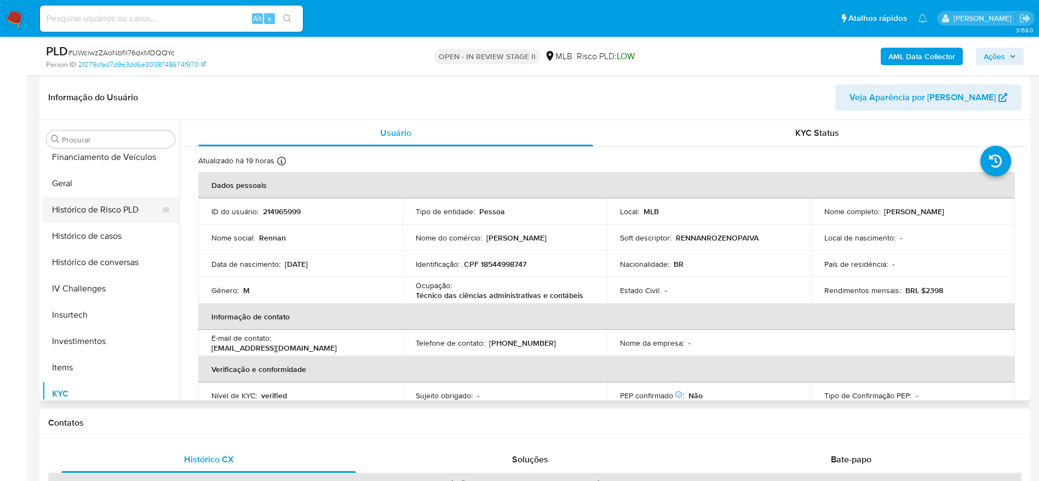
scroll to position [269, 0]
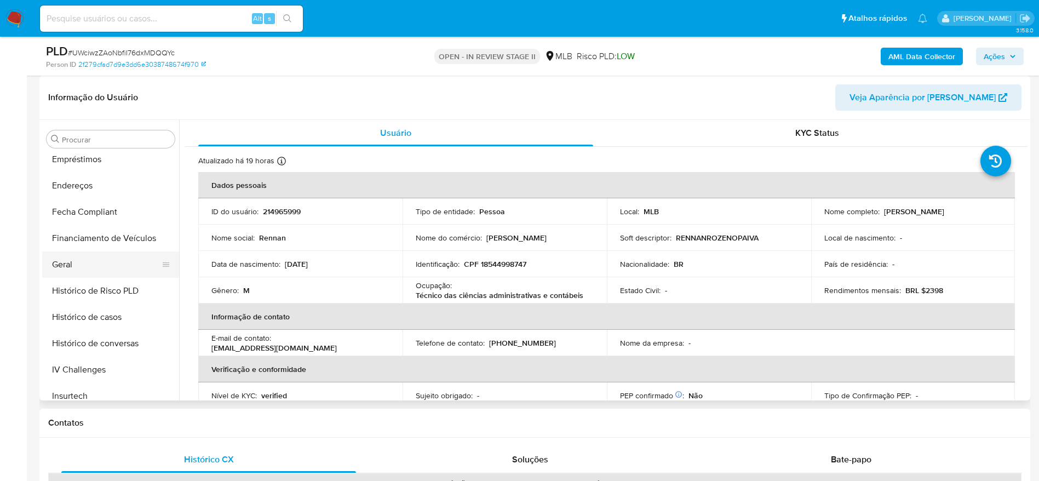
click at [76, 263] on button "Geral" at bounding box center [106, 264] width 128 height 26
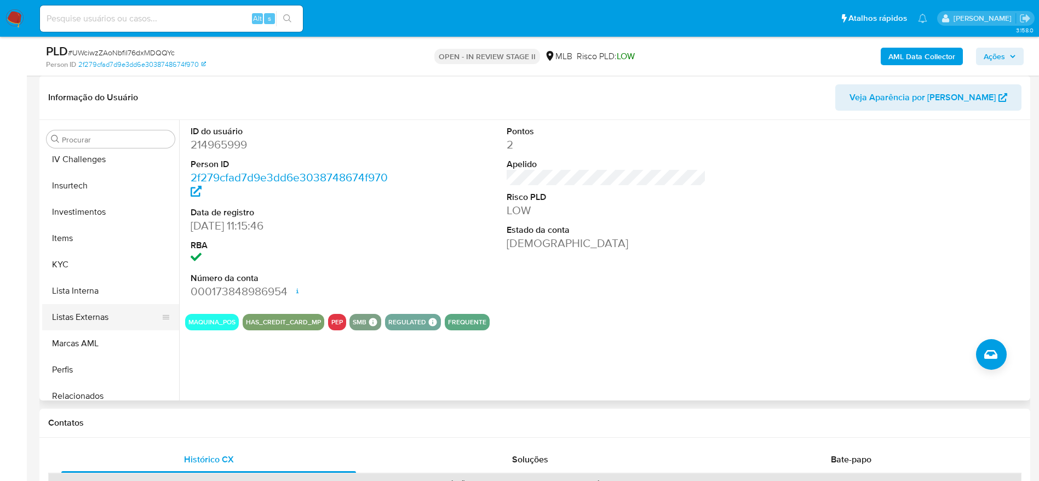
scroll to position [515, 0]
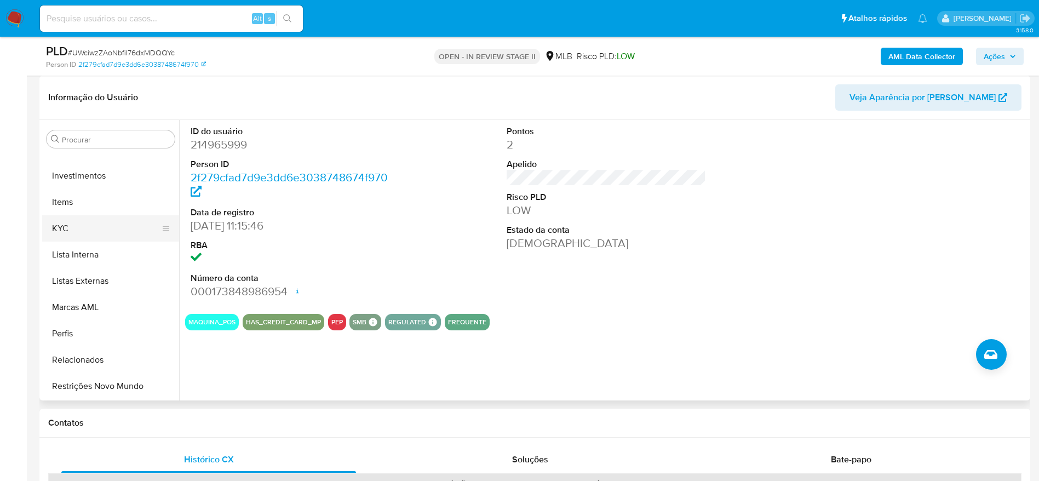
click at [78, 231] on button "KYC" at bounding box center [106, 228] width 128 height 26
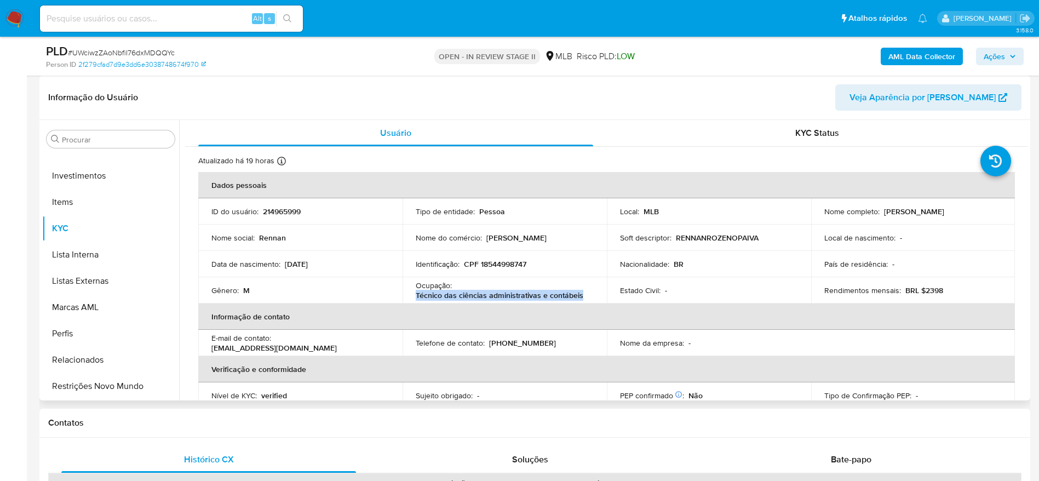
drag, startPoint x: 584, startPoint y: 298, endPoint x: 414, endPoint y: 300, distance: 170.3
click at [416, 300] on div "Ocupação : Técnico das ciências administrativas e contábeis" at bounding box center [505, 290] width 178 height 20
copy p "Técnico das ciências administrativas e contábeis"
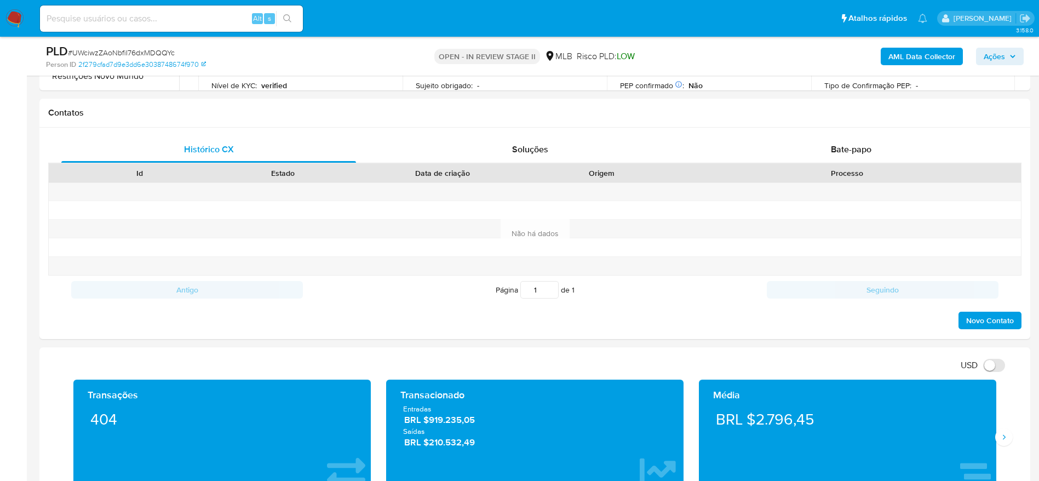
scroll to position [493, 0]
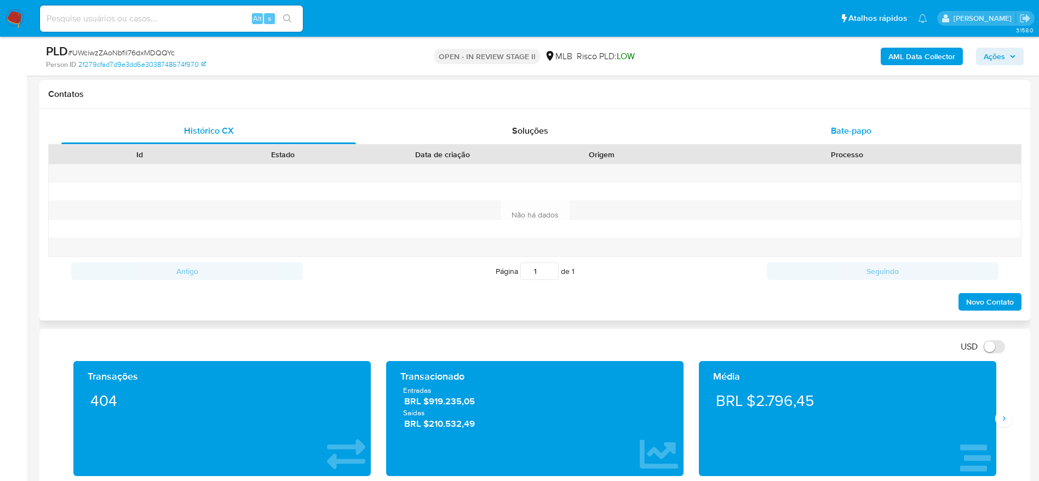
click at [858, 123] on div "Bate-papo" at bounding box center [851, 131] width 295 height 26
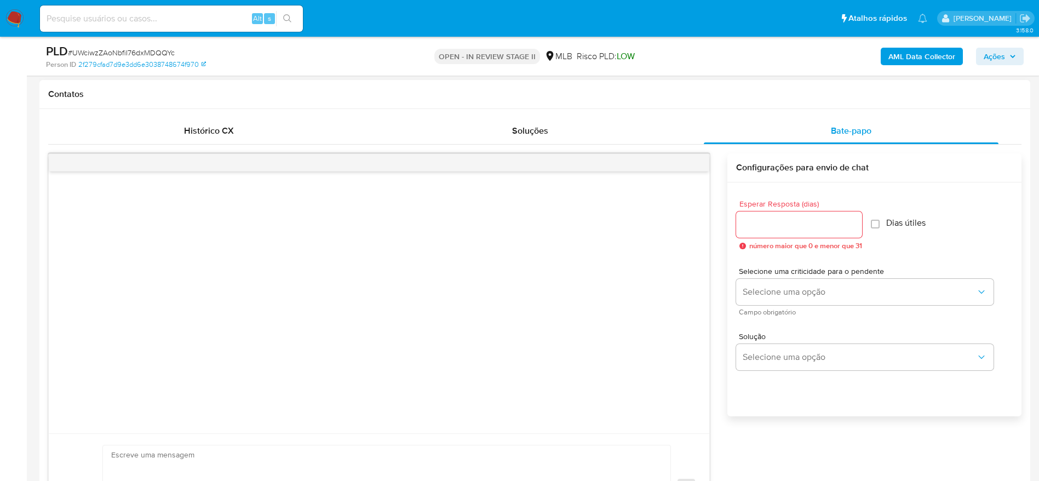
click at [766, 225] on input "Esperar Resposta (dias)" at bounding box center [799, 224] width 126 height 14
type input "3"
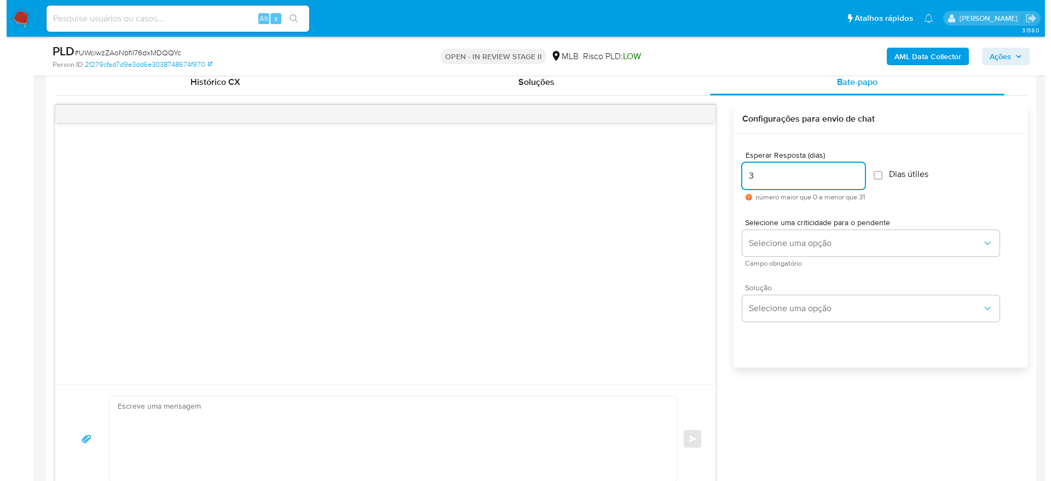
scroll to position [575, 0]
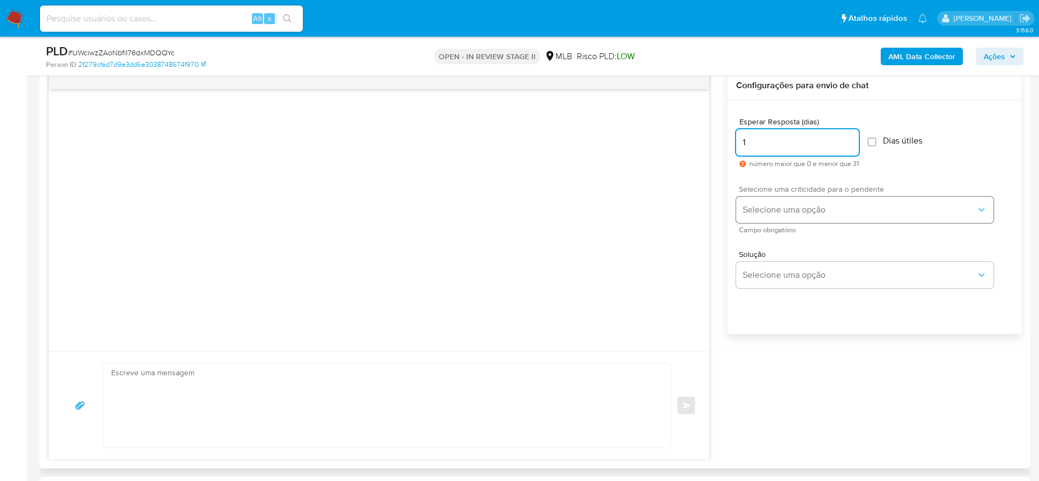
type input "1"
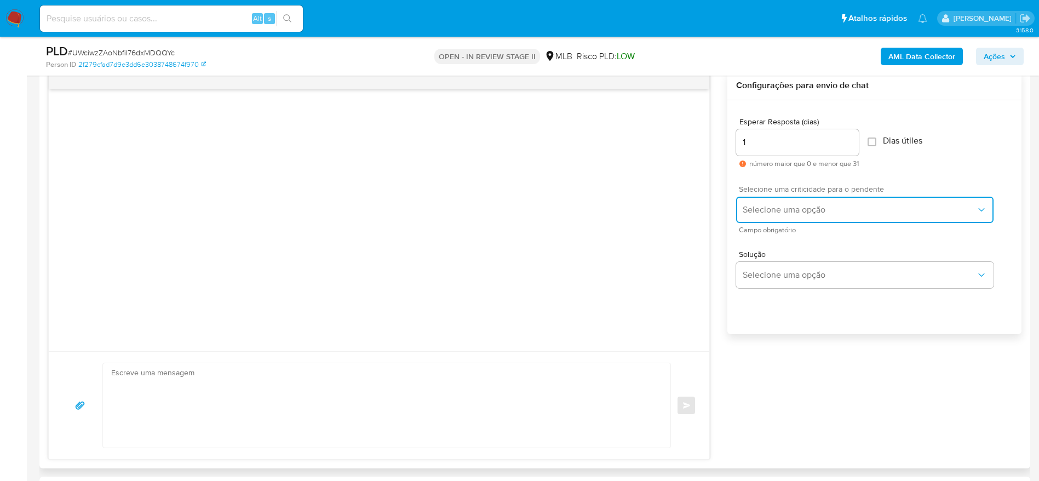
click at [803, 216] on button "Selecione uma opção" at bounding box center [864, 210] width 257 height 26
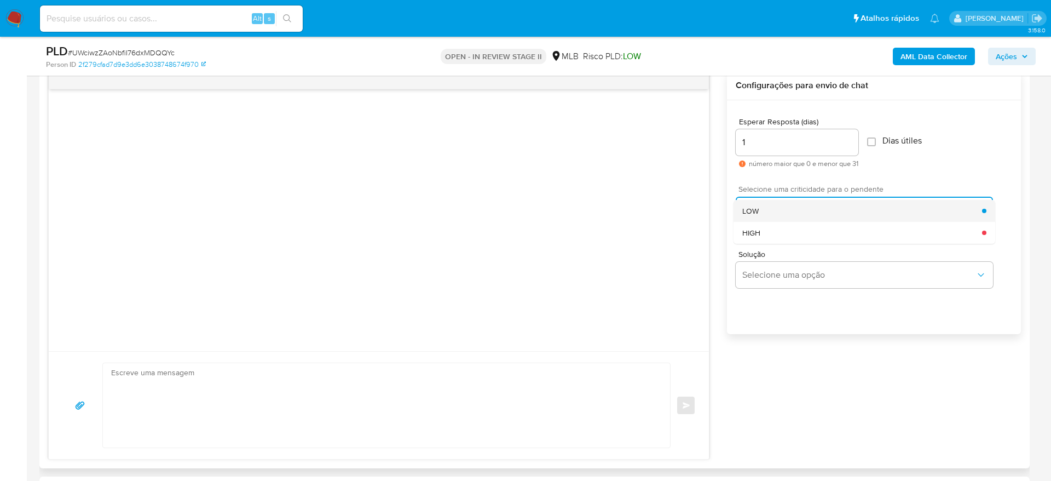
click at [797, 214] on div "LOW" at bounding box center [863, 211] width 240 height 22
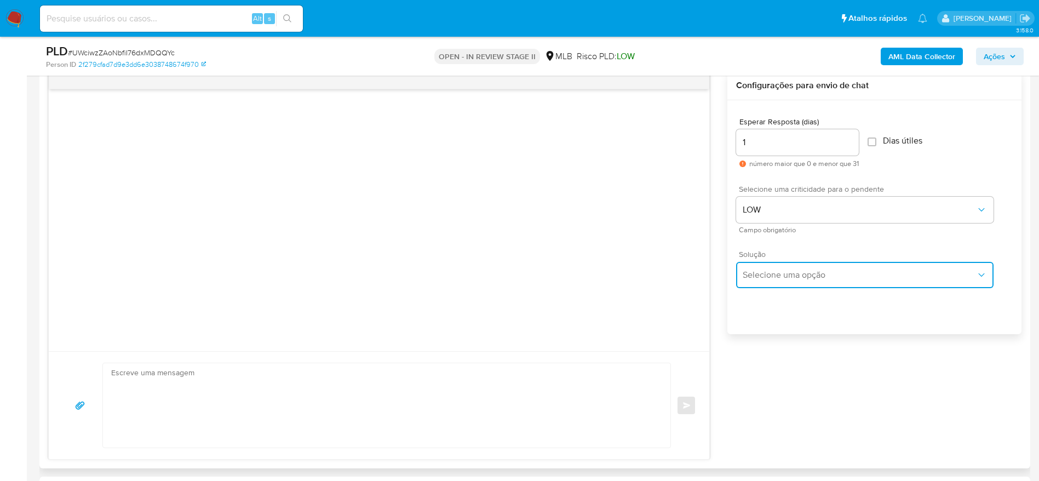
click at [817, 270] on span "Selecione uma opção" at bounding box center [859, 274] width 233 height 11
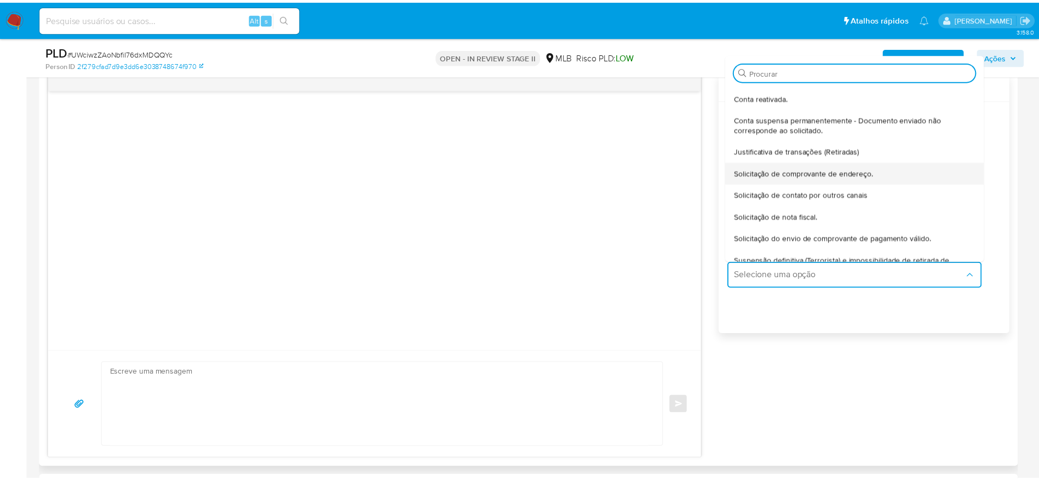
scroll to position [91, 0]
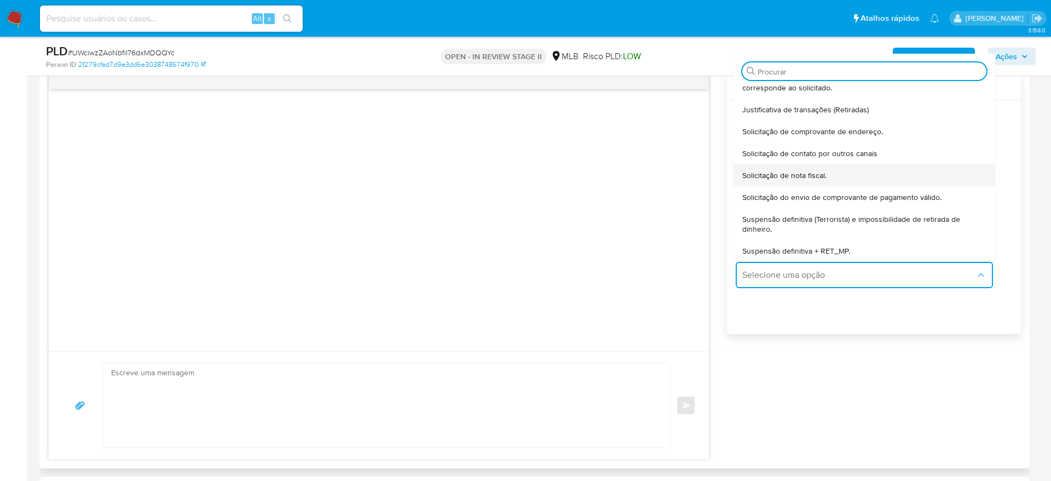
click at [813, 175] on span "Solicitação de nota fiscal." at bounding box center [785, 175] width 84 height 10
type textarea "Olá,Suspendemos a sua conta para uma verificação adicional de segurança.Por fav…"
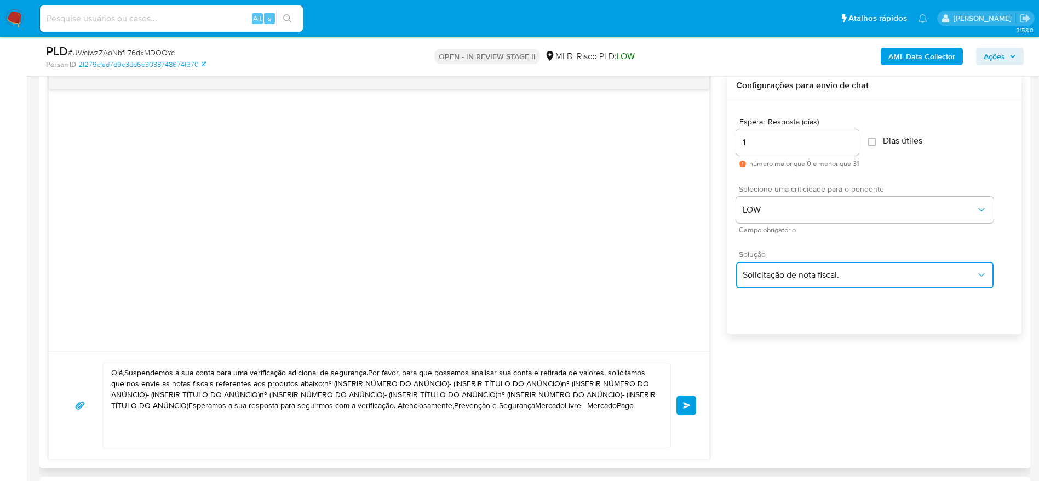
scroll to position [739, 0]
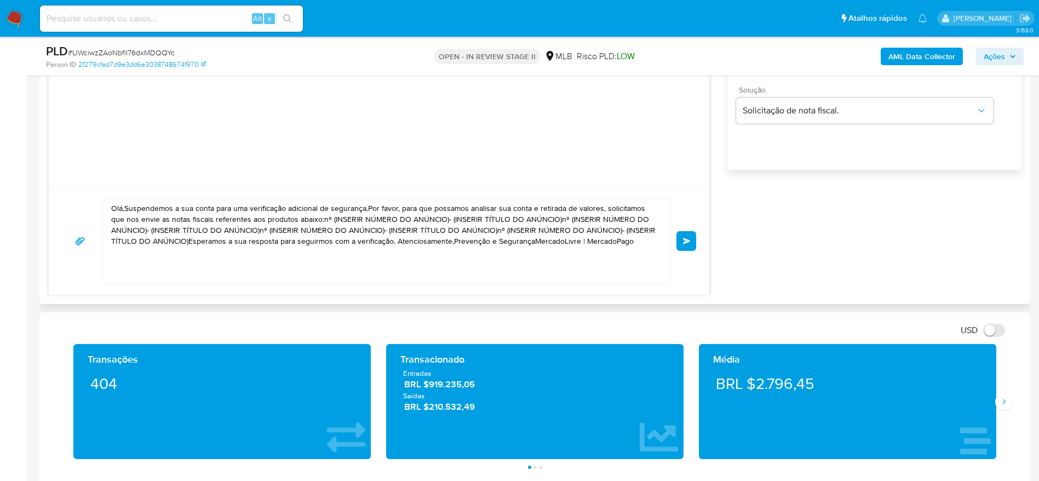
click at [387, 222] on textarea "Olá,Suspendemos a sua conta para uma verificação adicional de segurança.Por fav…" at bounding box center [383, 241] width 545 height 84
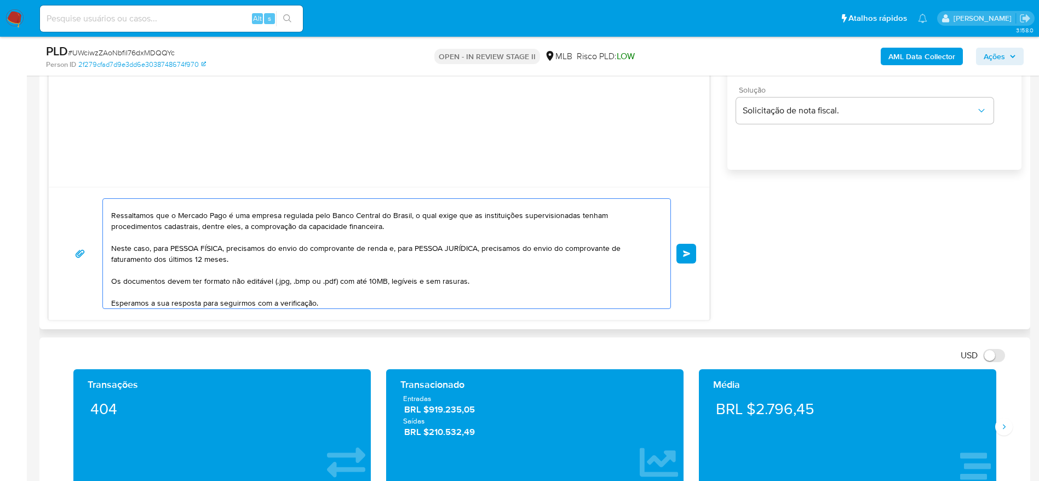
scroll to position [79, 0]
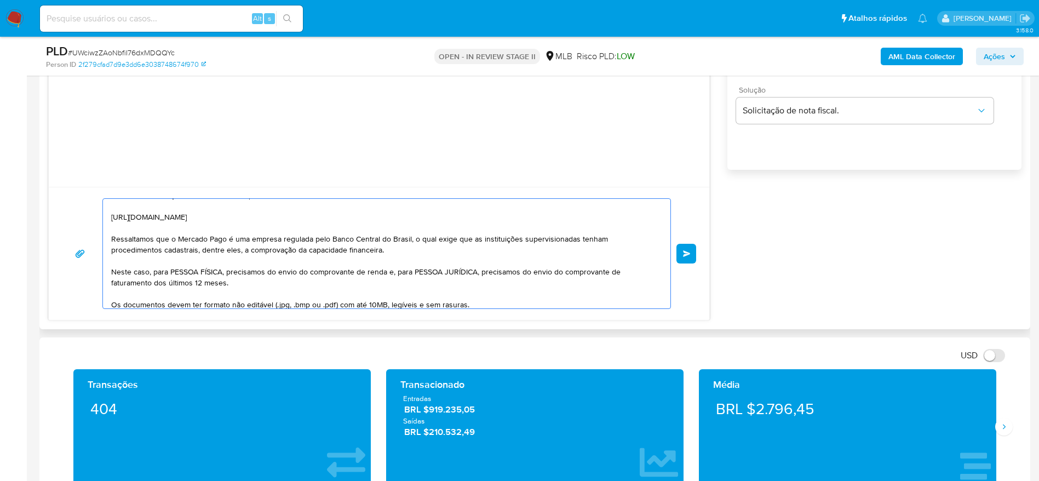
drag, startPoint x: 154, startPoint y: 276, endPoint x: 226, endPoint y: 273, distance: 71.3
click at [226, 273] on textarea "Olá! Estamos realizando uma verificação adicional de segurança em contas de usu…" at bounding box center [383, 254] width 545 height 110
drag, startPoint x: 312, startPoint y: 273, endPoint x: 133, endPoint y: 283, distance: 179.9
click at [133, 283] on textarea "Olá! Estamos realizando uma verificação adicional de segurança em contas de usu…" at bounding box center [383, 254] width 545 height 110
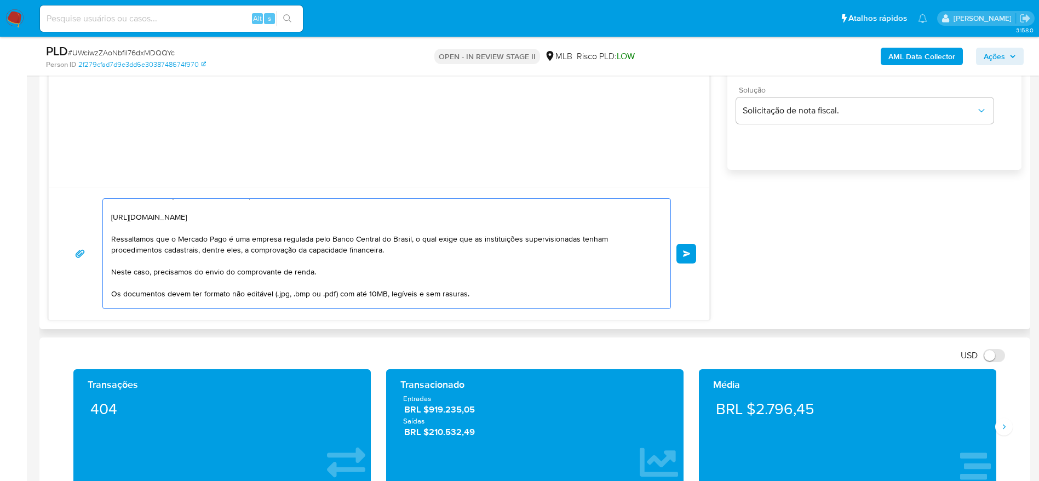
click at [485, 296] on textarea "Olá! Estamos realizando uma verificação adicional de segurança em contas de usu…" at bounding box center [383, 254] width 545 height 110
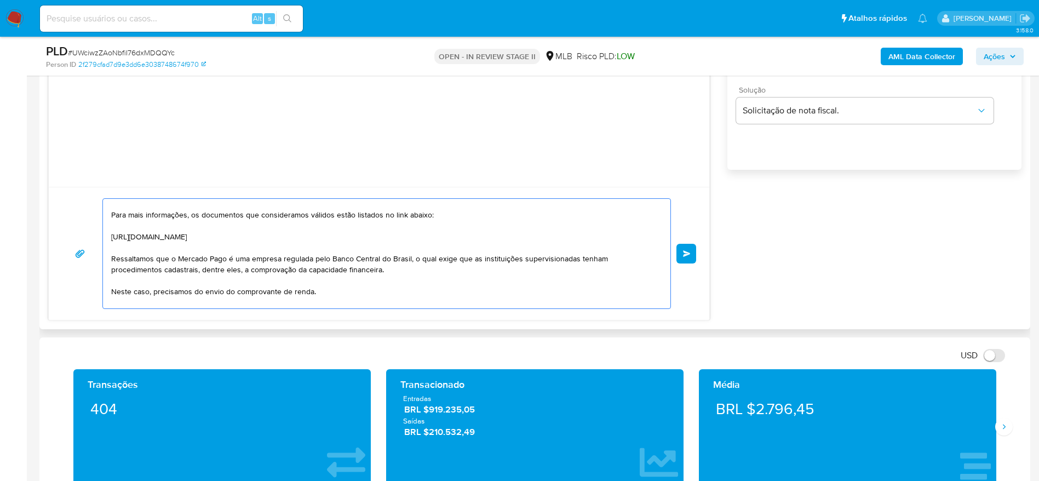
scroll to position [0, 0]
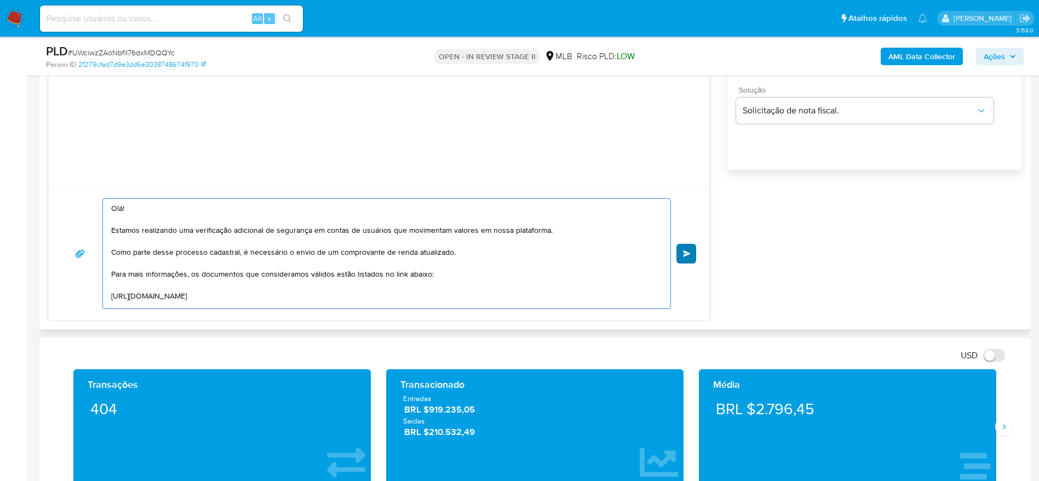
type textarea "Olá! Estamos realizando uma verificação adicional de segurança em contas de usu…"
click at [687, 252] on span "common.send" at bounding box center [687, 253] width 8 height 7
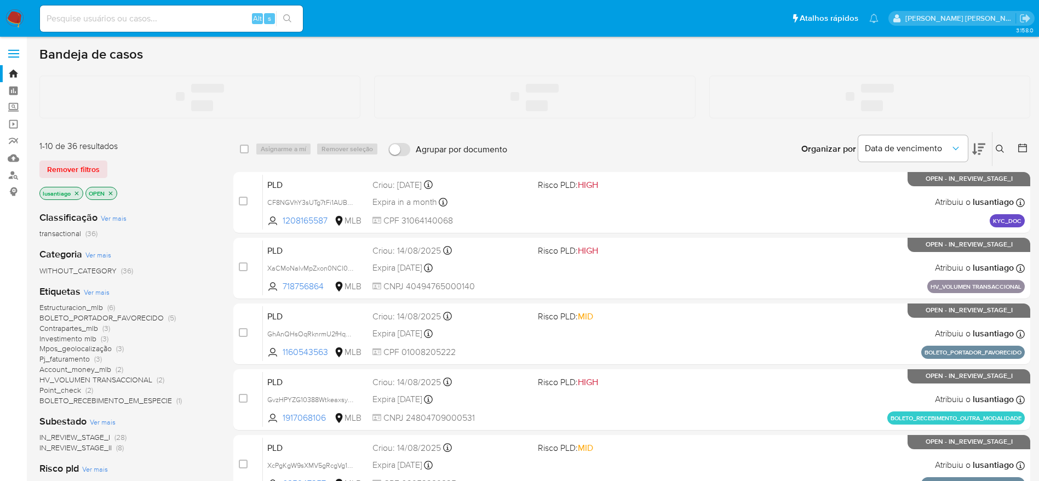
click at [122, 21] on input at bounding box center [171, 19] width 263 height 14
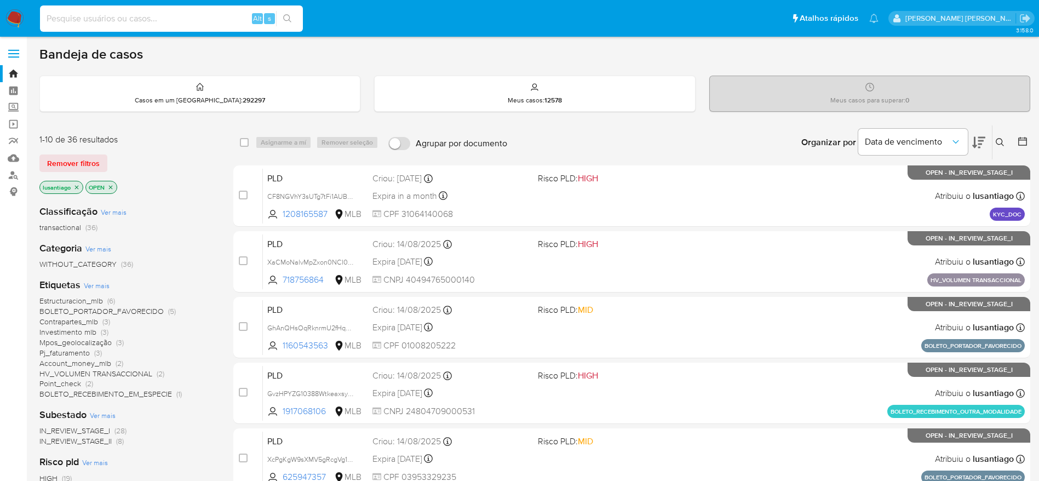
paste input "711339708"
type input "711339708"
click at [290, 13] on button "search-icon" at bounding box center [287, 18] width 22 height 15
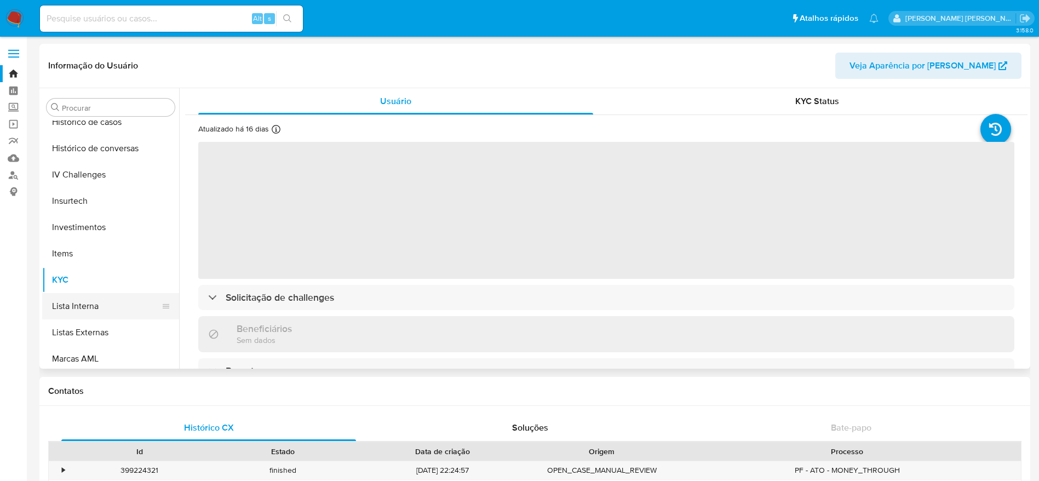
scroll to position [351, 0]
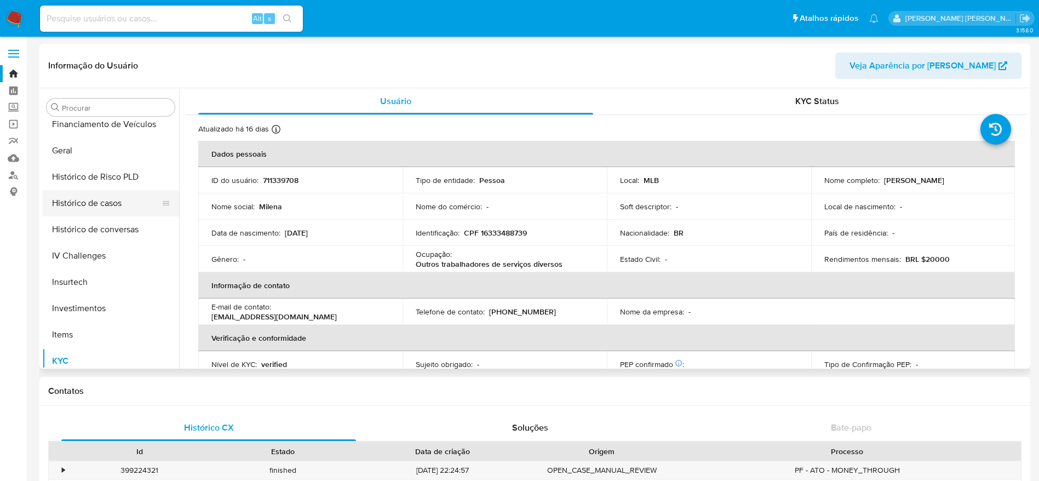
click at [95, 204] on button "Histórico de casos" at bounding box center [106, 203] width 128 height 26
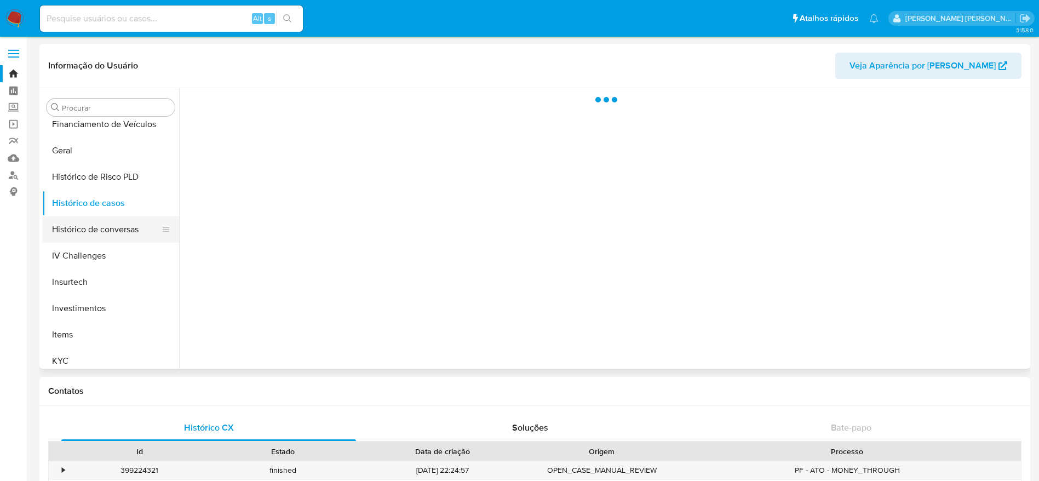
select select "10"
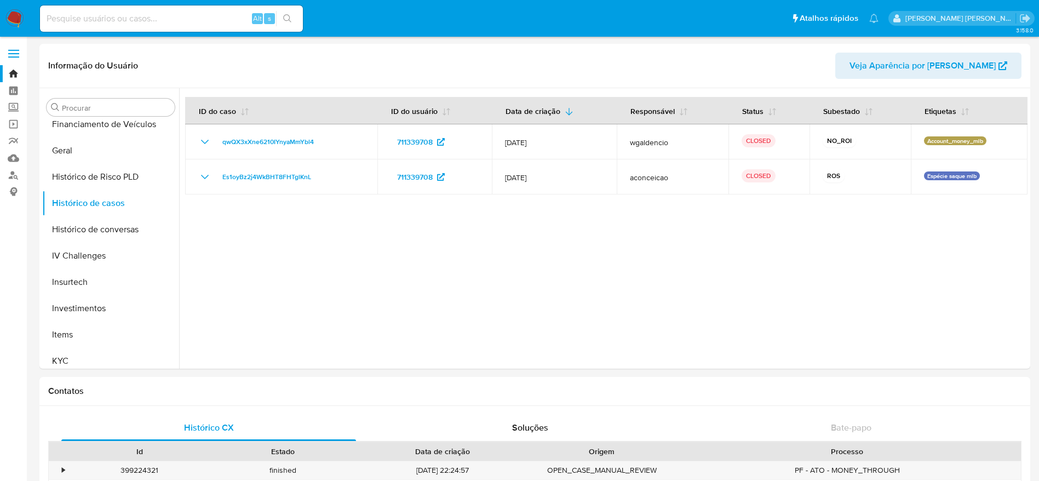
click at [160, 27] on div "Alt s" at bounding box center [171, 18] width 263 height 26
drag, startPoint x: 161, startPoint y: 18, endPoint x: 248, endPoint y: 37, distance: 88.7
click at [162, 17] on input at bounding box center [171, 19] width 263 height 14
paste input "242236582"
type input "242236582"
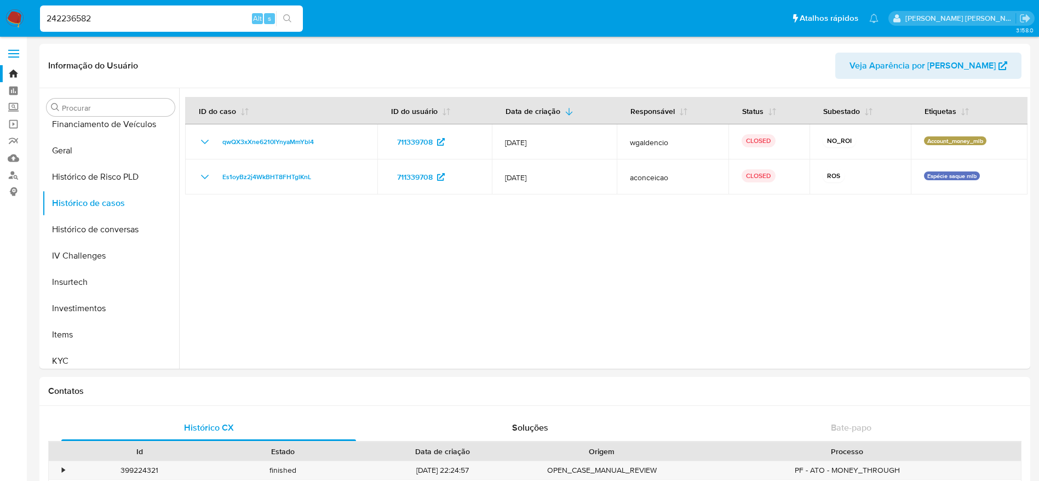
click at [289, 17] on icon "search-icon" at bounding box center [287, 18] width 9 height 9
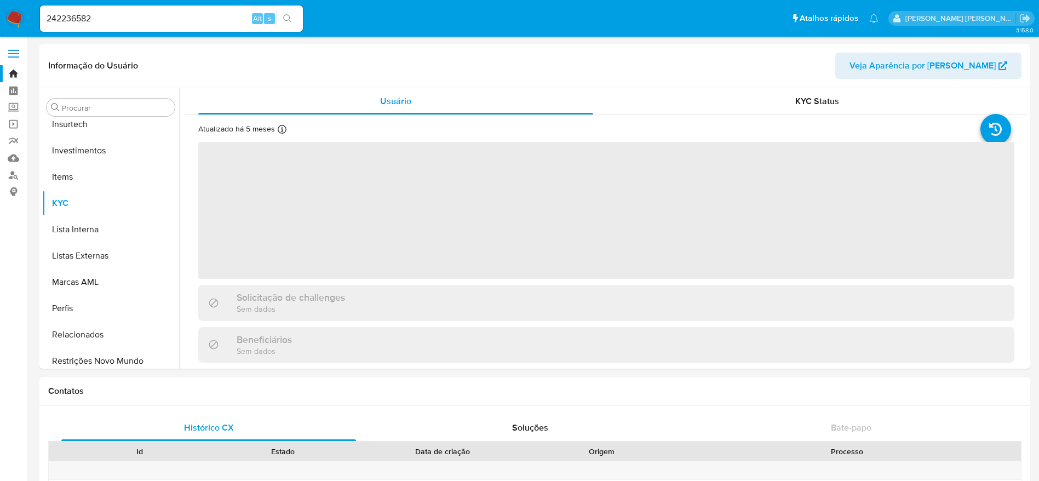
scroll to position [515, 0]
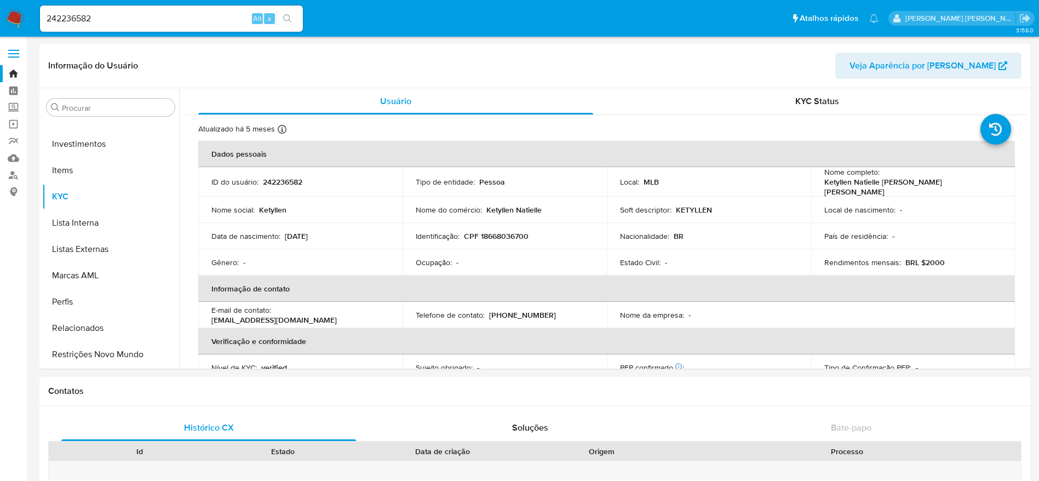
select select "10"
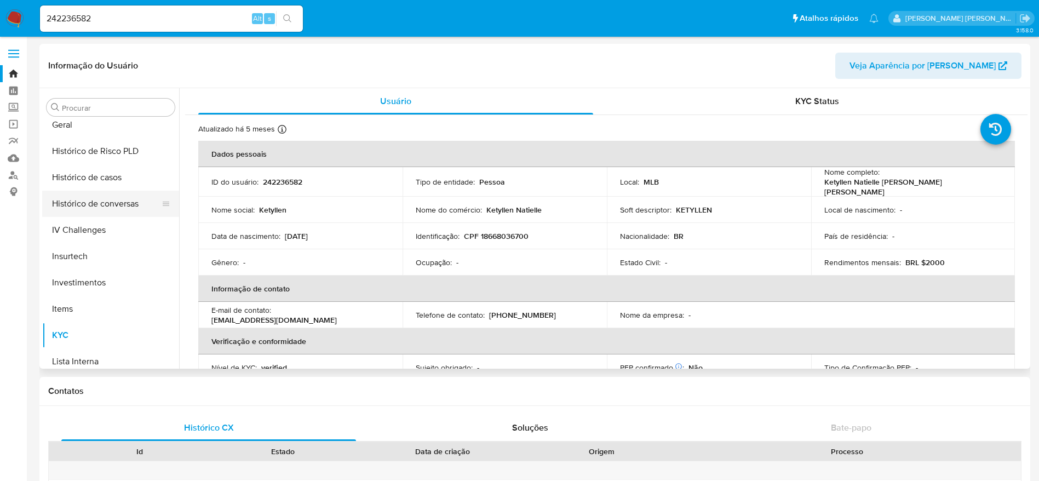
scroll to position [351, 0]
click at [103, 205] on button "Histórico de casos" at bounding box center [106, 203] width 128 height 26
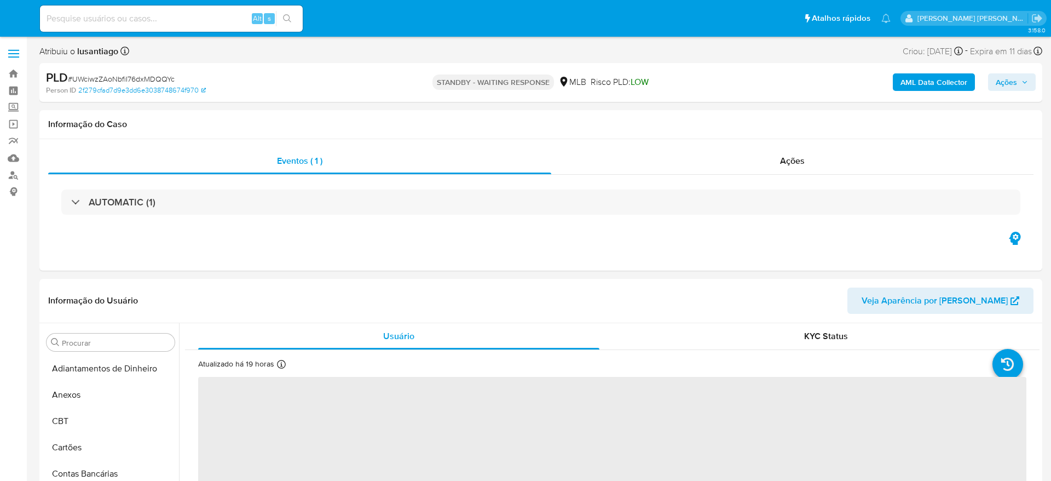
select select "10"
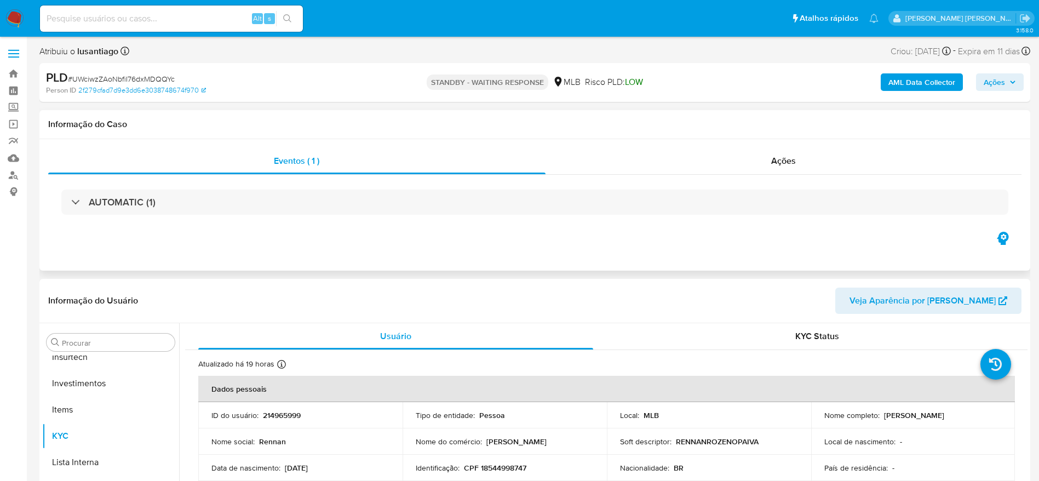
scroll to position [515, 0]
click at [991, 81] on span "Ações" at bounding box center [994, 82] width 21 height 18
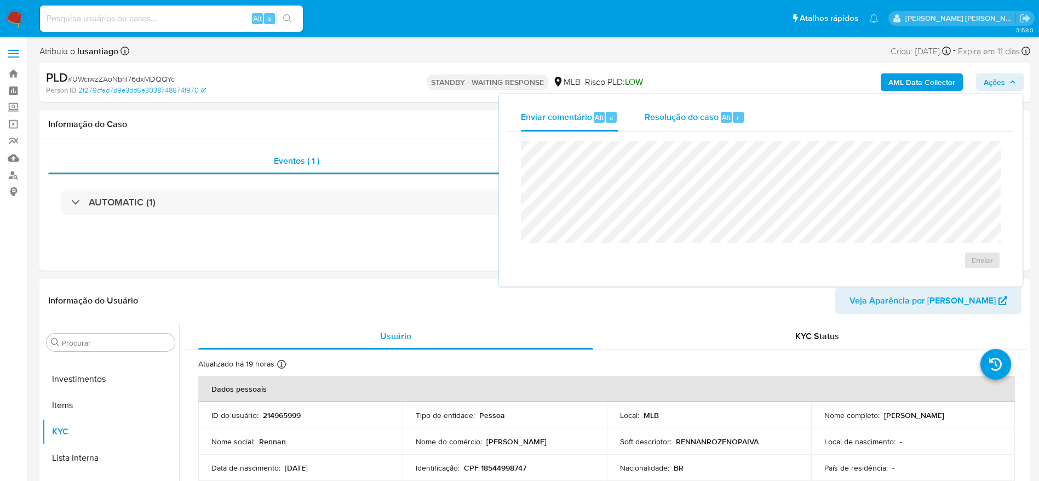
click at [662, 118] on span "Resolução do caso" at bounding box center [682, 117] width 74 height 13
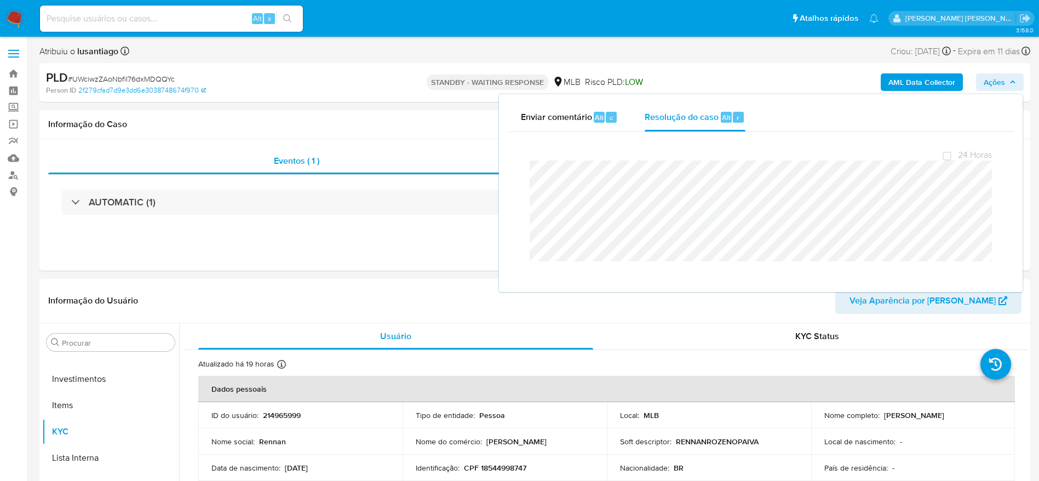
click at [745, 81] on div "AML Data Collector Ações Enviar comentário Alt c Resolução do caso Alt r Fecham…" at bounding box center [861, 83] width 323 height 26
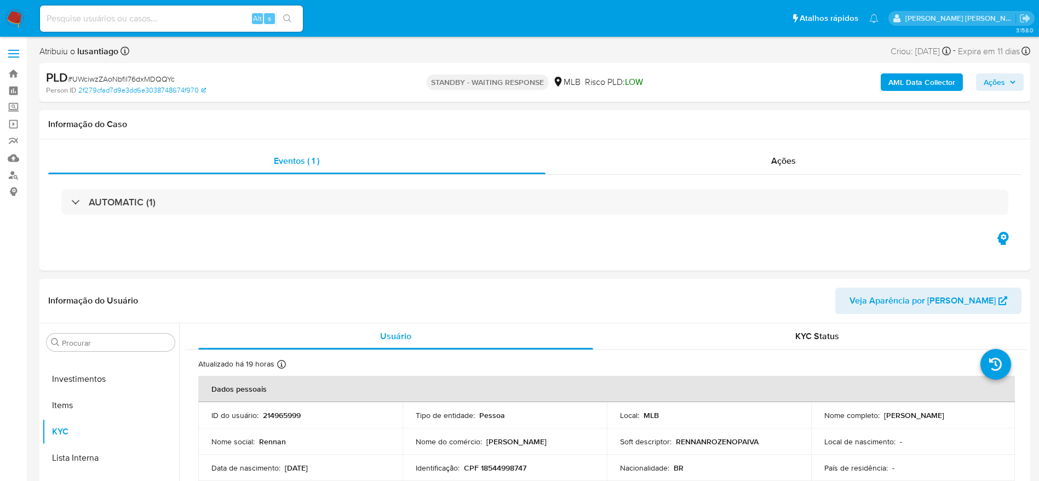
click at [151, 81] on span "# UWciwzZAoNbfiI76dxMDQQYc" at bounding box center [121, 78] width 107 height 11
copy span "UWciwzZAoNbfiI76dxMDQQYc"
click at [10, 68] on link "Bandeja" at bounding box center [65, 73] width 130 height 17
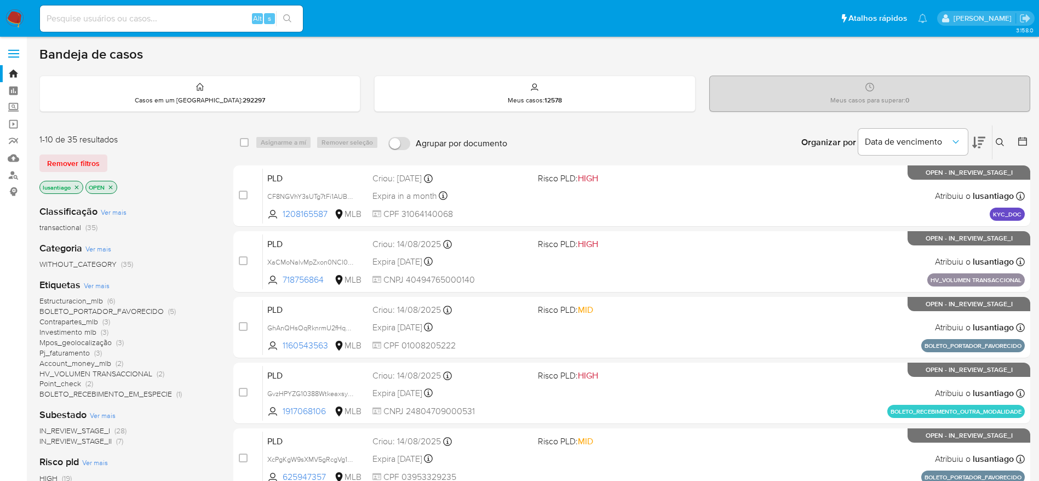
click at [996, 138] on icon at bounding box center [1000, 142] width 9 height 9
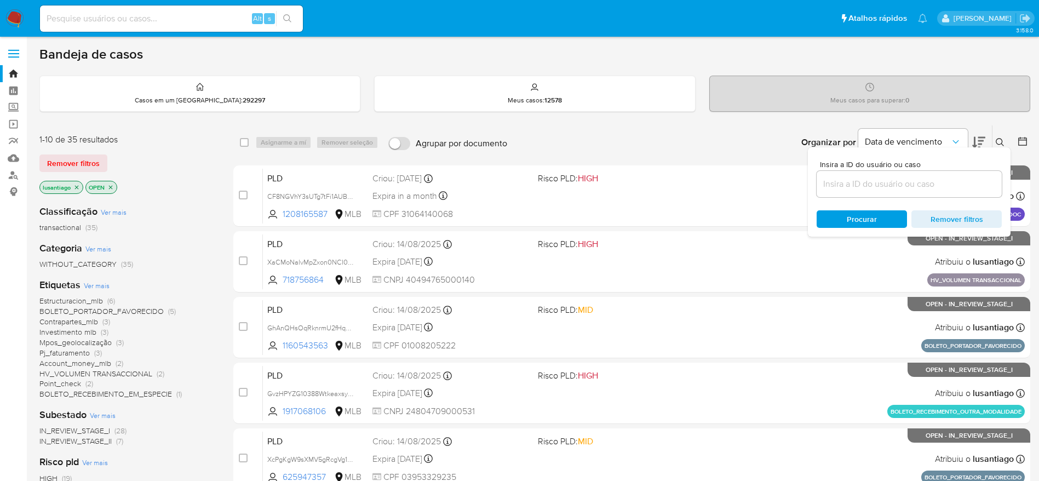
click at [883, 186] on input at bounding box center [909, 184] width 185 height 14
type input "UWciwzZAoNbfiI76dxMDQQYc"
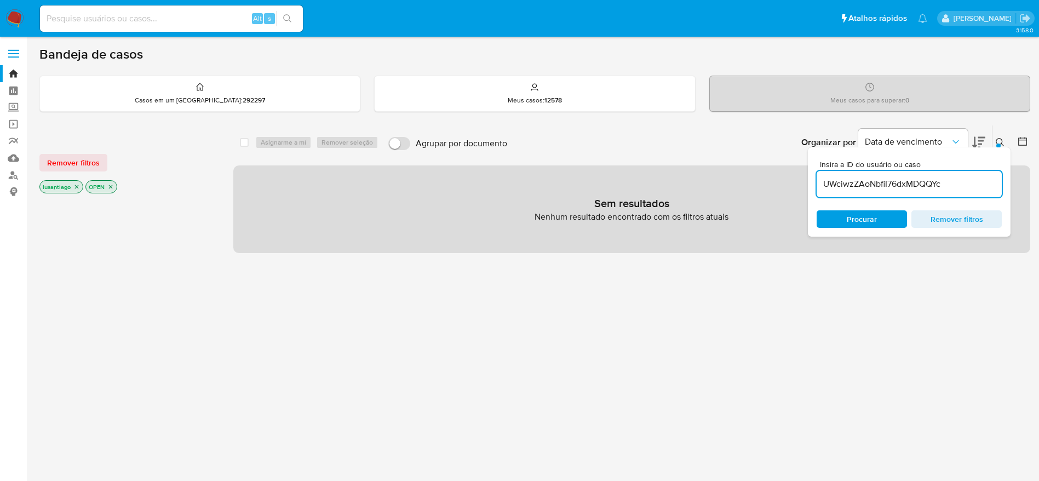
click at [112, 185] on icon "close-filter" at bounding box center [110, 186] width 7 height 7
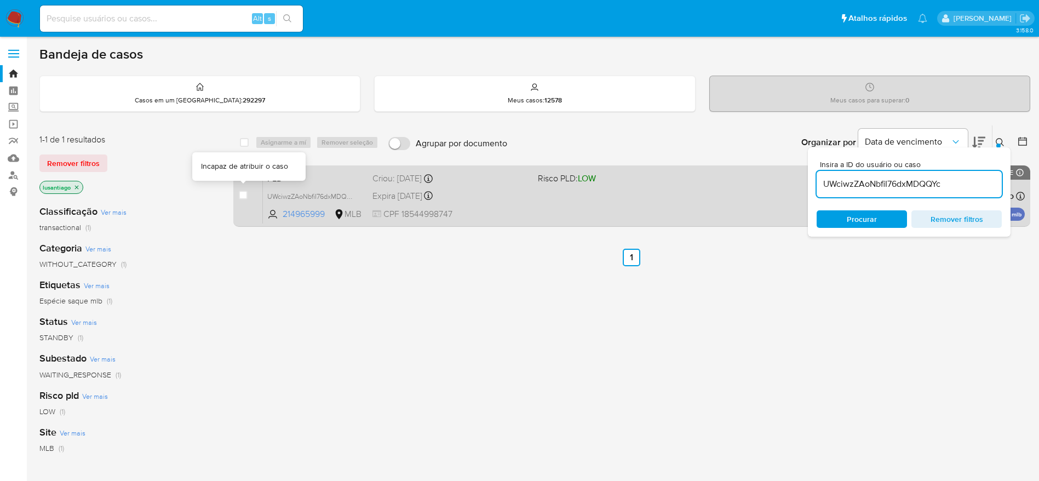
click at [238, 194] on div "case-item-checkbox Incapaz de atribuir o caso PLD UWciwzZAoNbfiI76dxMDQQYc 2149…" at bounding box center [631, 195] width 797 height 61
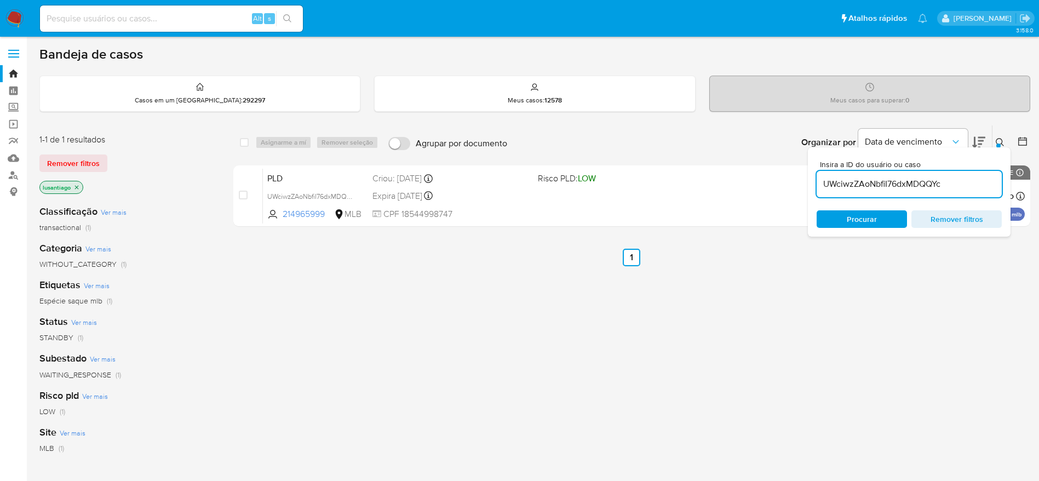
click at [1000, 138] on icon at bounding box center [1000, 142] width 9 height 9
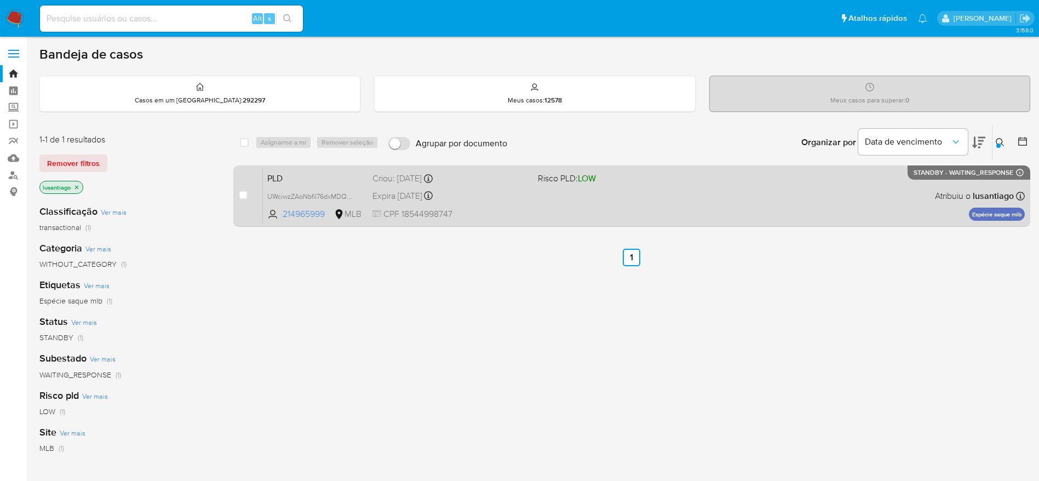
click at [737, 212] on div "PLD UWciwzZAoNbfiI76dxMDQQYc 214965999 MLB Risco PLD: LOW Criou: [DATE] Criou: …" at bounding box center [644, 195] width 762 height 55
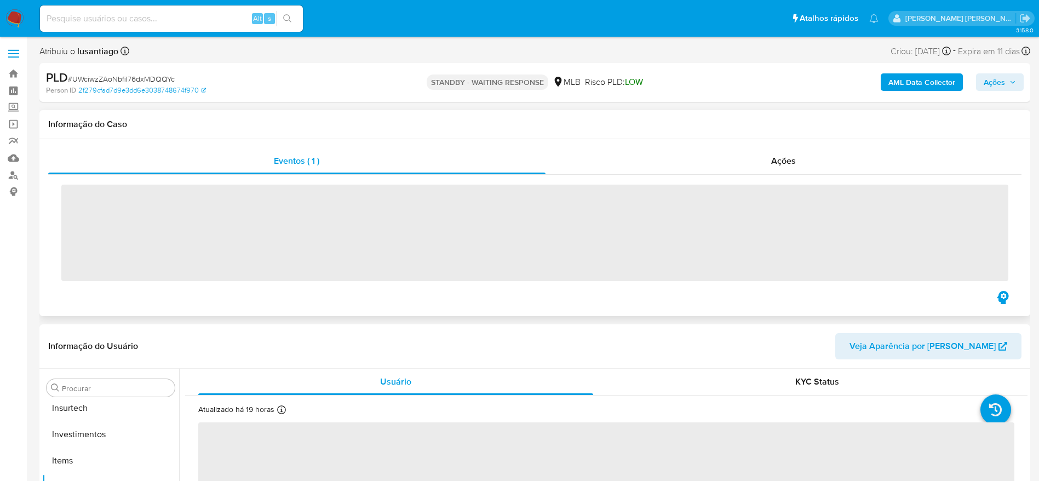
scroll to position [515, 0]
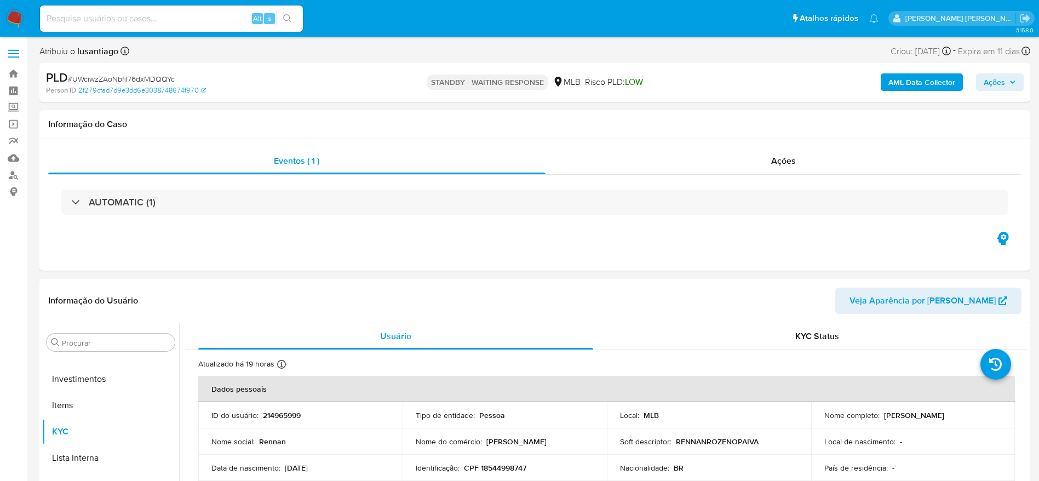
click at [986, 83] on span "Ações" at bounding box center [994, 82] width 21 height 18
select select "10"
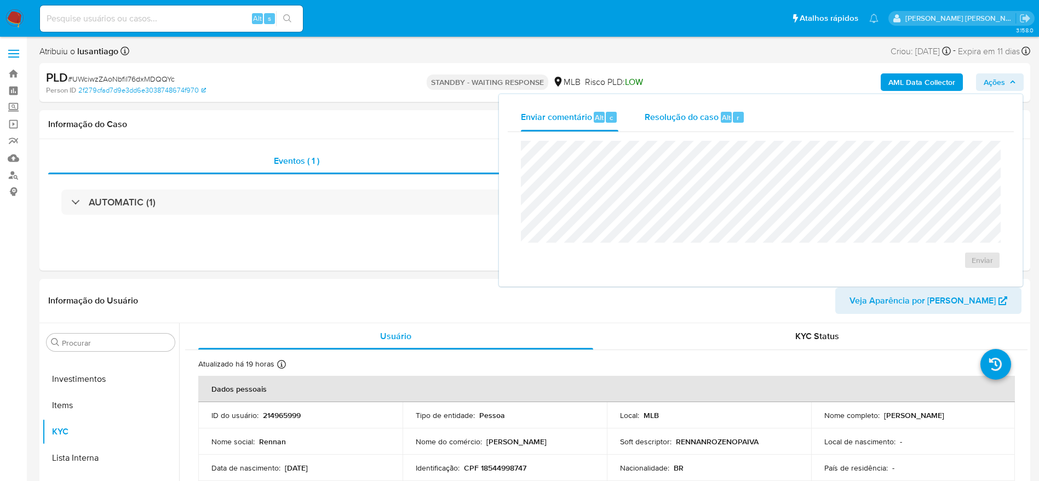
drag, startPoint x: 690, startPoint y: 117, endPoint x: 686, endPoint y: 122, distance: 6.6
click at [689, 119] on span "Resolução do caso" at bounding box center [682, 117] width 74 height 13
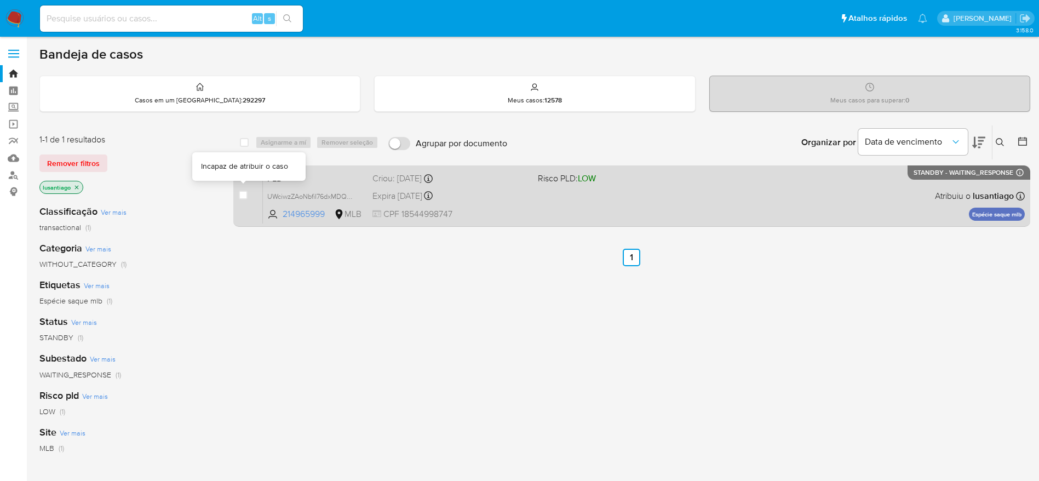
click at [246, 203] on div "case-item-checkbox Incapaz de atribuir o caso" at bounding box center [251, 195] width 24 height 55
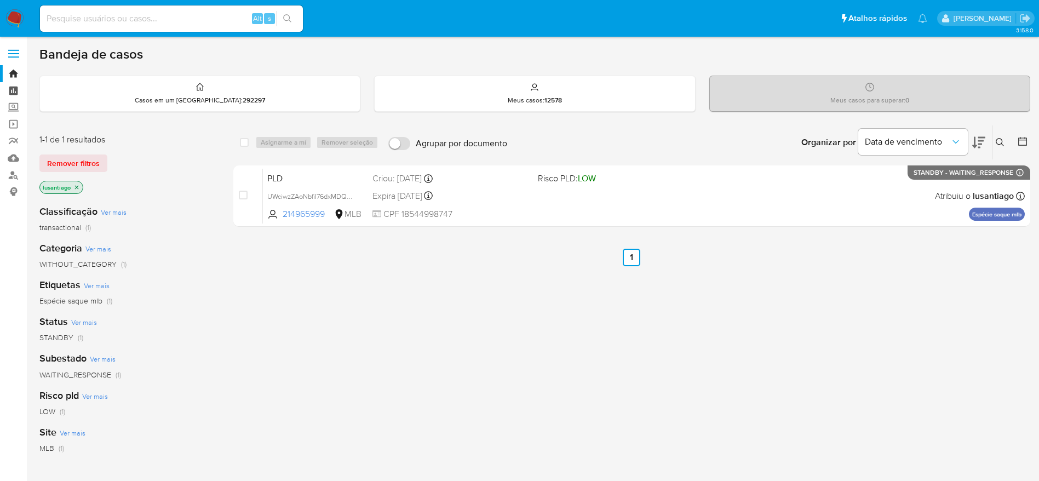
click at [16, 91] on link "Painel" at bounding box center [65, 90] width 130 height 17
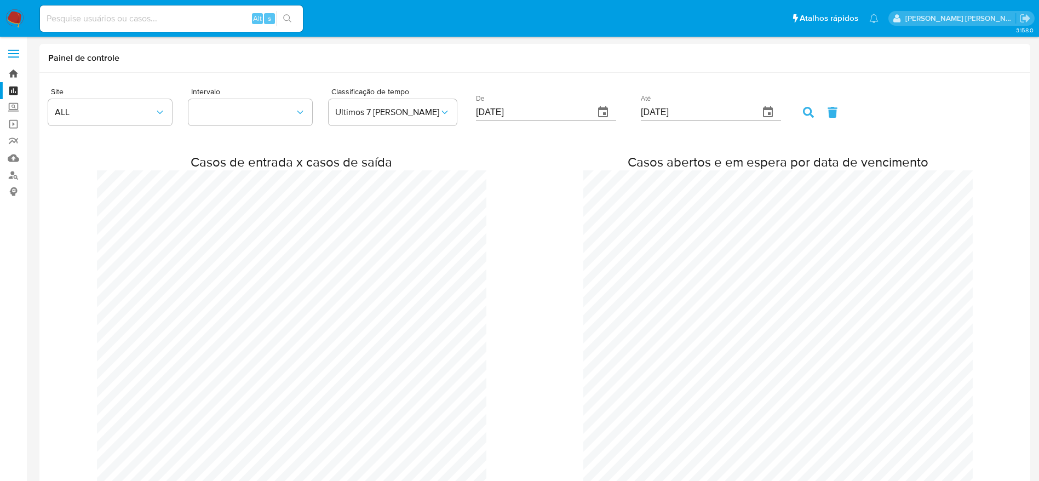
click at [15, 76] on link "Bandeja" at bounding box center [65, 73] width 130 height 17
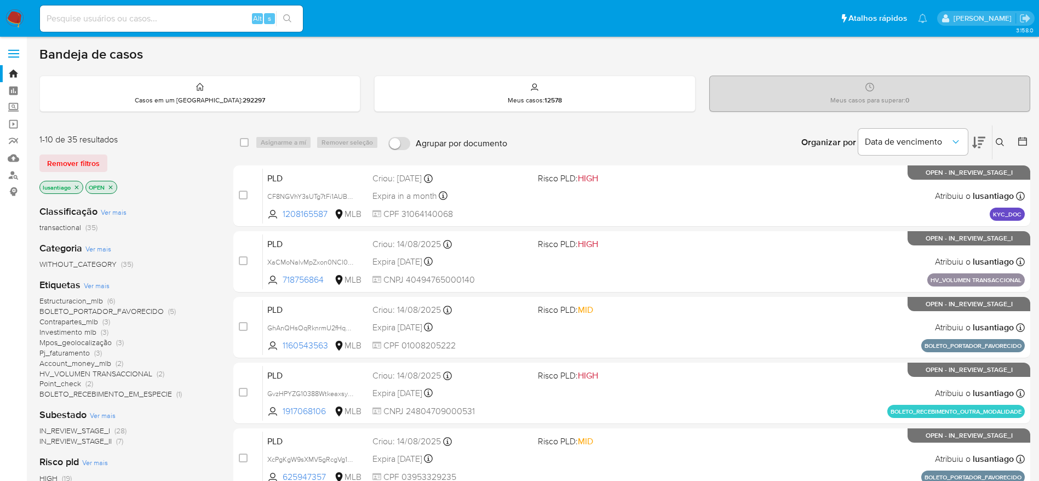
click at [1000, 140] on icon at bounding box center [1000, 142] width 9 height 9
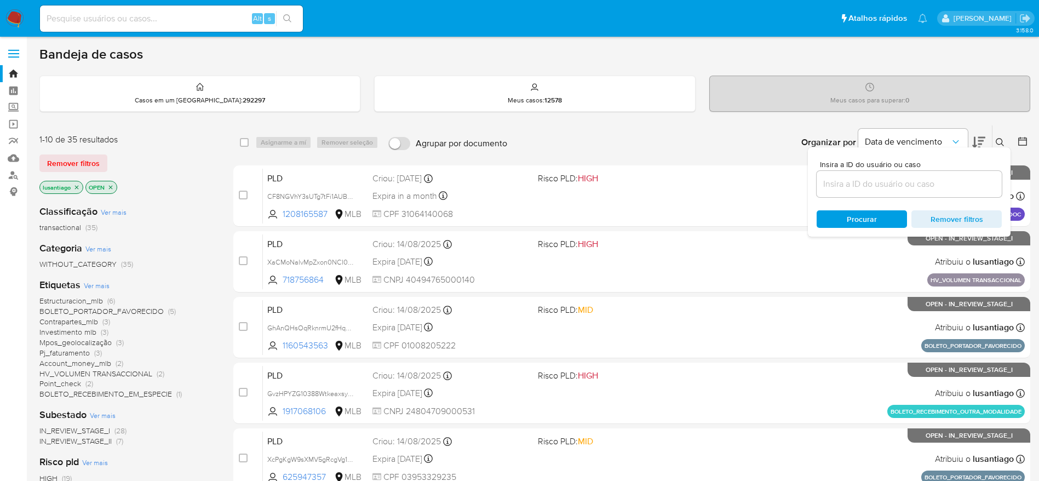
click at [847, 195] on div at bounding box center [909, 184] width 185 height 26
click at [847, 188] on input at bounding box center [909, 184] width 185 height 14
paste input "UWciwzZAoNbfiI76dxMDQQYc"
type input "UWciwzZAoNbfiI76dxMDQQYc"
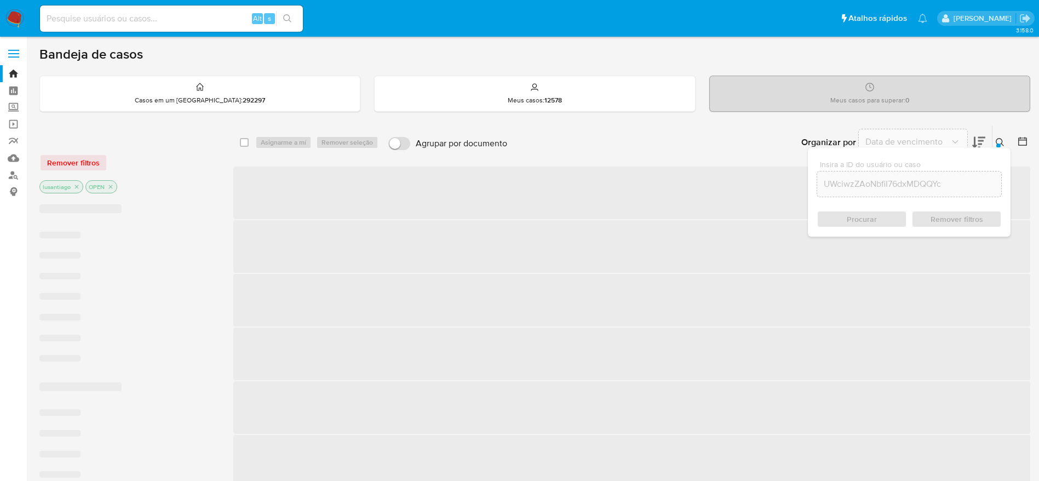
click at [861, 220] on div "Procurar Remover filtros" at bounding box center [909, 219] width 185 height 18
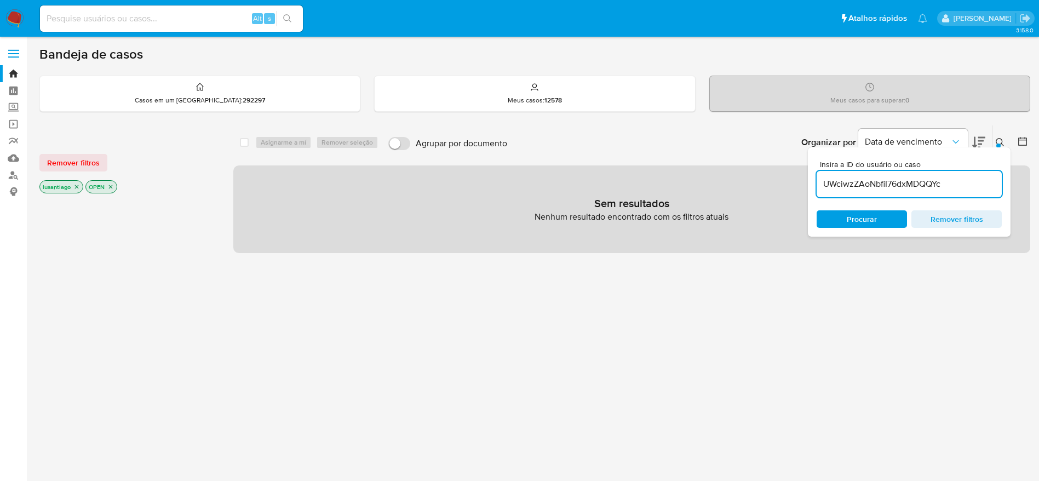
click at [997, 142] on icon at bounding box center [1000, 142] width 9 height 9
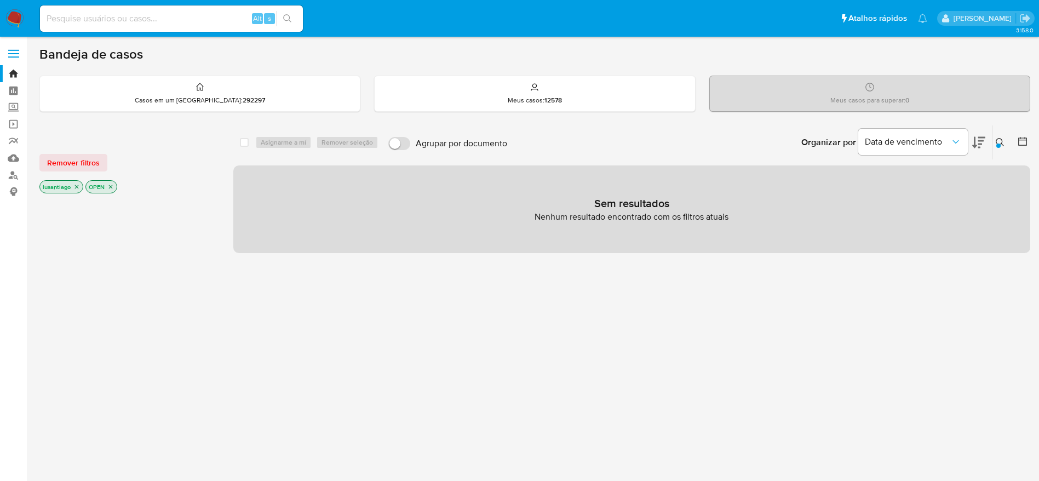
click at [110, 189] on icon "close-filter" at bounding box center [110, 186] width 7 height 7
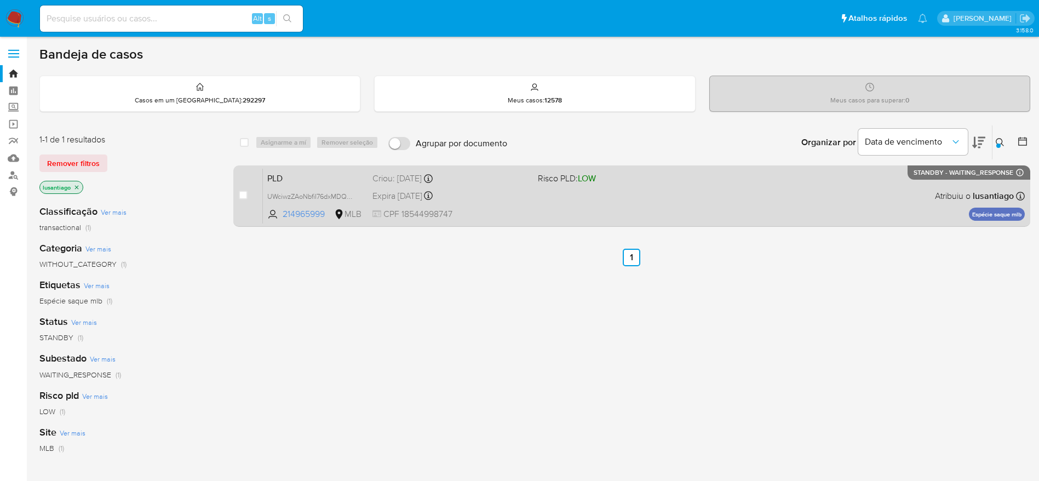
click at [237, 194] on div "case-item-checkbox Incapaz de atribuir o caso PLD UWciwzZAoNbfiI76dxMDQQYc 2149…" at bounding box center [631, 195] width 797 height 61
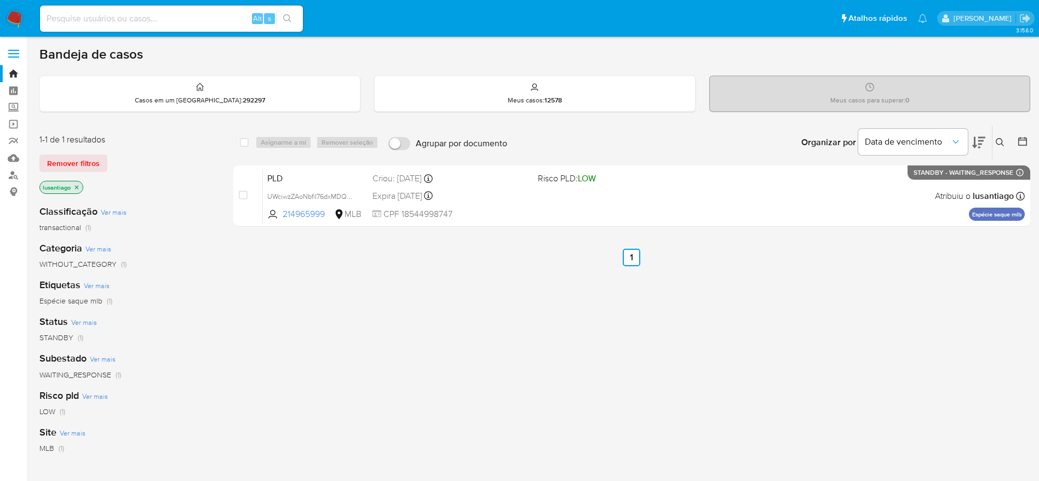
click at [255, 135] on div "select-all-cases-checkbox Asignarme a mí Remover seleção Agrupar por documento …" at bounding box center [631, 142] width 797 height 34
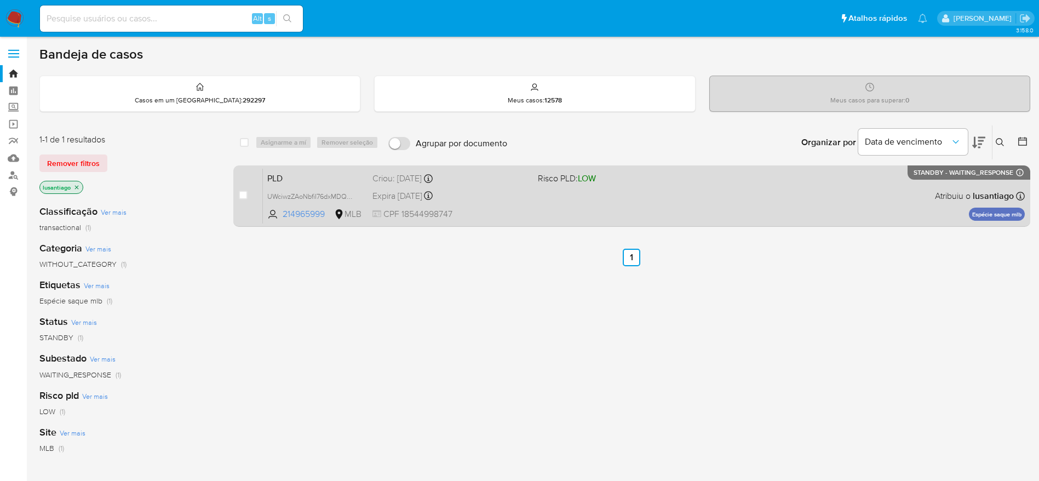
click at [261, 141] on div "select-all-cases-checkbox Asignarme a mí Remover seleção" at bounding box center [311, 142] width 143 height 13
click at [814, 201] on div "PLD UWciwzZAoNbfiI76dxMDQQYc 214965999 MLB Risco PLD: LOW Criou: [DATE] Criou: …" at bounding box center [644, 195] width 762 height 55
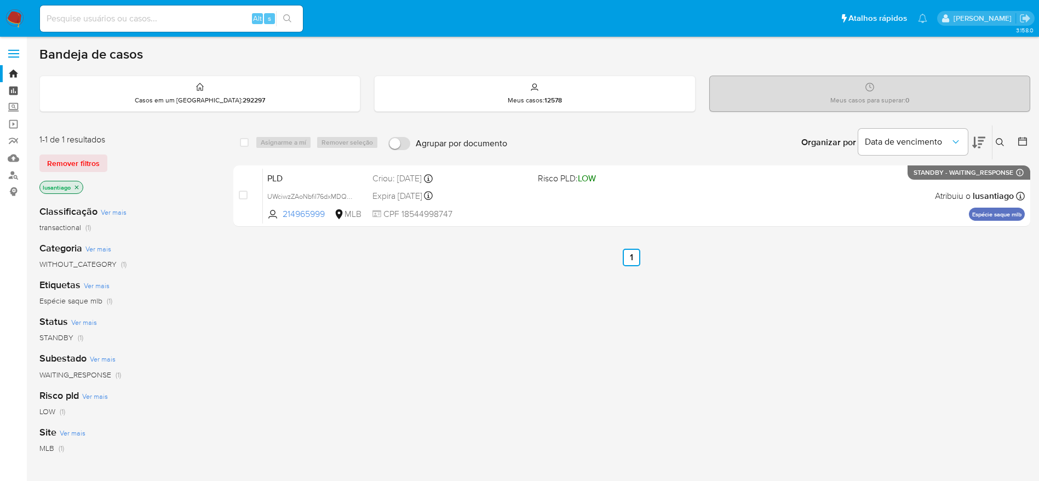
click at [11, 87] on link "Painel" at bounding box center [65, 90] width 130 height 17
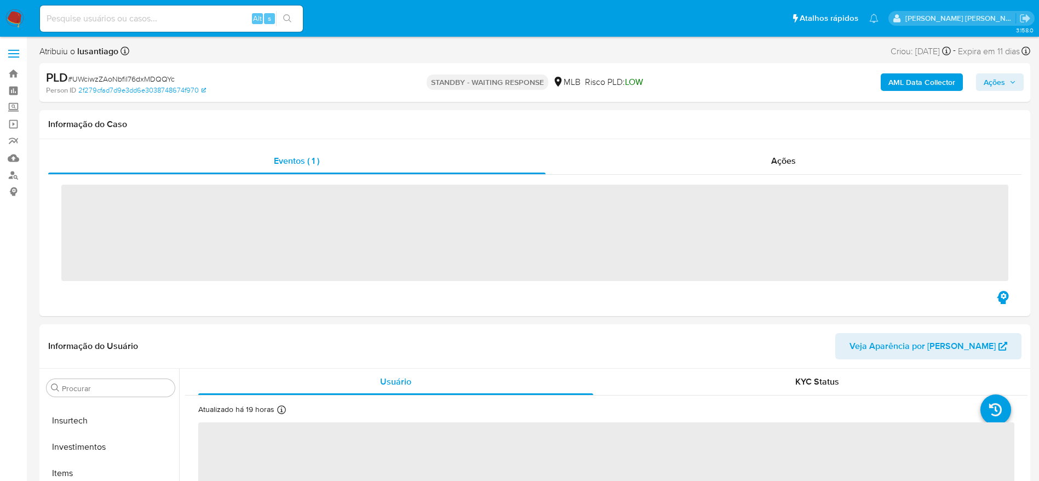
scroll to position [515, 0]
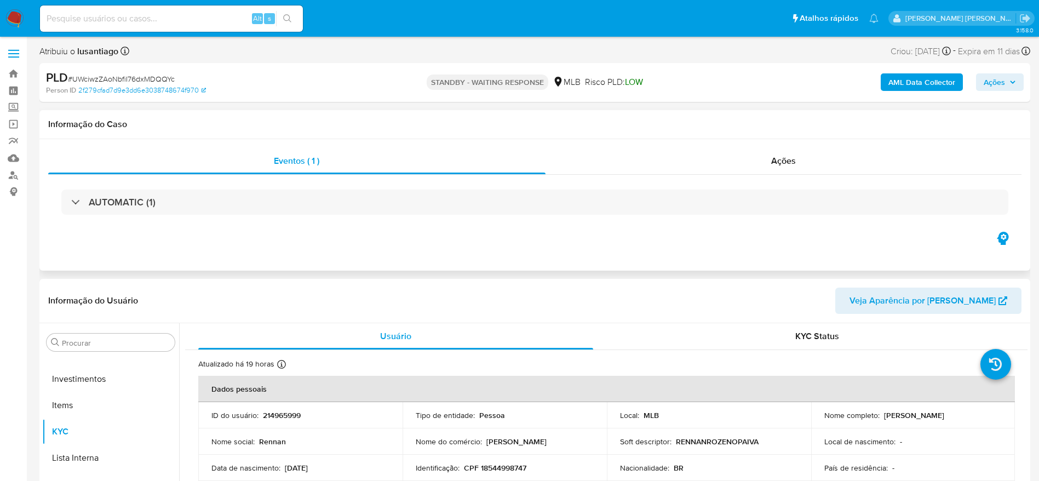
select select "10"
click at [620, 166] on div "Ações" at bounding box center [783, 161] width 476 height 26
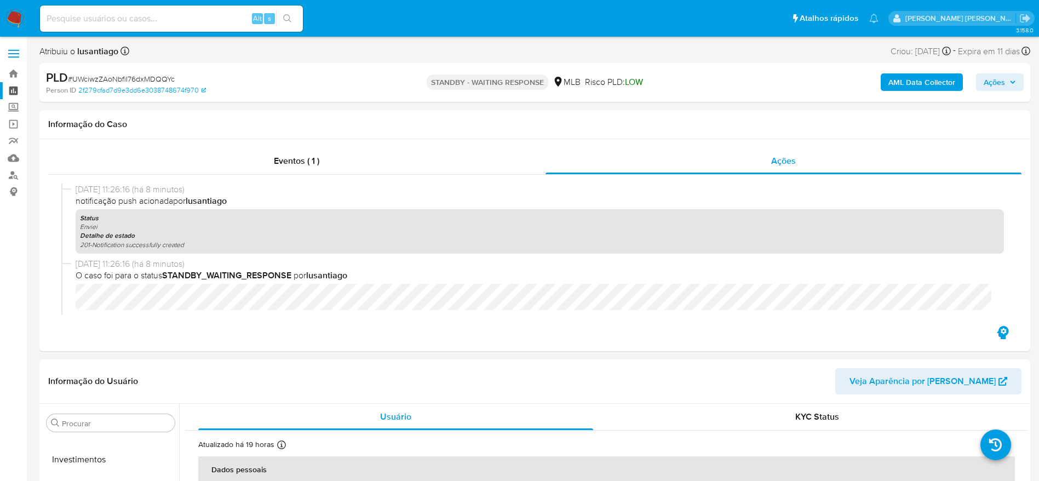
click at [13, 89] on link "Painel" at bounding box center [65, 90] width 130 height 17
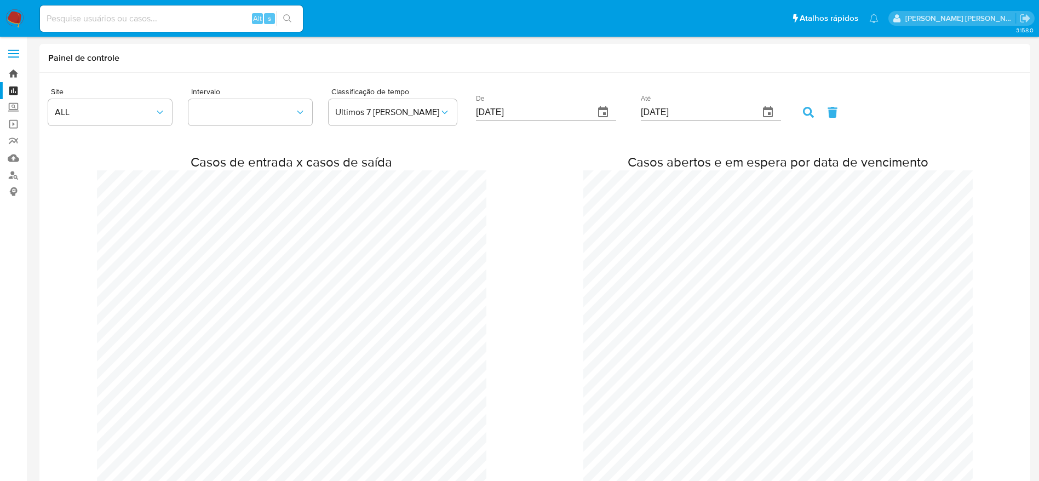
click at [12, 68] on link "Bandeja" at bounding box center [65, 73] width 130 height 17
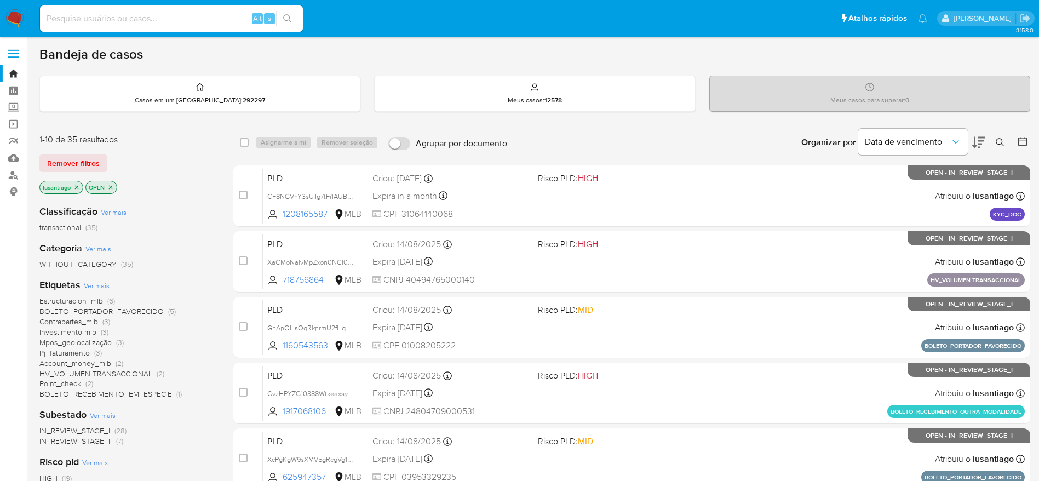
click at [999, 140] on icon at bounding box center [1000, 142] width 9 height 9
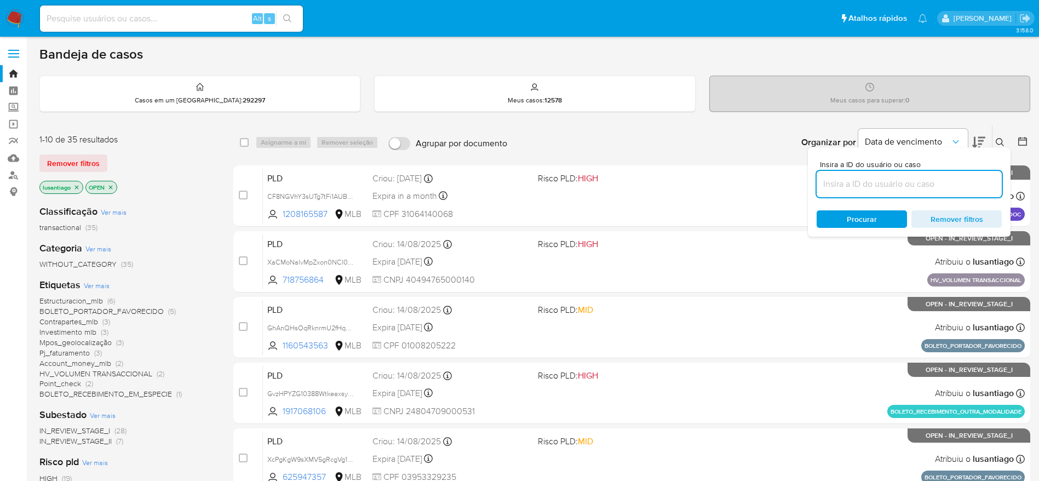
click at [875, 181] on input at bounding box center [909, 184] width 185 height 14
type input "UWciwzZAoNbfiI76dxMDQQYc"
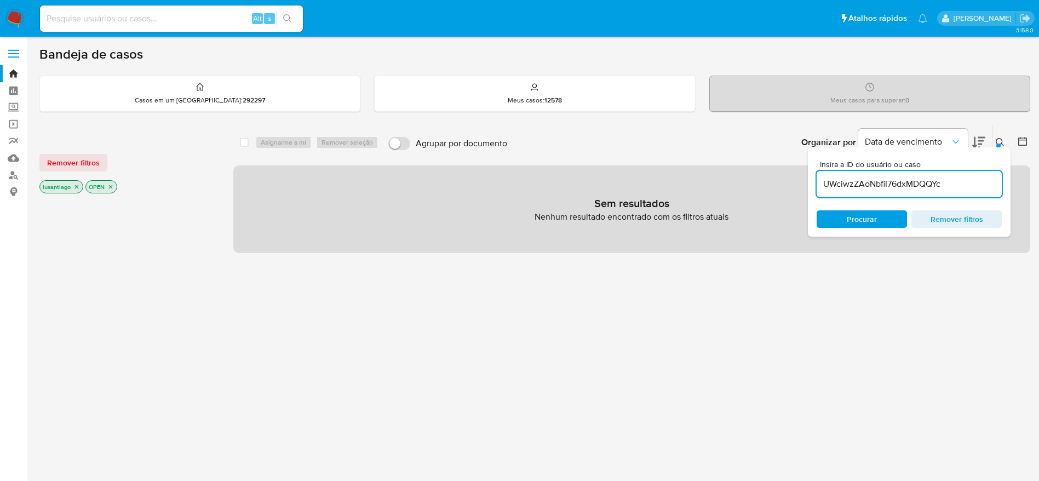
click at [595, 292] on div "select-all-cases-checkbox Asignarme a mí Remover seleção Agrupar por documento …" at bounding box center [631, 373] width 797 height 496
click at [114, 189] on icon "close-filter" at bounding box center [110, 186] width 7 height 7
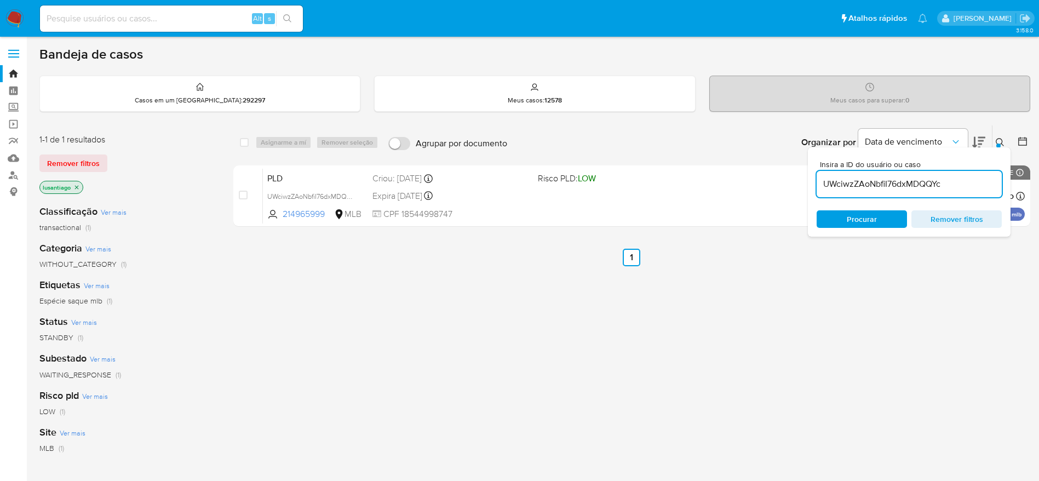
drag, startPoint x: 241, startPoint y: 136, endPoint x: 240, endPoint y: 146, distance: 9.9
click at [241, 136] on div "select-all-cases-checkbox" at bounding box center [246, 142] width 13 height 13
drag, startPoint x: 1001, startPoint y: 141, endPoint x: 956, endPoint y: 180, distance: 59.0
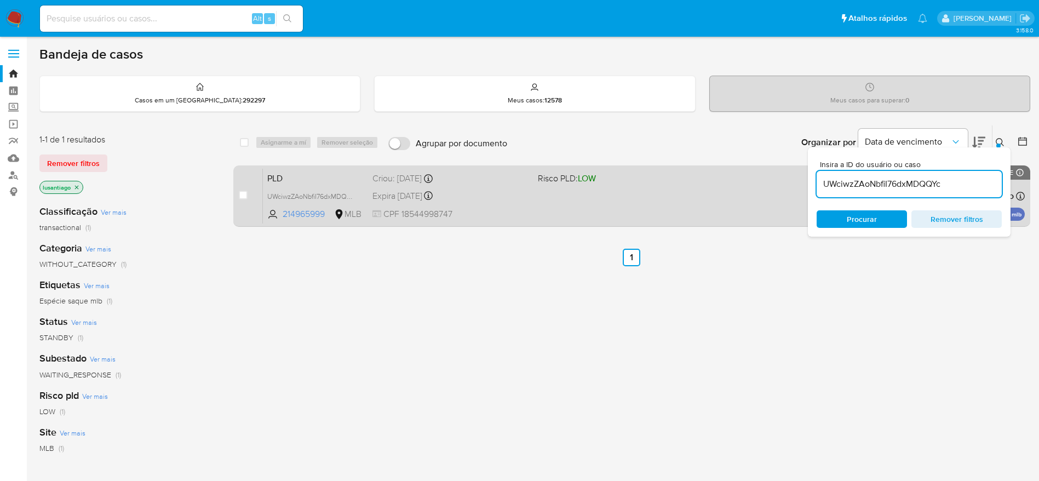
click at [1000, 142] on icon at bounding box center [1000, 142] width 9 height 9
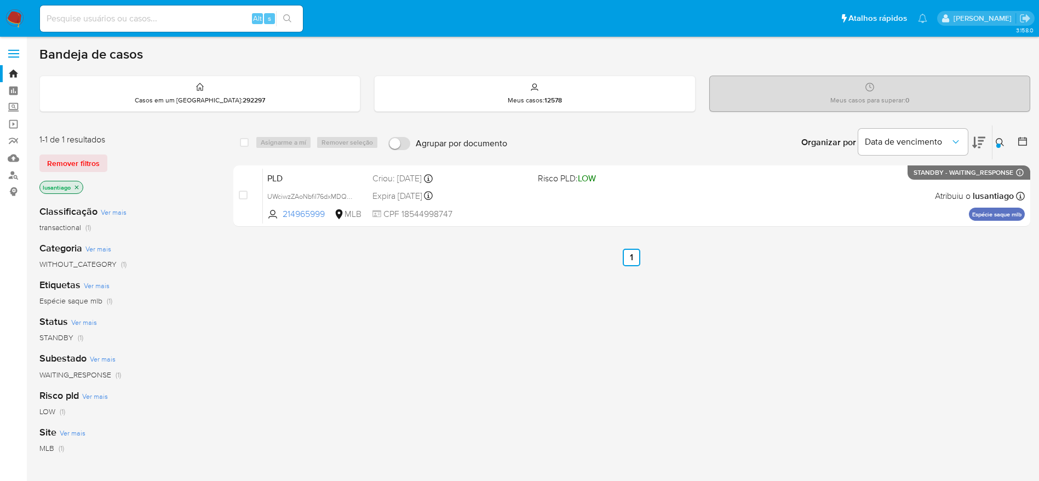
click at [596, 139] on div "Organizar por Data de vencimento Os resultados não podem ser classificados enqu…" at bounding box center [772, 142] width 518 height 34
click at [10, 89] on link "Painel" at bounding box center [65, 90] width 130 height 17
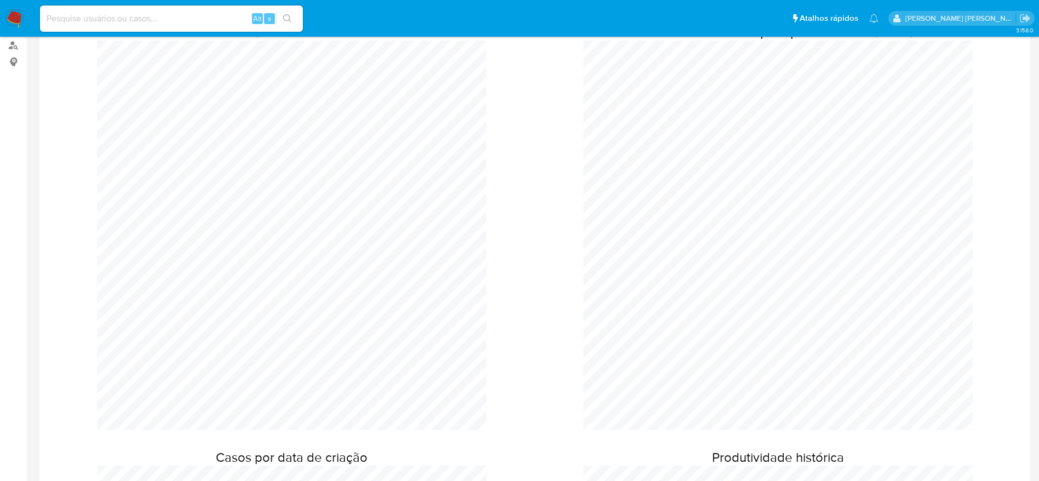
scroll to position [82, 0]
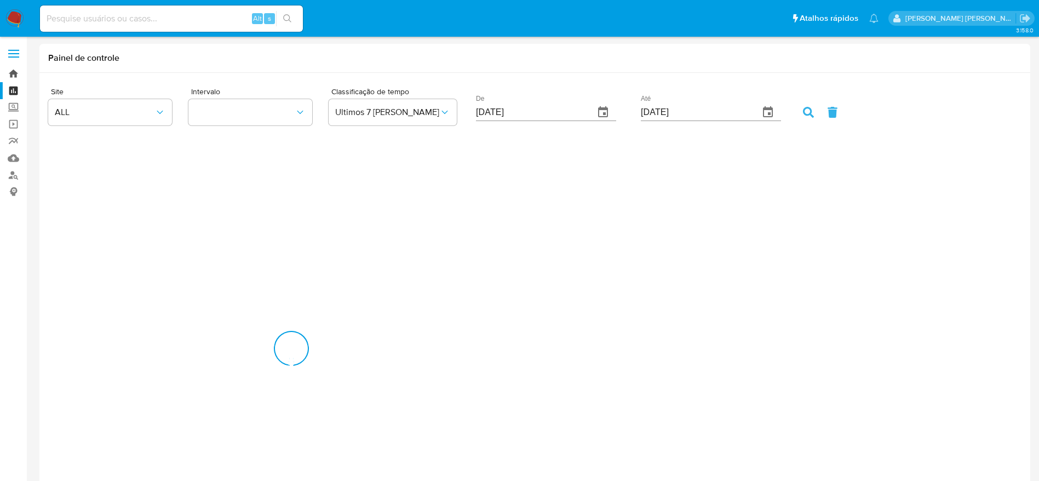
drag, startPoint x: 0, startPoint y: 0, endPoint x: 12, endPoint y: 76, distance: 77.1
click at [12, 76] on link "Bandeja" at bounding box center [65, 73] width 130 height 17
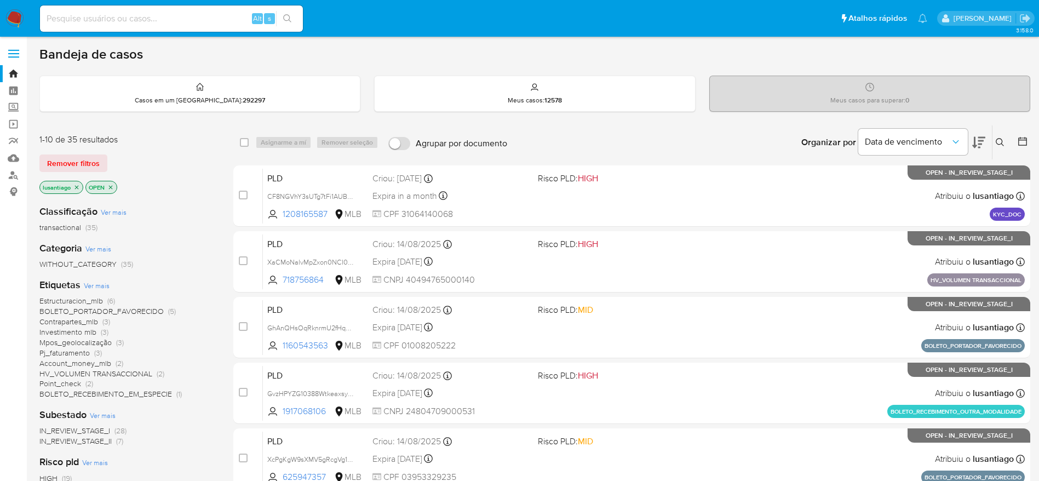
scroll to position [82, 0]
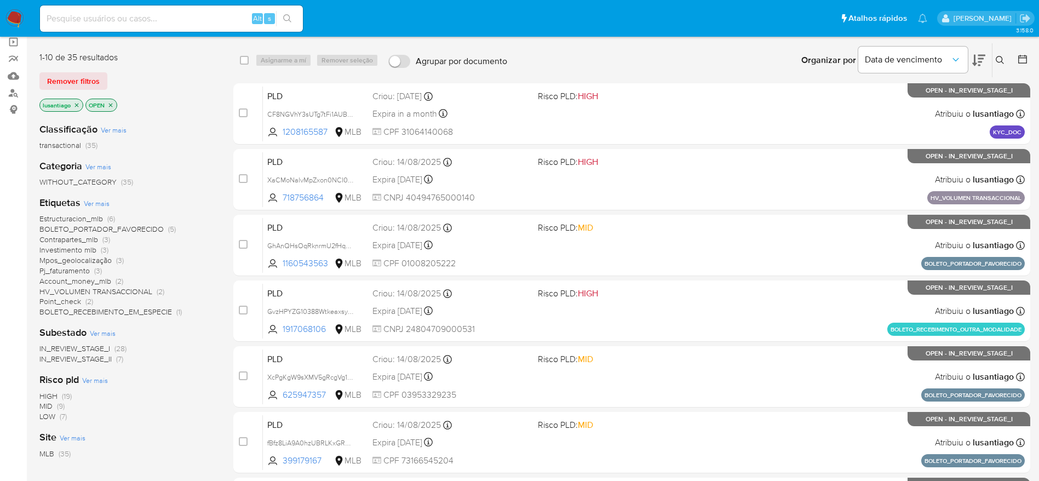
click at [77, 271] on span "Pj_faturamento" at bounding box center [64, 270] width 50 height 11
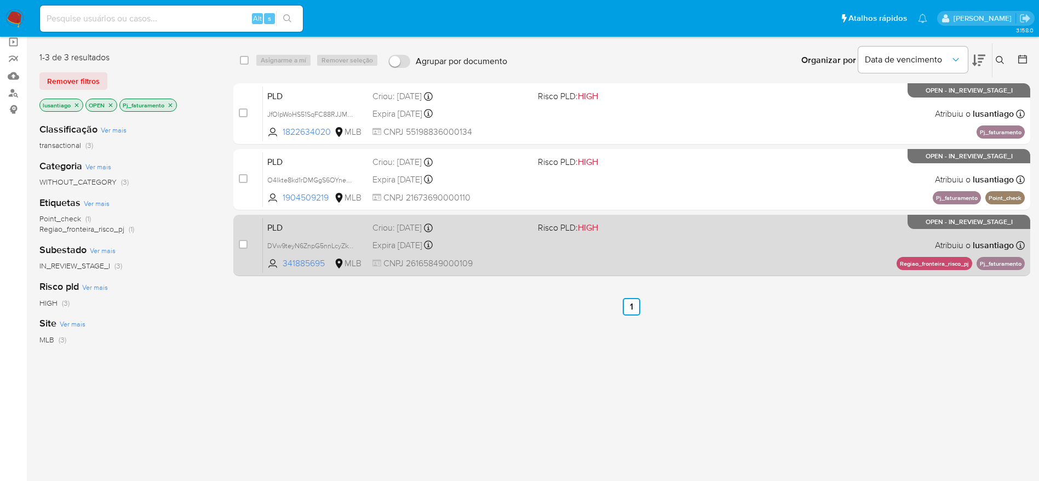
click at [511, 250] on div "Expira in 11 days Expira em 26/09/2025 00:10:22" at bounding box center [450, 245] width 157 height 15
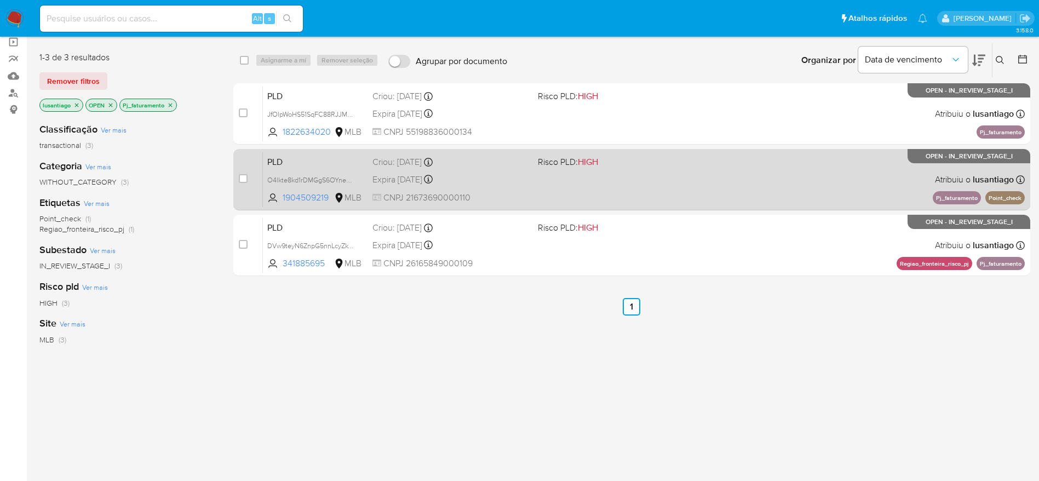
click at [495, 185] on div "Expira in 11 days Expira em 26/09/2025 00:16:08" at bounding box center [450, 179] width 157 height 15
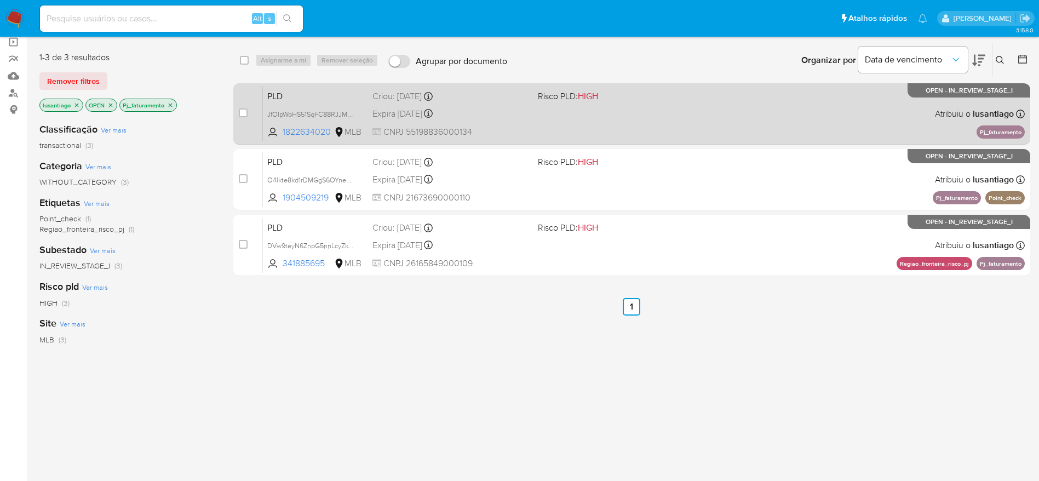
click at [475, 110] on div "Expira in 11 days Expira em 26/09/2025 00:27:19" at bounding box center [450, 113] width 157 height 15
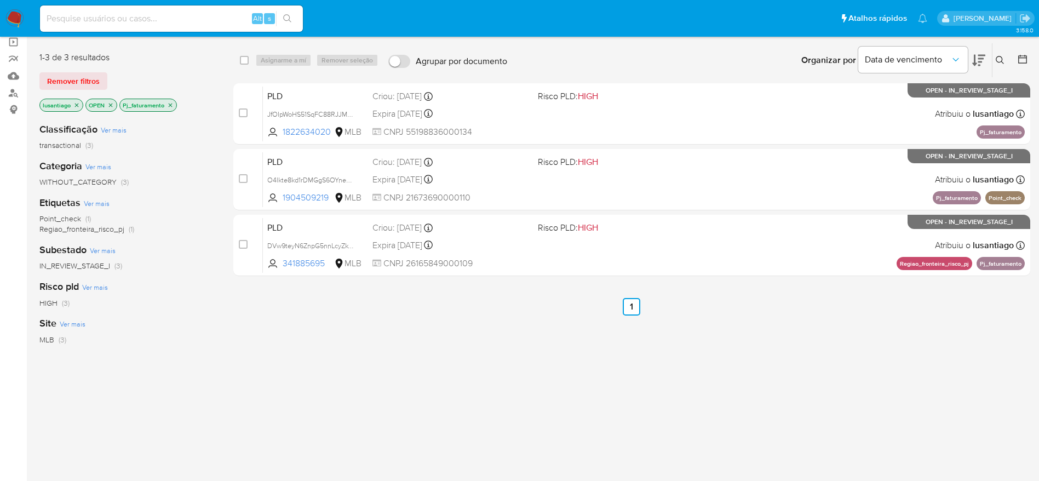
click at [173, 106] on icon "close-filter" at bounding box center [170, 105] width 7 height 7
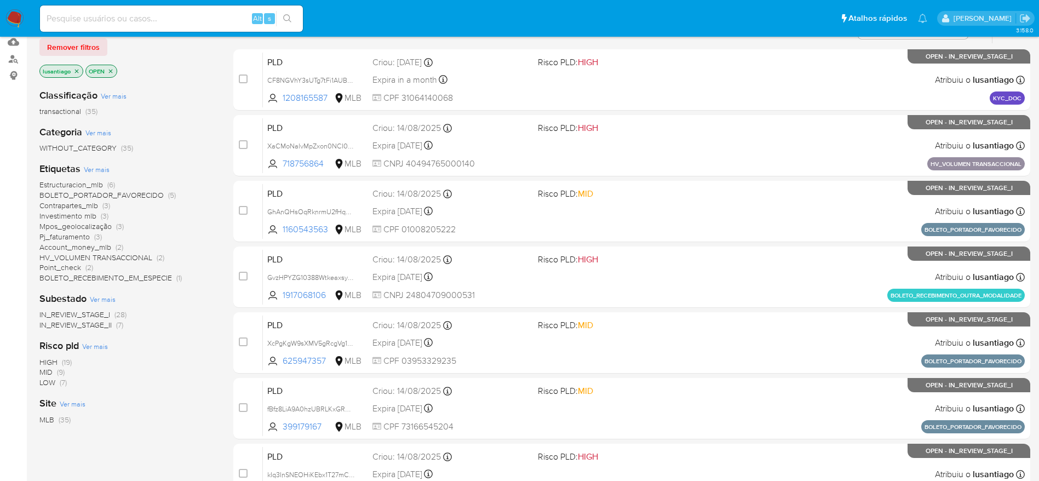
scroll to position [82, 0]
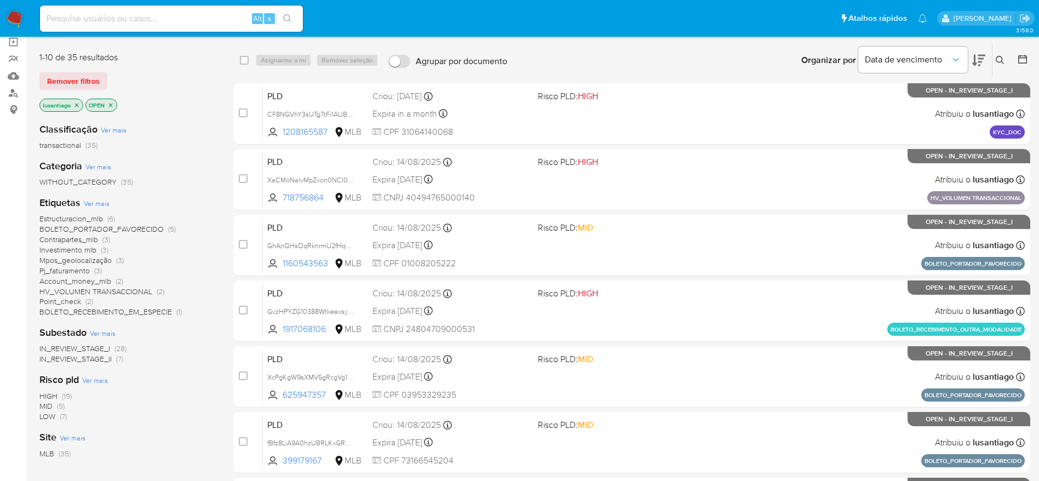
click at [110, 102] on icon "close-filter" at bounding box center [110, 105] width 7 height 7
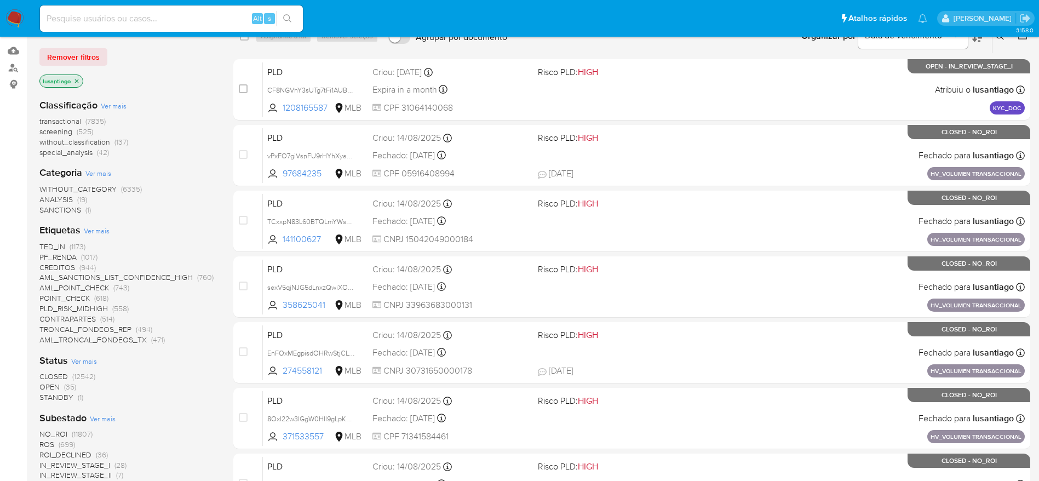
scroll to position [82, 0]
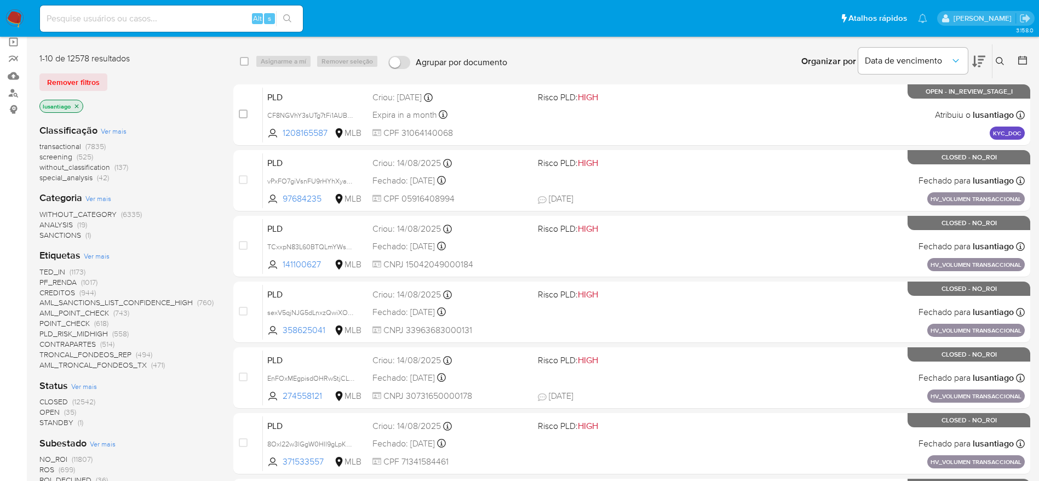
drag, startPoint x: 1004, startPoint y: 55, endPoint x: 994, endPoint y: 60, distance: 11.5
click at [1004, 55] on button at bounding box center [1001, 61] width 18 height 13
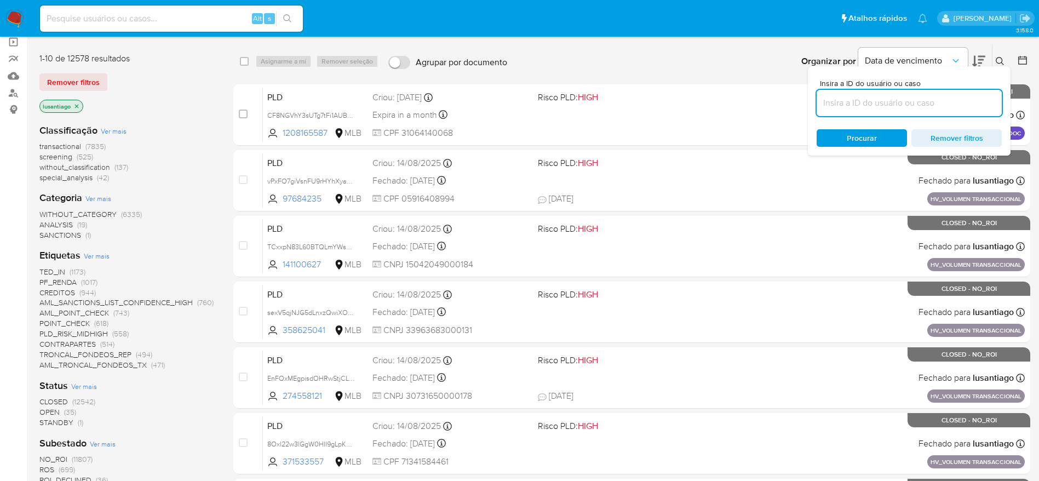
click at [864, 102] on input at bounding box center [909, 103] width 185 height 14
type input "UWciwzZAoNbfiI76dxMDQQYc"
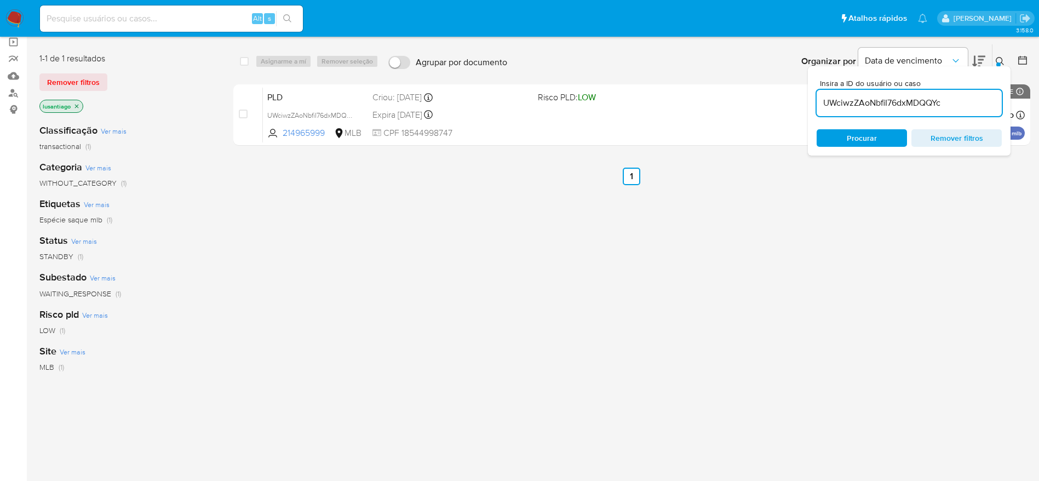
click at [671, 233] on div "select-all-cases-checkbox Asignarme a mí Remover seleção Agrupar por documento …" at bounding box center [631, 292] width 797 height 496
click at [999, 61] on icon at bounding box center [1000, 61] width 9 height 9
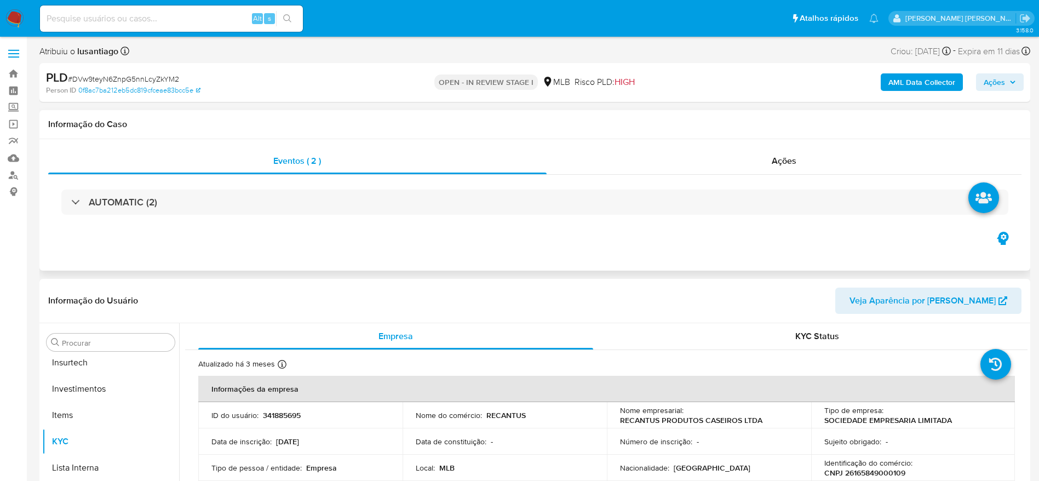
scroll to position [515, 0]
select select "10"
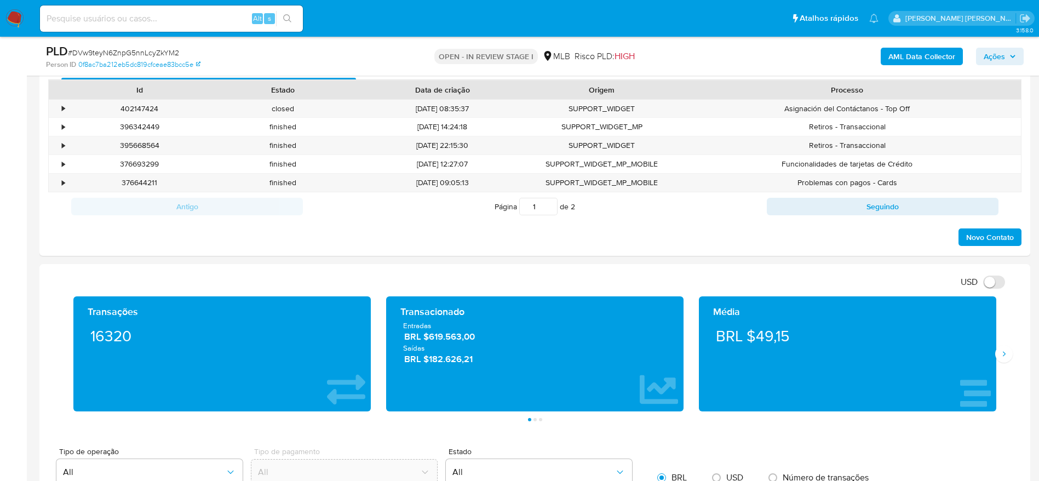
scroll to position [657, 0]
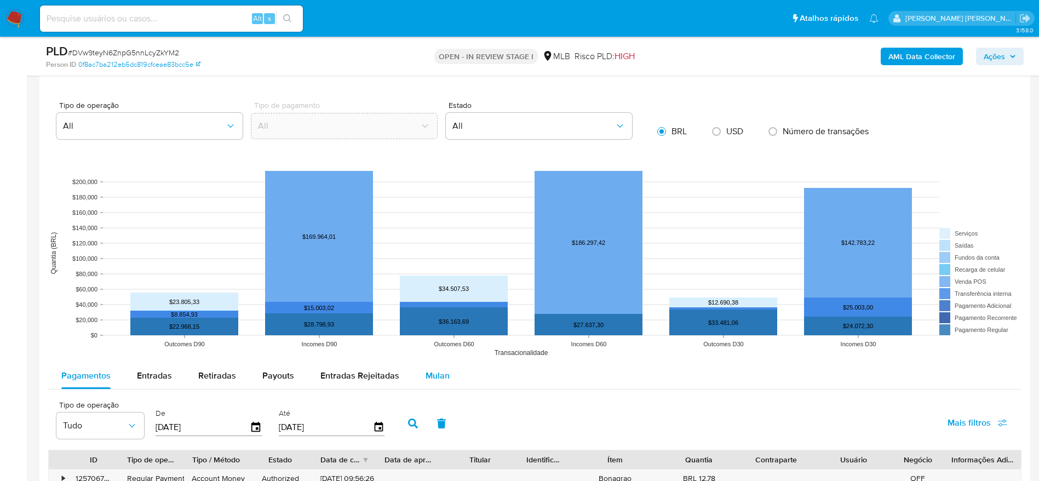
click at [436, 368] on div "Mulan" at bounding box center [438, 376] width 24 height 26
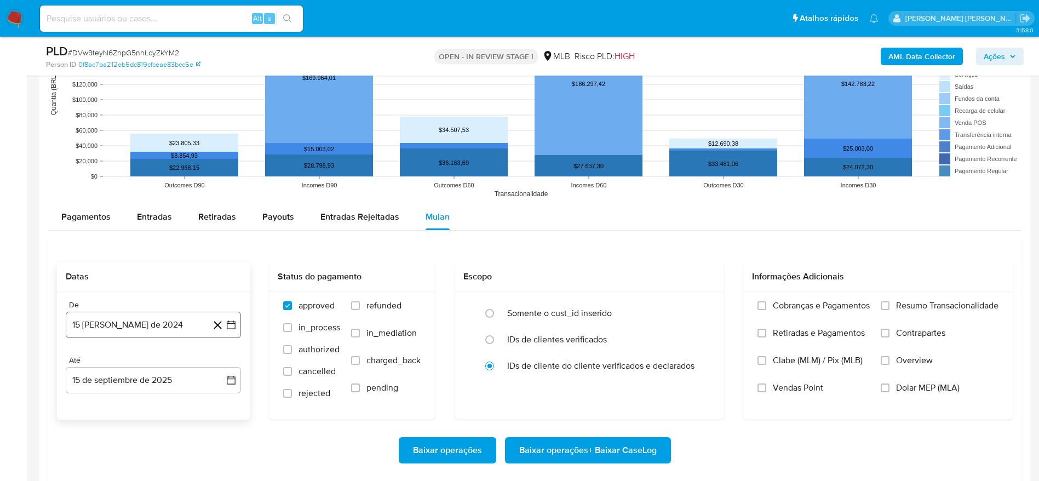
scroll to position [1068, 0]
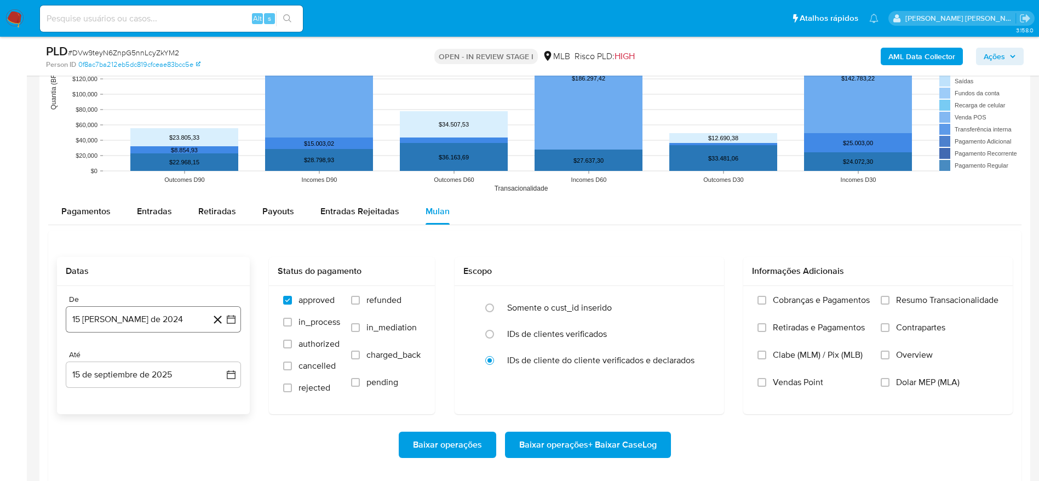
click at [150, 326] on button "15 [PERSON_NAME] de 2024" at bounding box center [153, 319] width 175 height 26
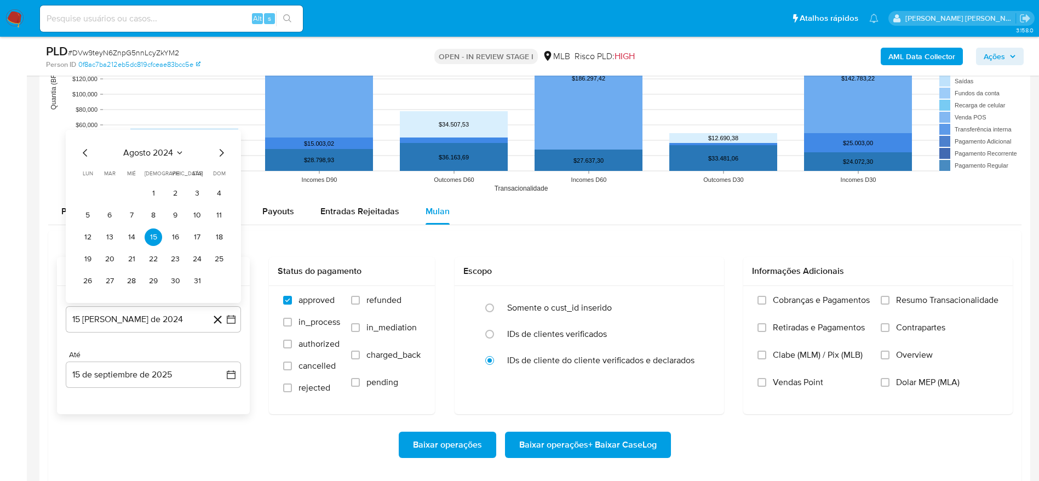
click at [150, 147] on span "agosto 2024" at bounding box center [148, 152] width 50 height 11
click at [221, 139] on icon "Año siguiente" at bounding box center [218, 140] width 13 height 13
click at [107, 238] on span "[DATE]" at bounding box center [105, 241] width 24 height 9
click at [111, 193] on button "1" at bounding box center [110, 194] width 18 height 18
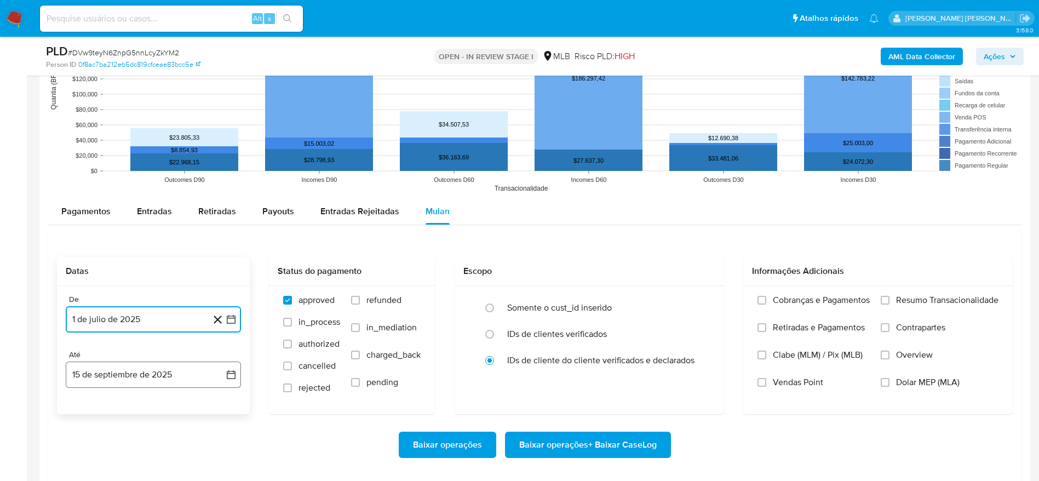
click at [143, 371] on button "15 de septiembre de 2025" at bounding box center [153, 374] width 175 height 26
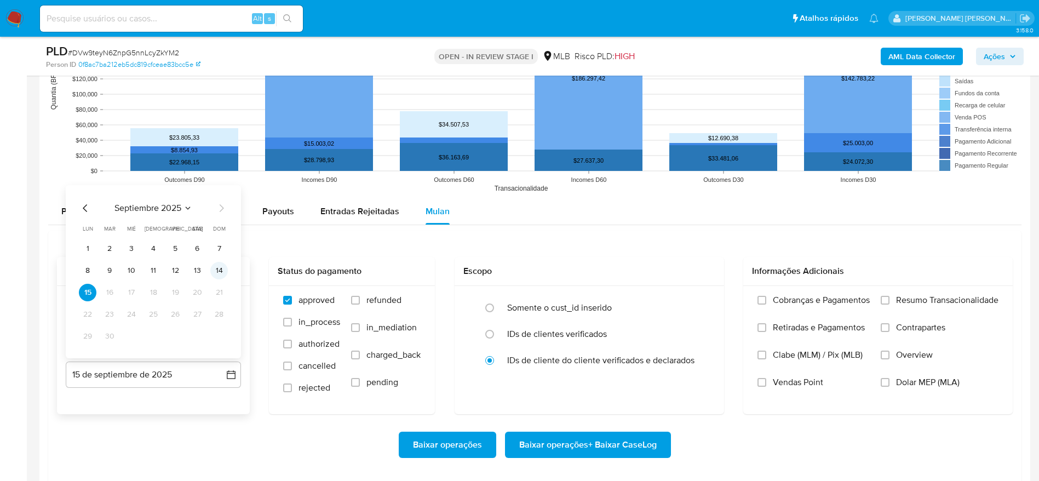
click at [222, 268] on button "14" at bounding box center [219, 271] width 18 height 18
click at [904, 303] on span "Resumo Transacionalidade" at bounding box center [947, 300] width 102 height 11
click at [889, 303] on input "Resumo Transacionalidade" at bounding box center [885, 300] width 9 height 9
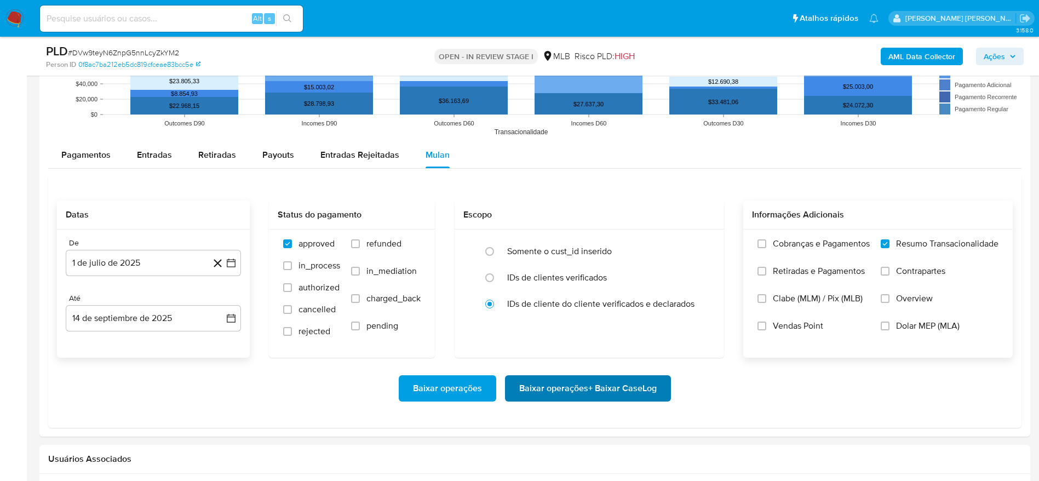
scroll to position [1150, 0]
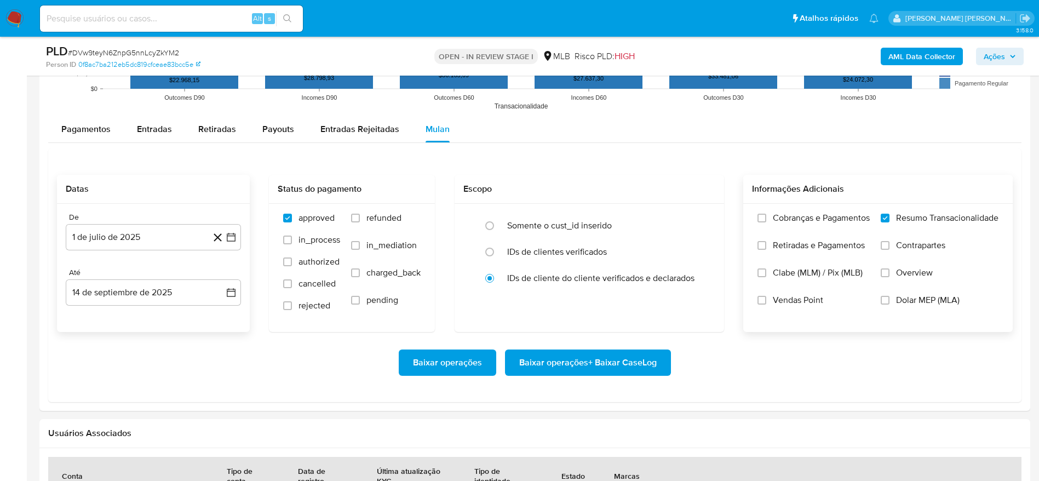
click at [611, 360] on span "Baixar operações + Baixar CaseLog" at bounding box center [587, 362] width 137 height 24
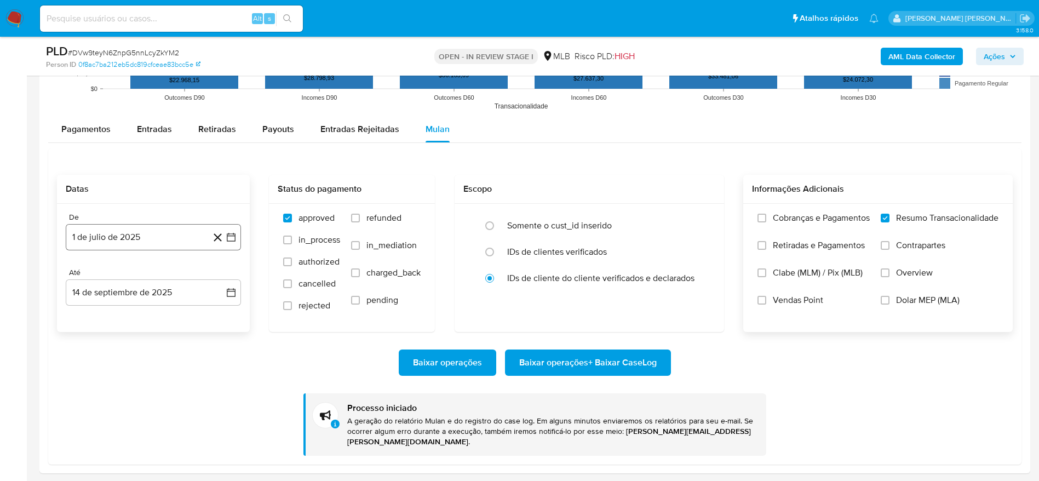
click at [146, 239] on button "1 de julio de 2025" at bounding box center [153, 237] width 175 height 26
click at [207, 193] on h2 "Datas" at bounding box center [153, 188] width 175 height 11
click at [233, 293] on icon "button" at bounding box center [231, 292] width 11 height 11
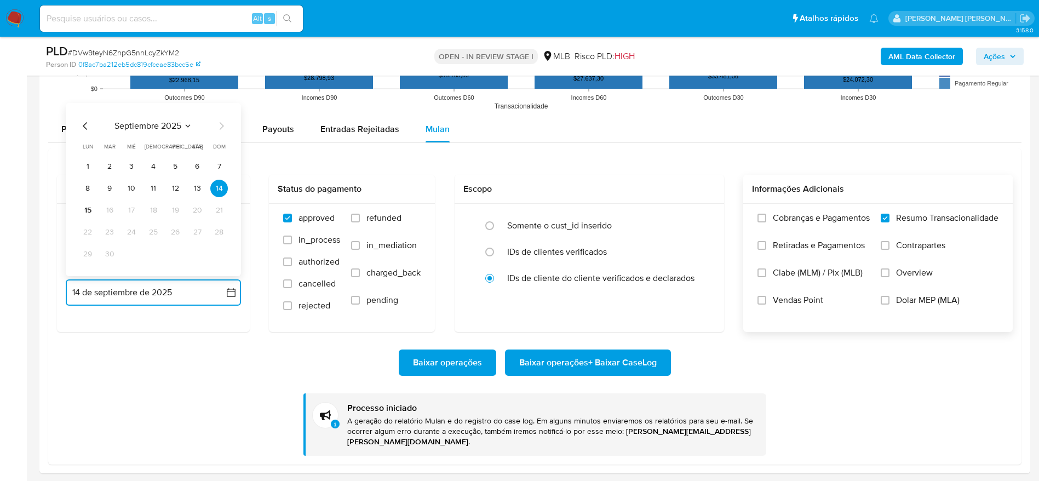
click at [84, 124] on icon "Mes anterior" at bounding box center [85, 125] width 13 height 13
click at [155, 255] on button "31" at bounding box center [154, 254] width 18 height 18
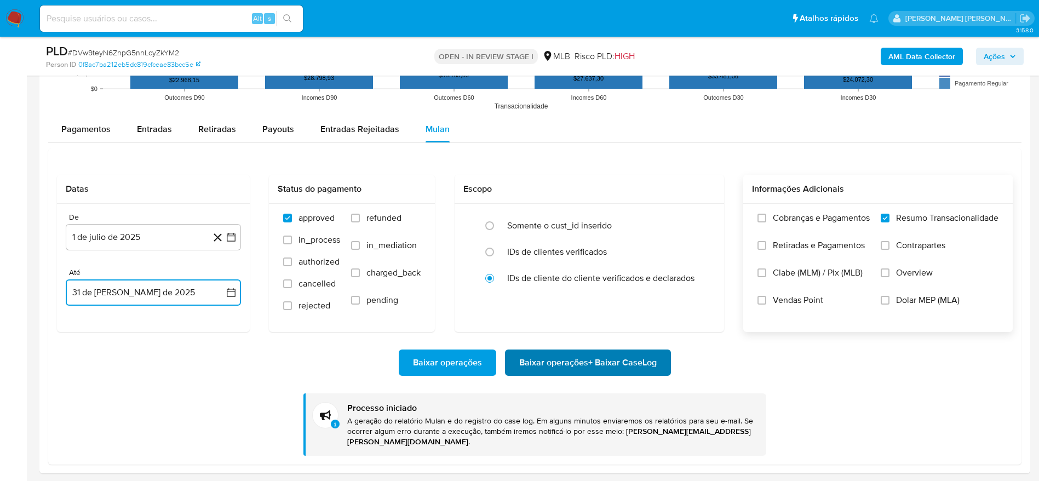
click at [569, 365] on span "Baixar operações + Baixar CaseLog" at bounding box center [587, 362] width 137 height 24
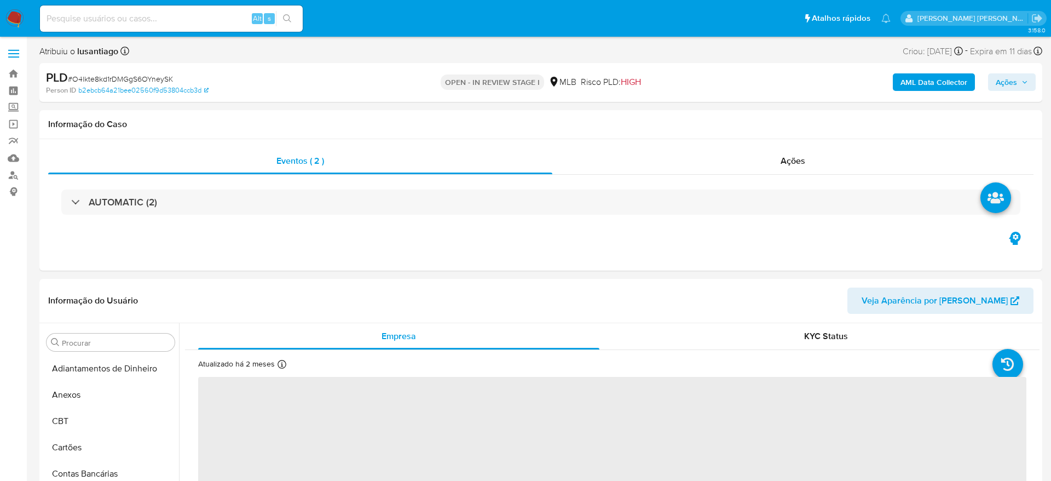
select select "10"
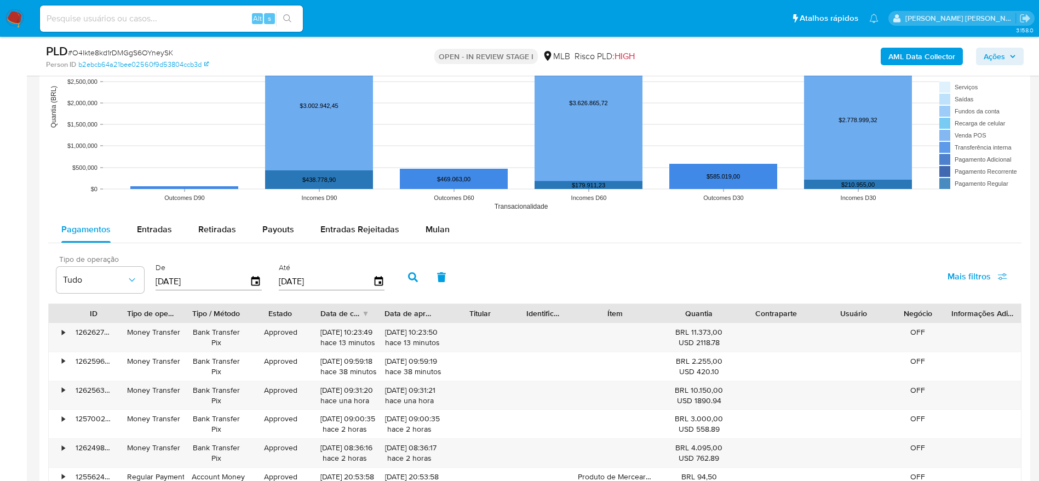
scroll to position [986, 0]
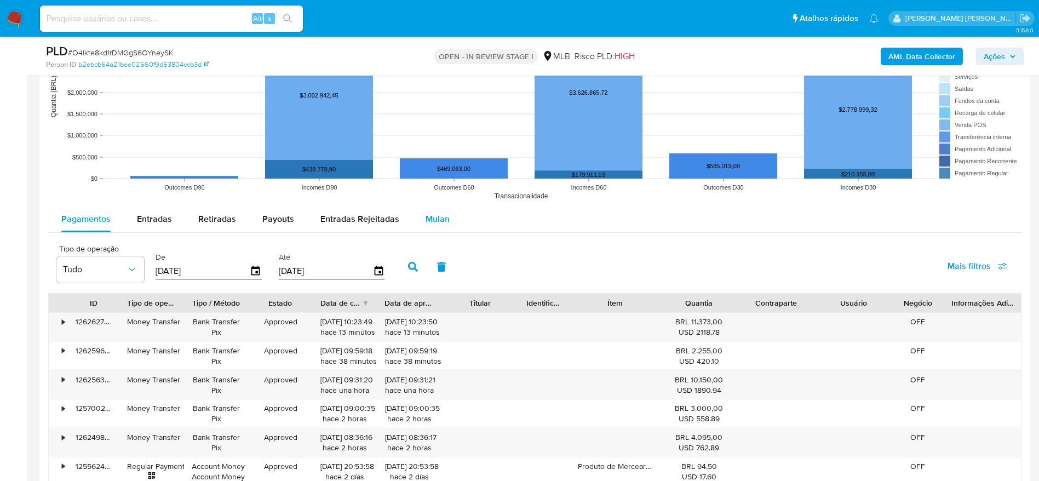
drag, startPoint x: 438, startPoint y: 215, endPoint x: 418, endPoint y: 226, distance: 22.1
click at [437, 215] on span "Mulan" at bounding box center [438, 218] width 24 height 13
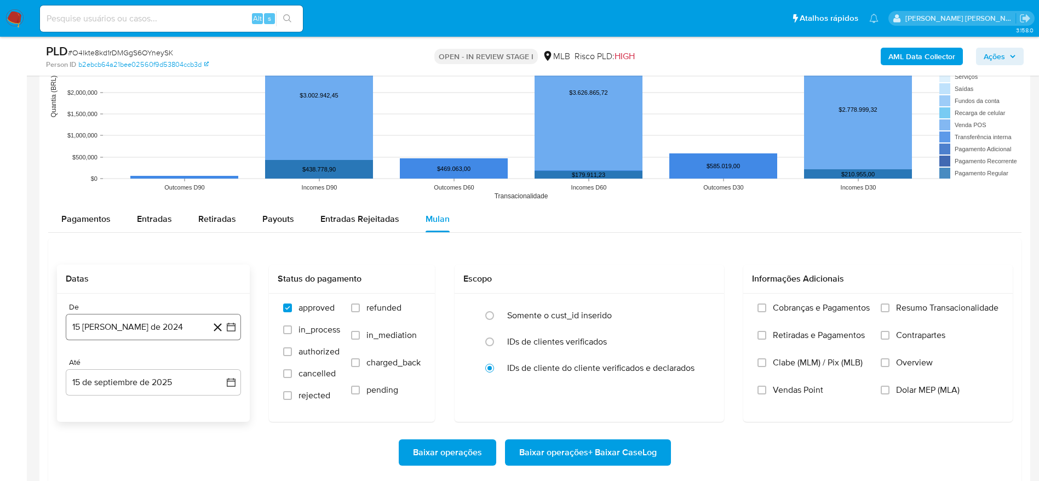
click at [158, 326] on button "15 [PERSON_NAME] de 2024" at bounding box center [153, 327] width 175 height 26
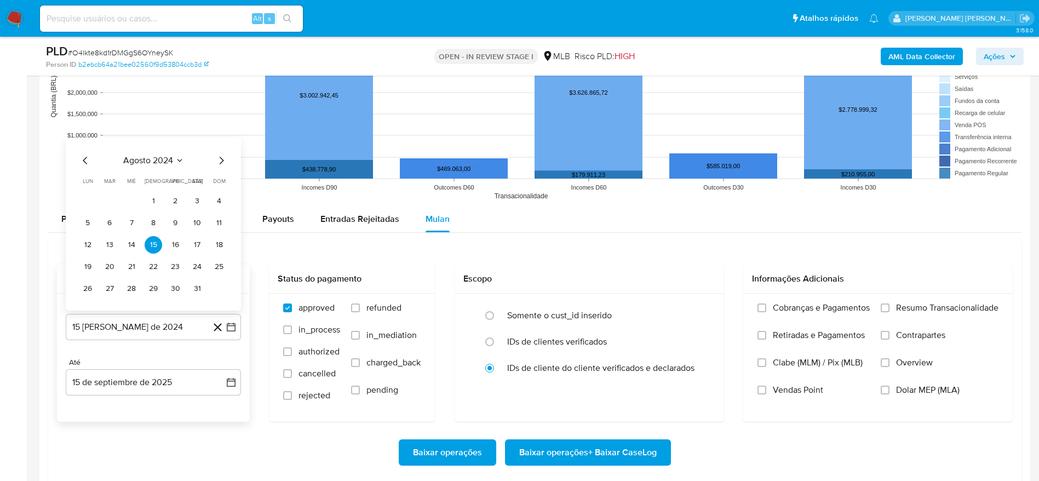
click at [155, 164] on span "agosto 2024" at bounding box center [148, 160] width 50 height 11
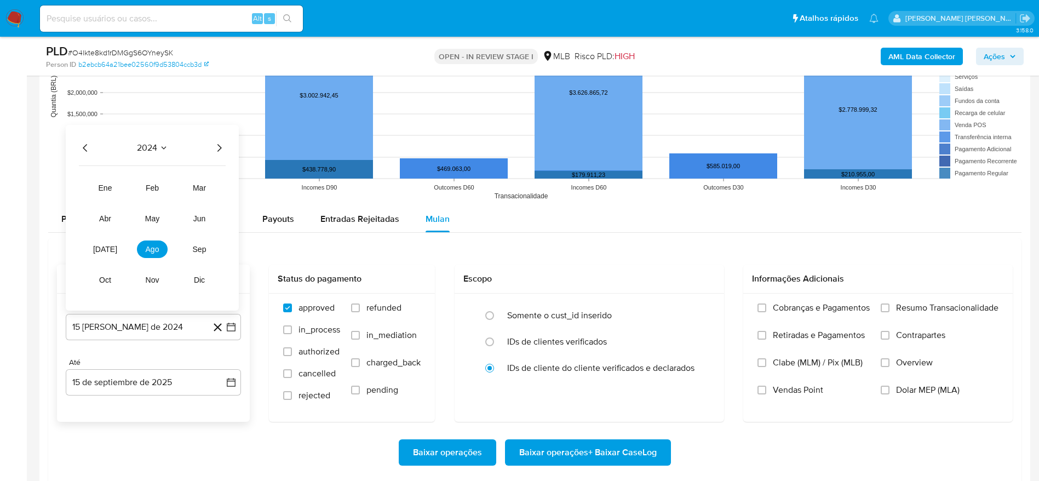
click at [220, 147] on icon "Año siguiente" at bounding box center [219, 148] width 4 height 8
click at [105, 251] on span "[DATE]" at bounding box center [105, 249] width 24 height 9
click at [116, 203] on button "1" at bounding box center [110, 201] width 18 height 18
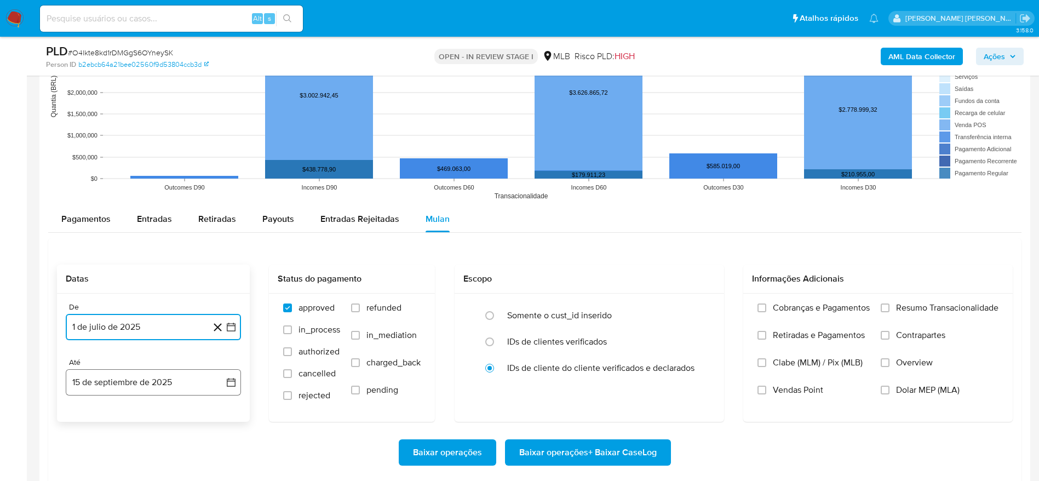
click at [157, 381] on button "15 de septiembre de 2025" at bounding box center [153, 382] width 175 height 26
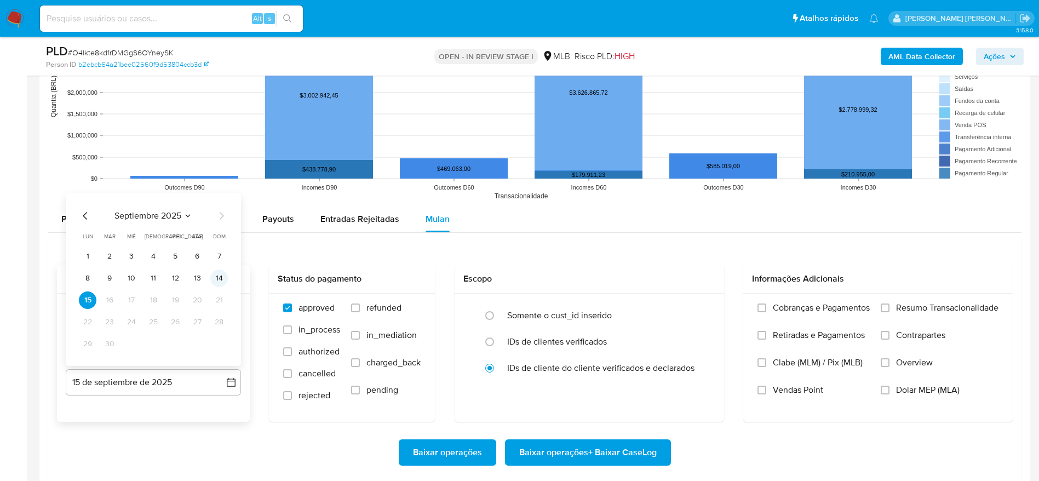
click at [222, 272] on button "14" at bounding box center [219, 278] width 18 height 18
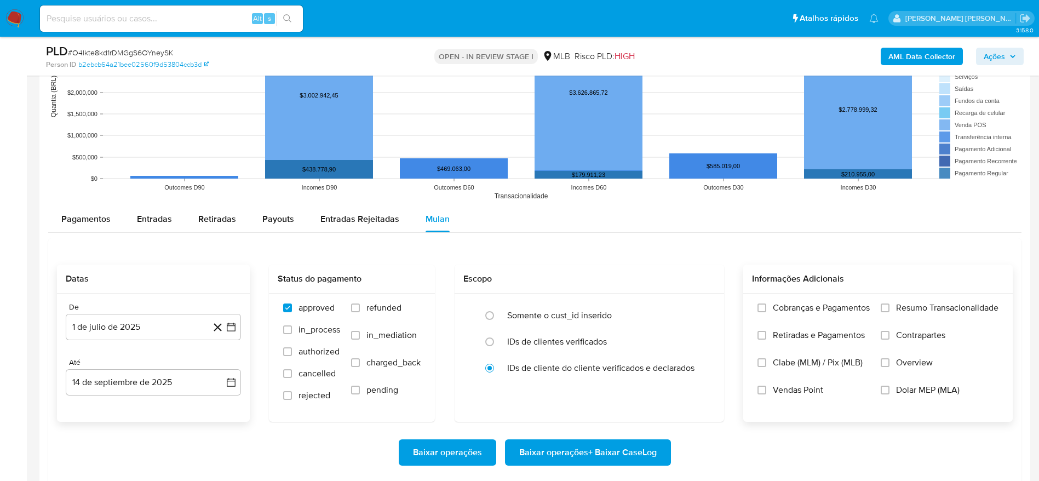
click at [934, 304] on span "Resumo Transacionalidade" at bounding box center [947, 307] width 102 height 11
click at [889, 304] on input "Resumo Transacionalidade" at bounding box center [885, 307] width 9 height 9
click at [594, 443] on span "Baixar operações + Baixar CaseLog" at bounding box center [587, 452] width 137 height 24
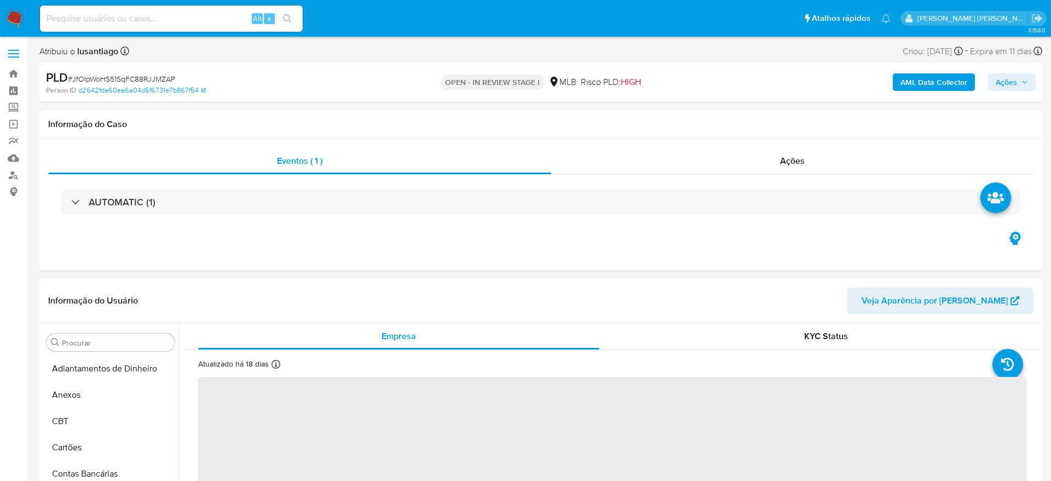
select select "10"
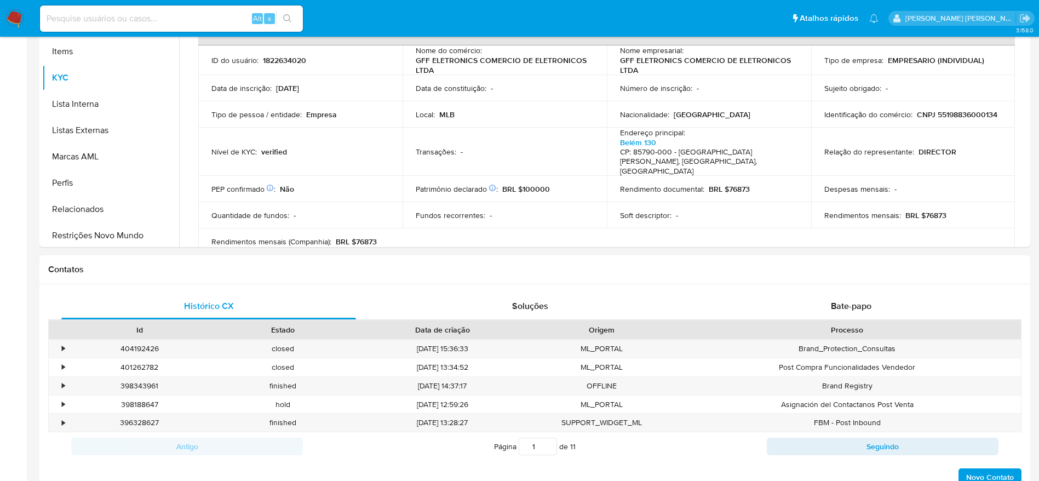
scroll to position [515, 0]
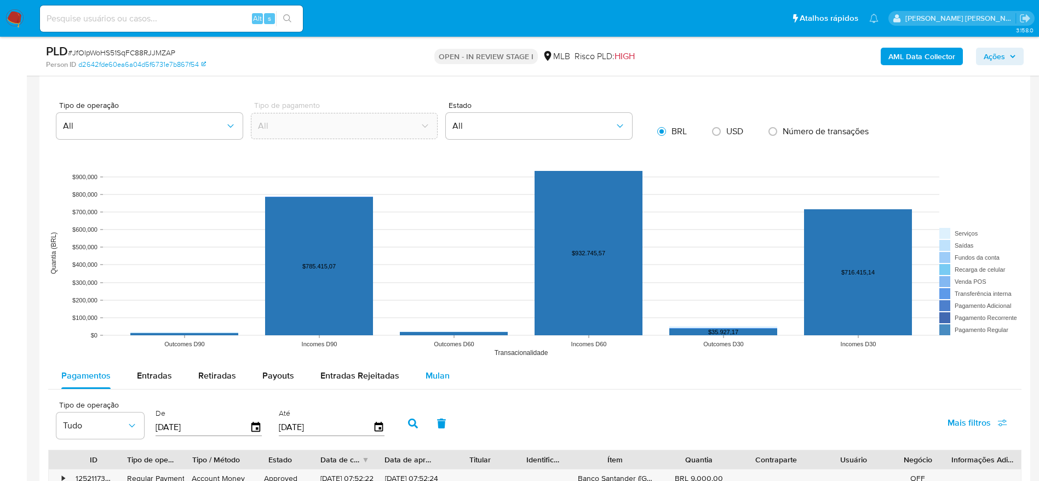
click at [428, 369] on span "Mulan" at bounding box center [438, 375] width 24 height 13
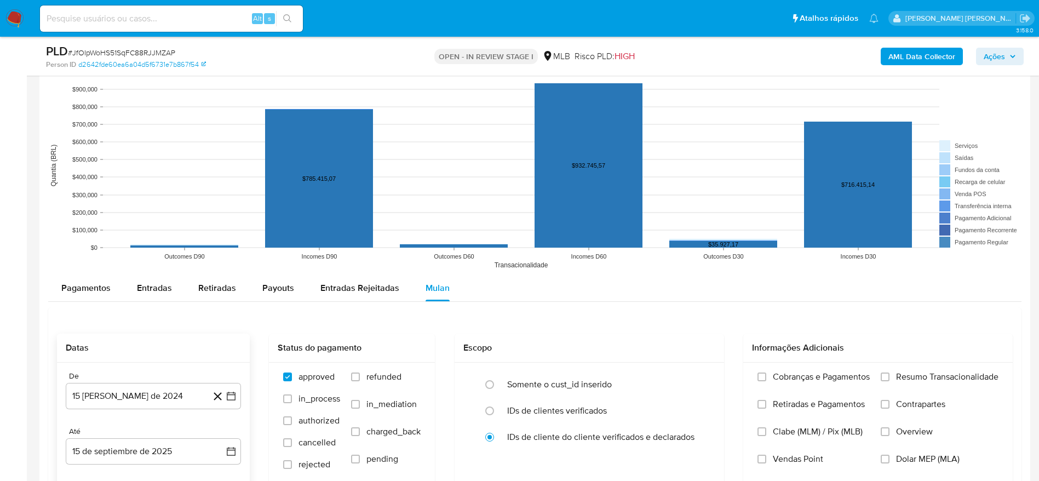
scroll to position [1150, 0]
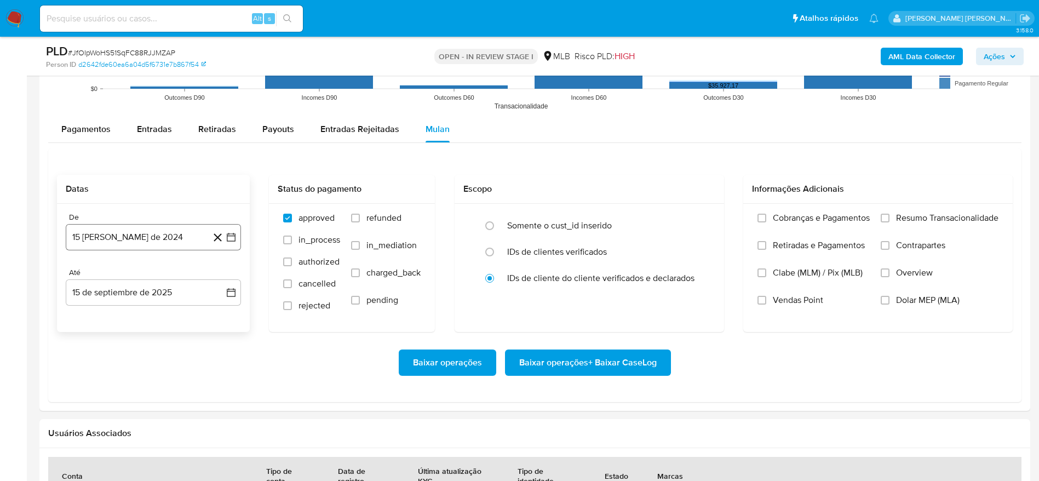
click at [125, 243] on button "15 [PERSON_NAME] de 2024" at bounding box center [153, 237] width 175 height 26
click at [157, 275] on span "agosto 2024" at bounding box center [148, 276] width 50 height 11
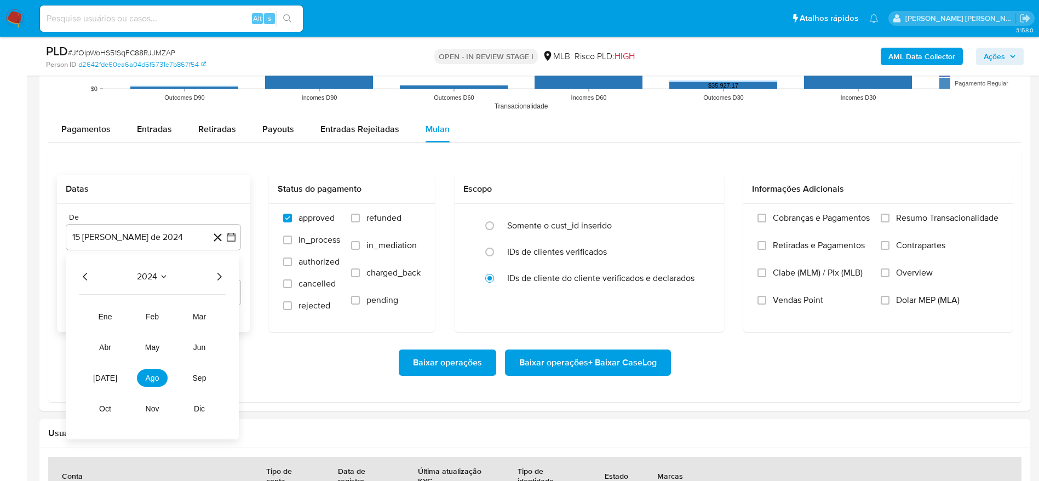
click at [221, 277] on icon "Año siguiente" at bounding box center [219, 277] width 4 height 8
click at [107, 377] on span "[DATE]" at bounding box center [105, 377] width 24 height 9
click at [107, 314] on button "1" at bounding box center [110, 317] width 18 height 18
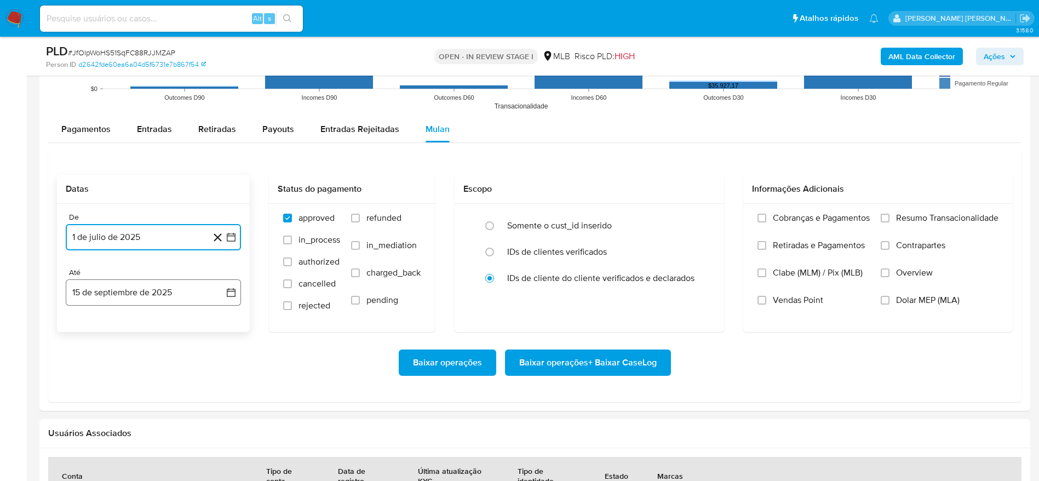
click at [123, 292] on button "15 de septiembre de 2025" at bounding box center [153, 292] width 175 height 26
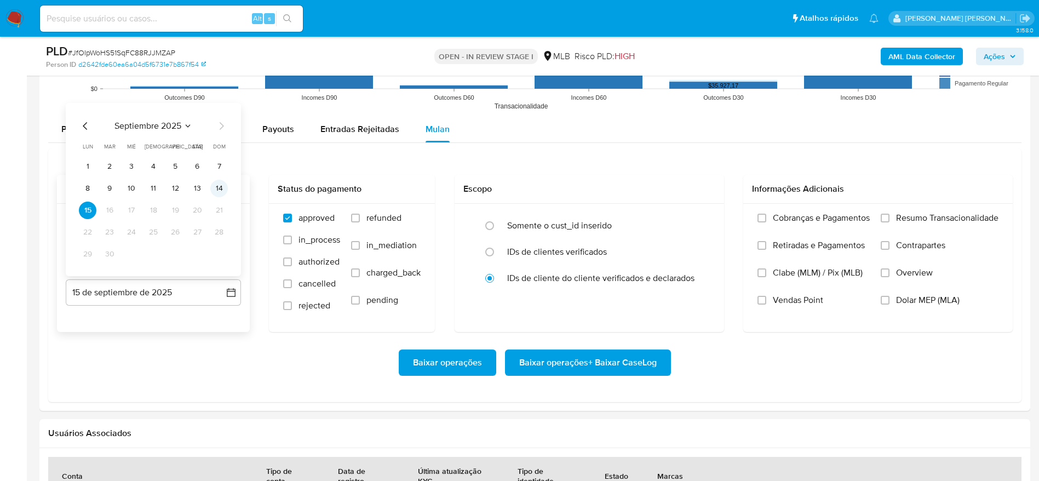
click at [221, 185] on button "14" at bounding box center [219, 189] width 18 height 18
click at [944, 219] on span "Resumo Transacionalidade" at bounding box center [947, 217] width 102 height 11
click at [889, 219] on input "Resumo Transacionalidade" at bounding box center [885, 218] width 9 height 9
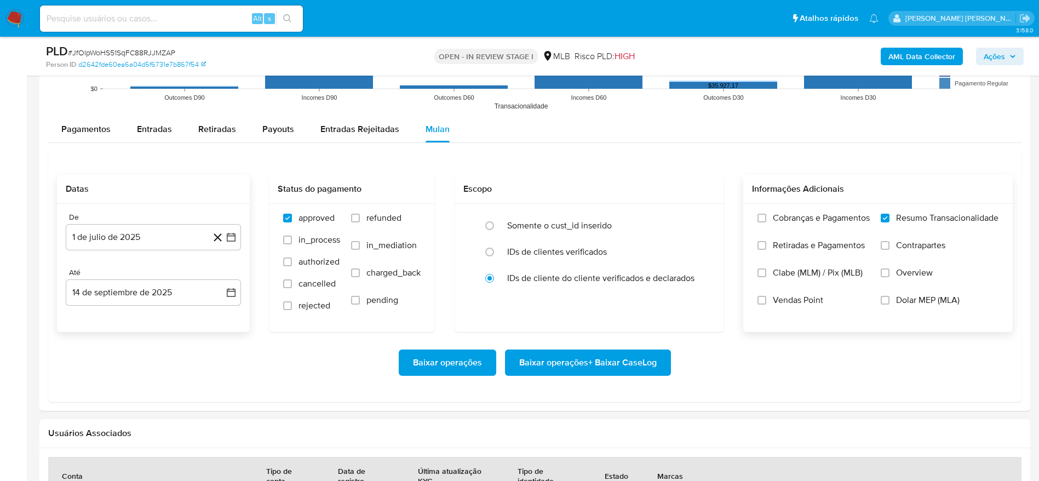
click at [604, 361] on span "Baixar operações + Baixar CaseLog" at bounding box center [587, 362] width 137 height 24
